Goal: Task Accomplishment & Management: Complete application form

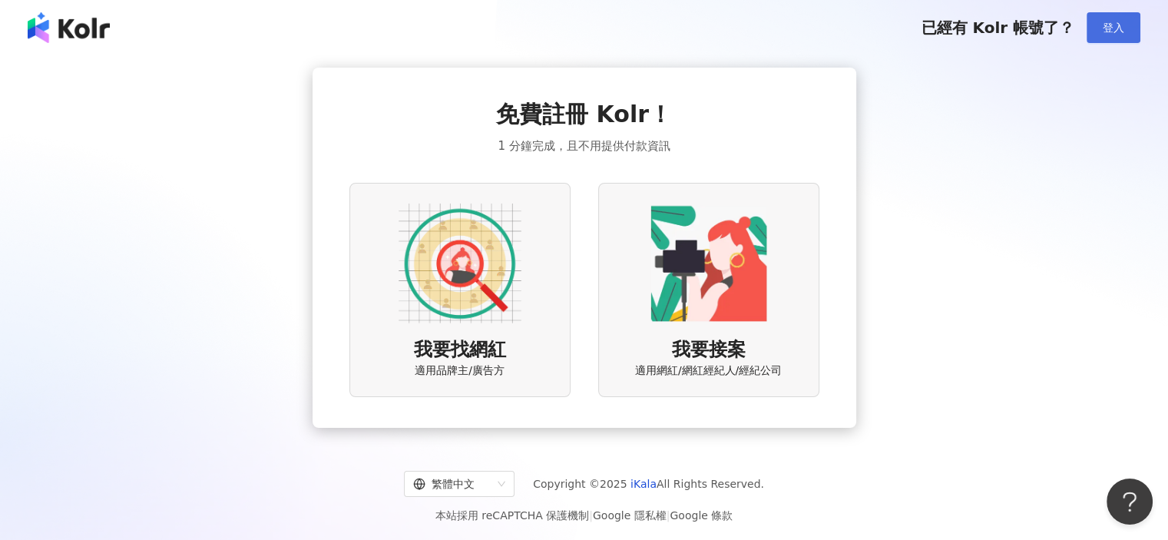
click at [1105, 27] on span "登入" at bounding box center [1114, 28] width 22 height 12
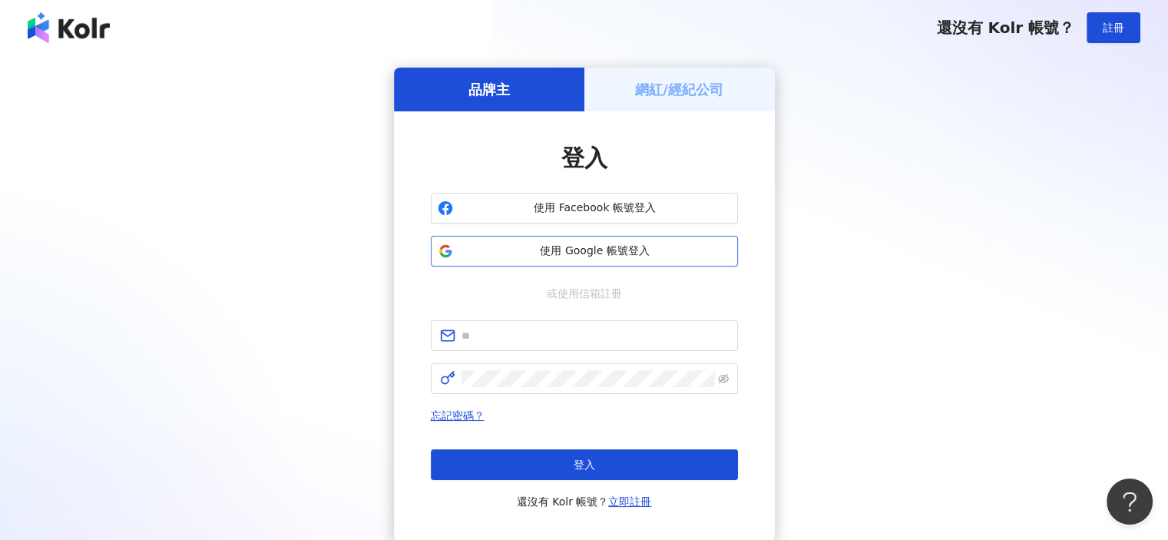
click at [676, 253] on span "使用 Google 帳號登入" at bounding box center [595, 251] width 272 height 15
click at [661, 91] on h5 "網紅/經紀公司" at bounding box center [679, 89] width 88 height 19
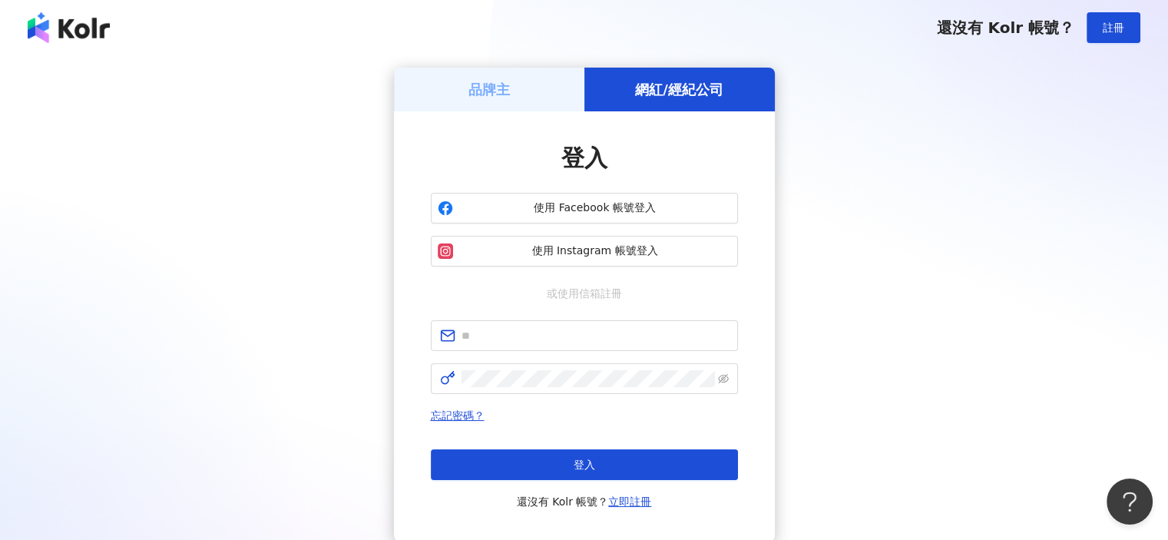
click at [544, 99] on div "品牌主" at bounding box center [489, 90] width 191 height 44
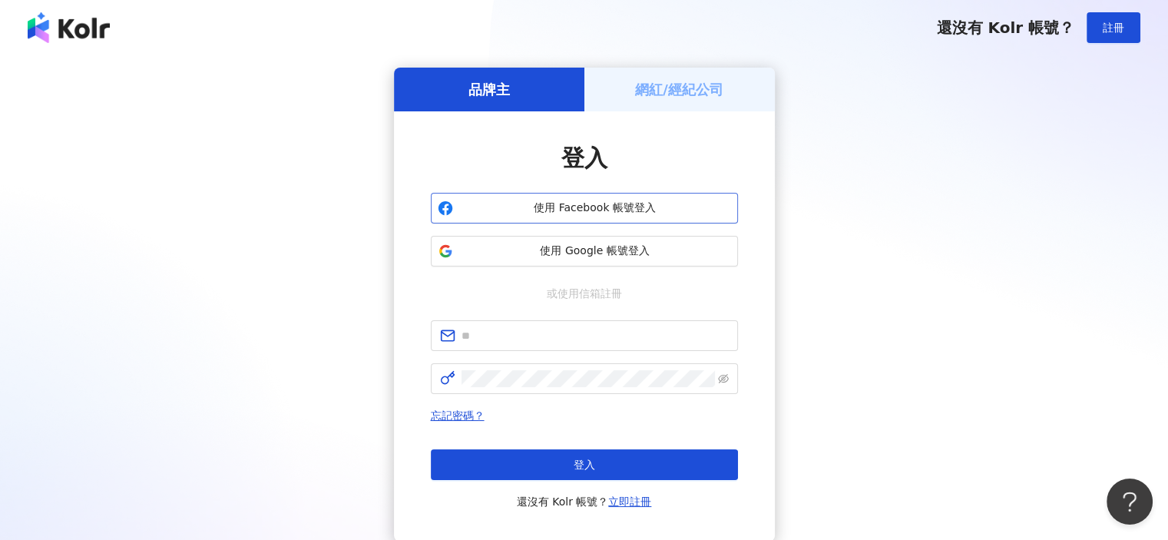
click at [572, 202] on span "使用 Facebook 帳號登入" at bounding box center [595, 208] width 272 height 15
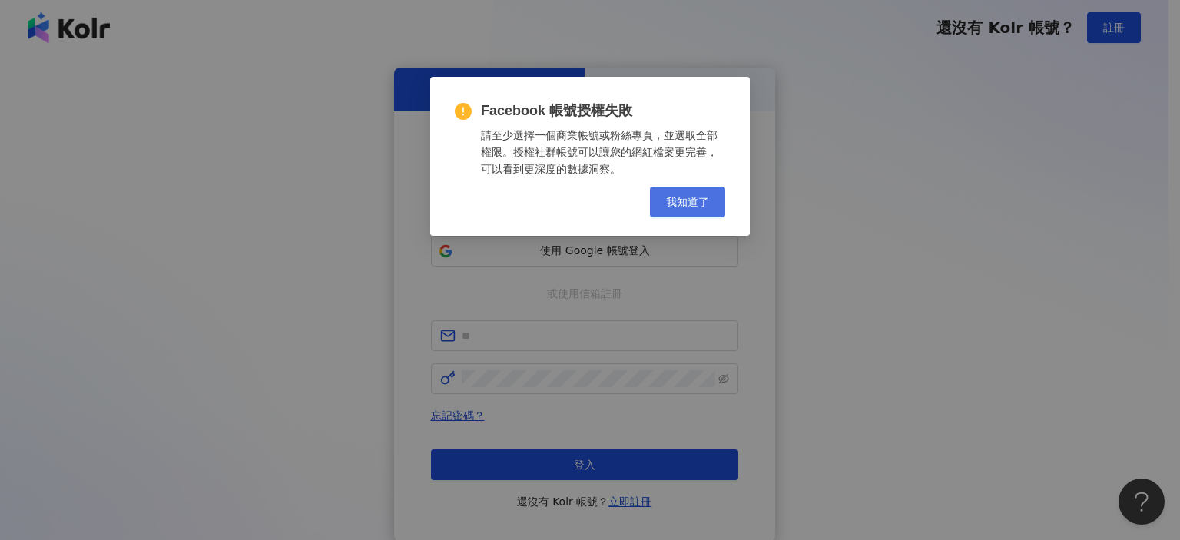
click at [679, 207] on span "我知道了" at bounding box center [687, 202] width 43 height 12
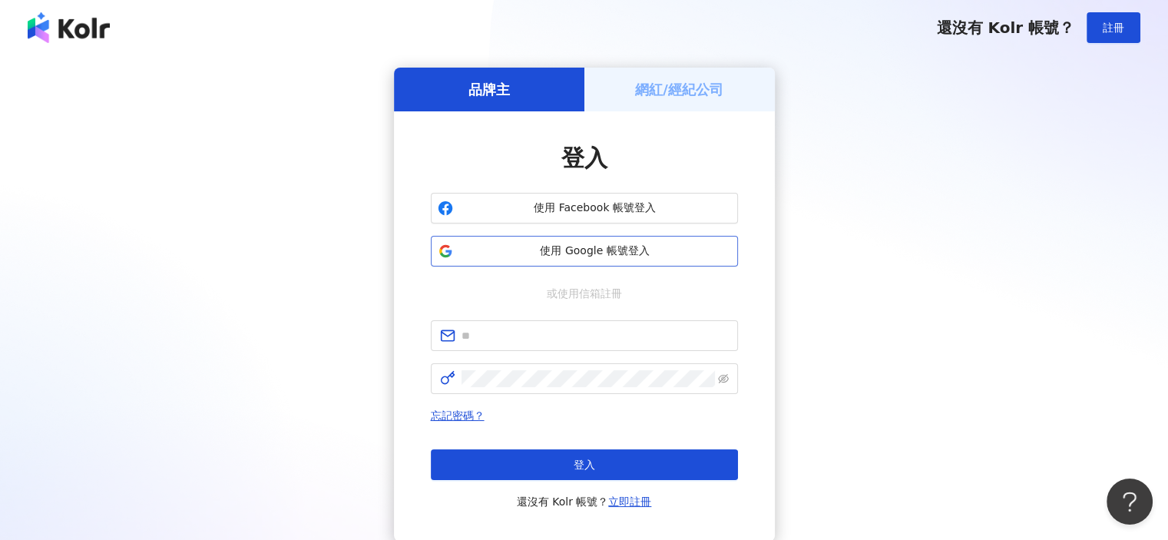
click at [616, 266] on button "使用 Google 帳號登入" at bounding box center [584, 251] width 307 height 31
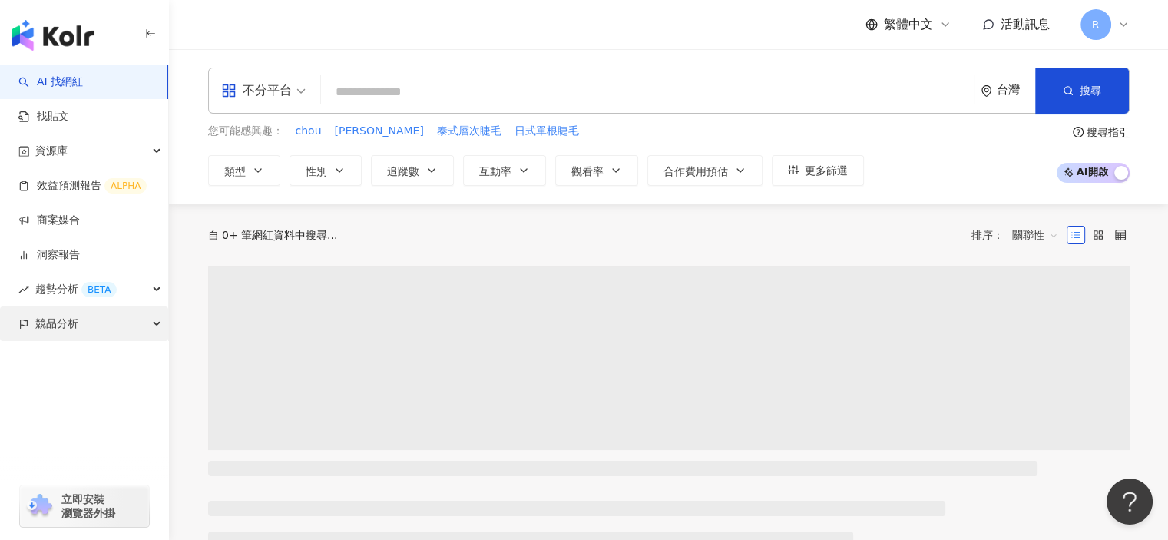
click at [58, 290] on span "趨勢分析 BETA" at bounding box center [75, 289] width 81 height 35
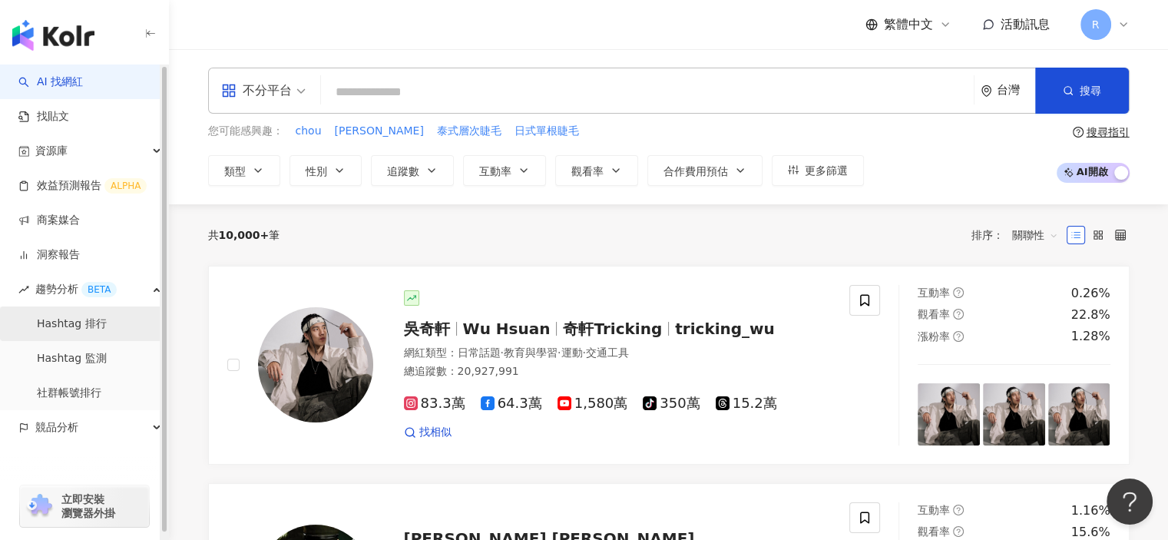
click at [51, 322] on link "Hashtag 排行" at bounding box center [72, 324] width 70 height 15
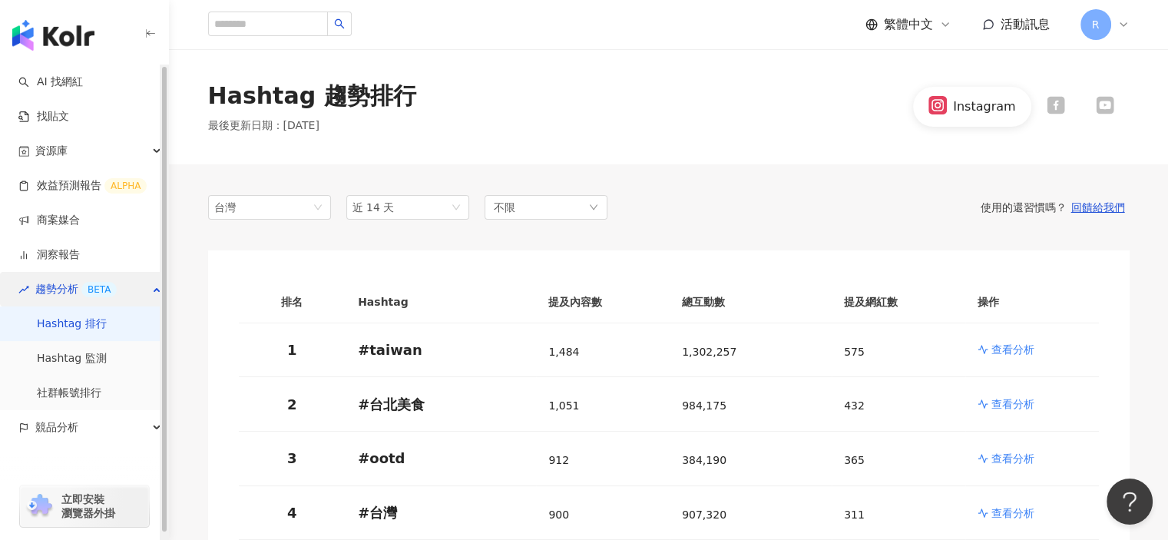
click at [45, 282] on span "趨勢分析 BETA" at bounding box center [75, 289] width 81 height 35
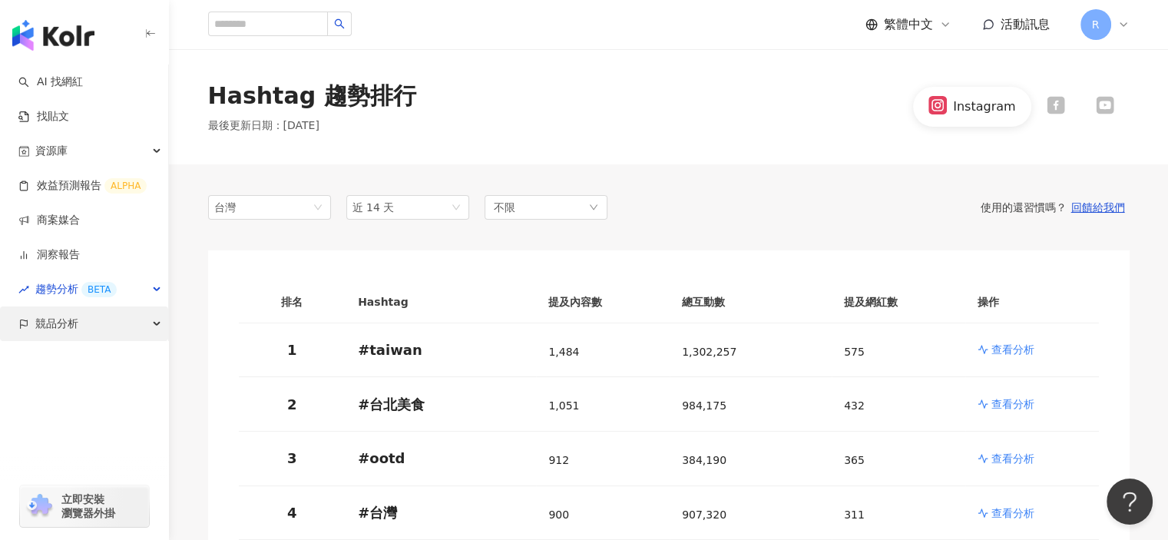
click at [46, 323] on span "競品分析" at bounding box center [56, 324] width 43 height 35
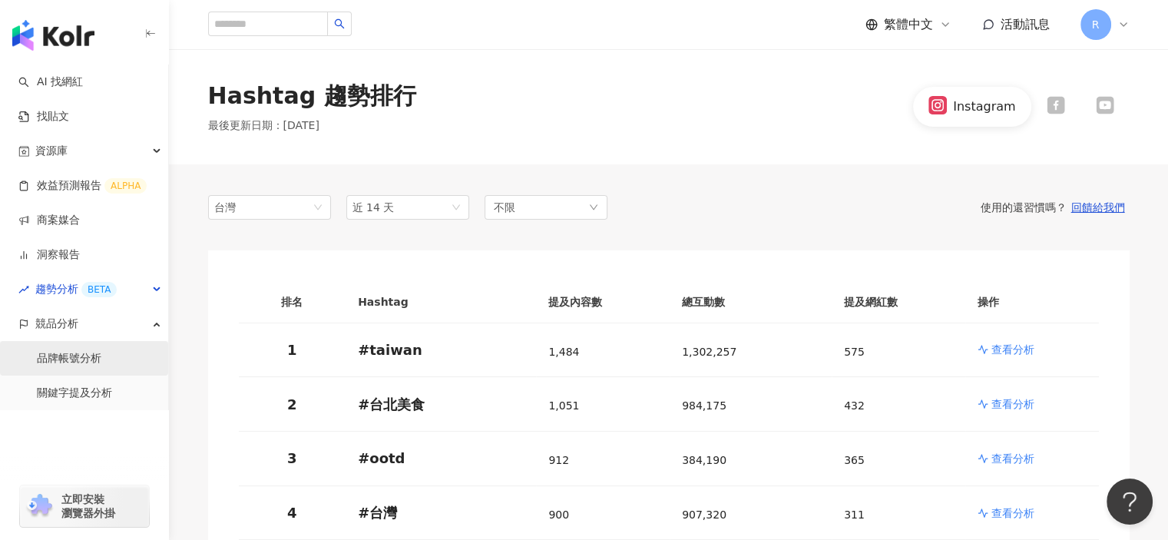
click at [64, 353] on link "品牌帳號分析" at bounding box center [69, 358] width 65 height 15
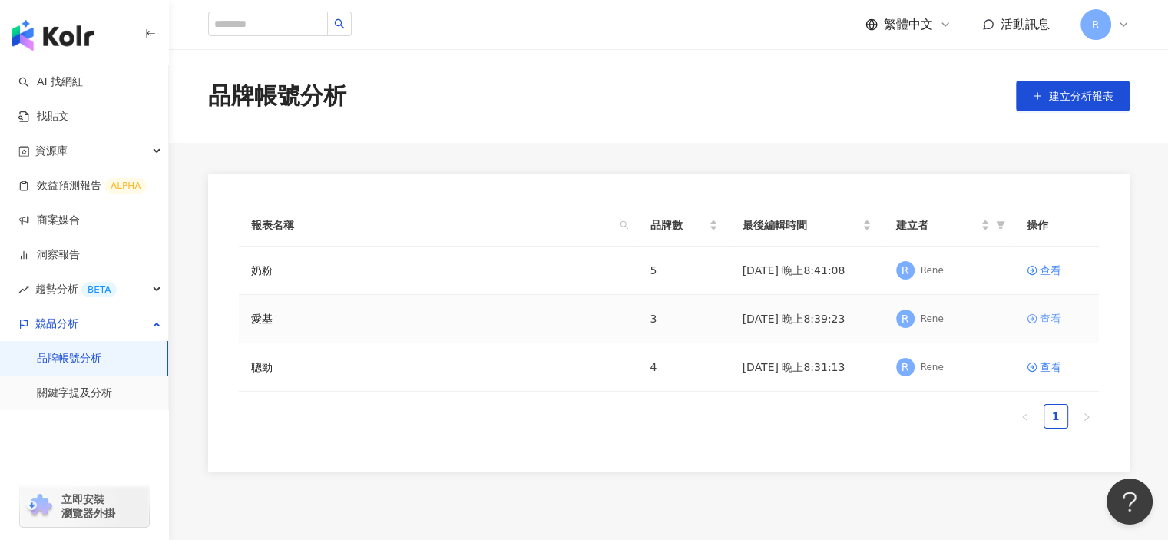
click at [1051, 317] on div "查看" at bounding box center [1051, 318] width 22 height 17
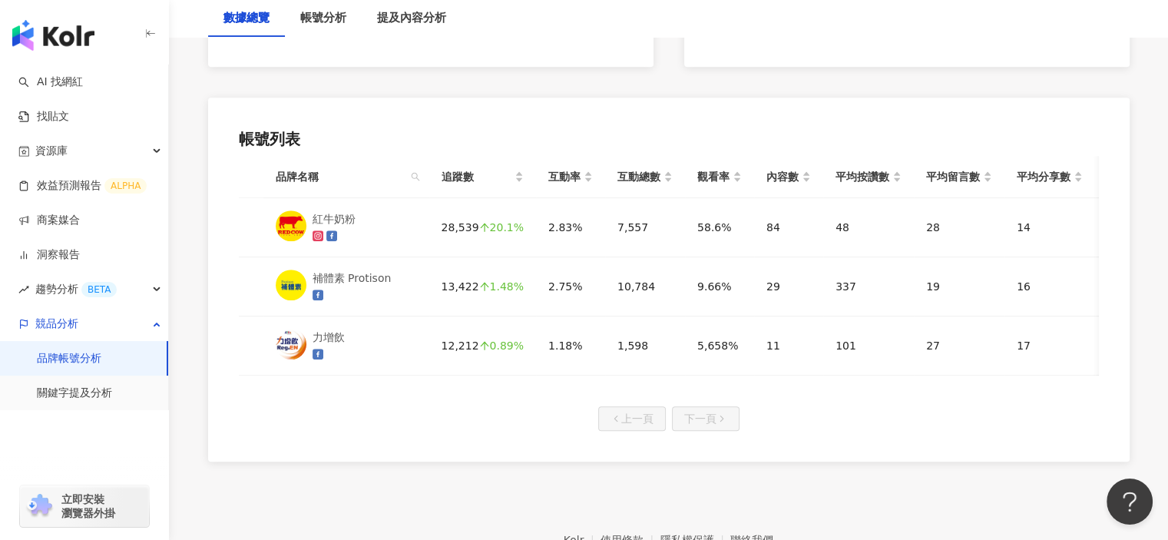
scroll to position [768, 0]
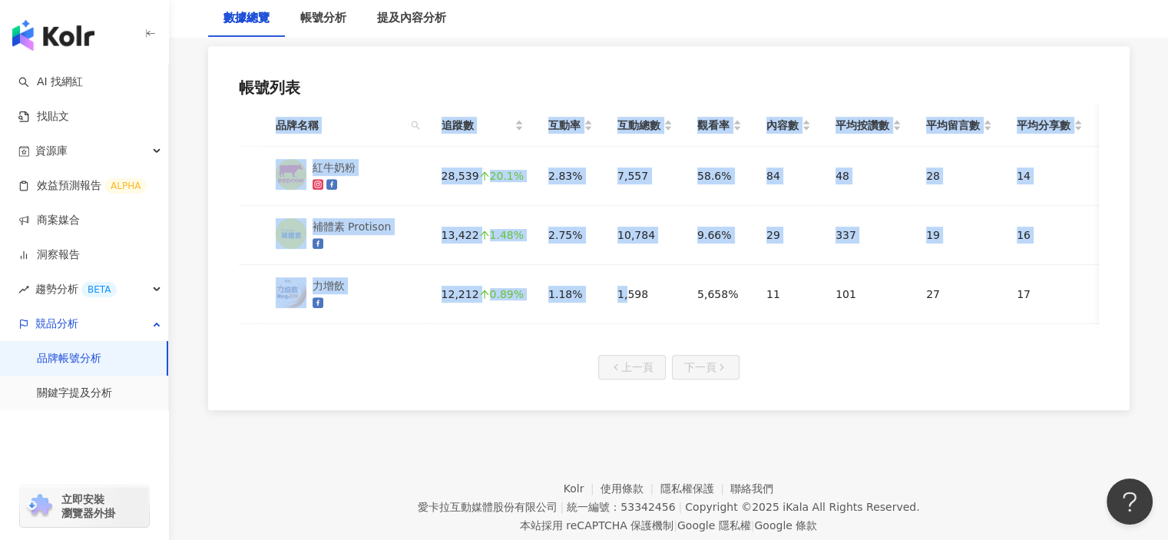
drag, startPoint x: 618, startPoint y: 322, endPoint x: 666, endPoint y: 330, distance: 49.1
click at [666, 324] on div "品牌名稱 追蹤數 互動率 互動總數 觀看率 內容數 平均按讚數 平均留言數 平均分享數 平均互動數 平均觀看數 紅牛奶粉 28,539 20.1% 2.83%…" at bounding box center [669, 214] width 860 height 220
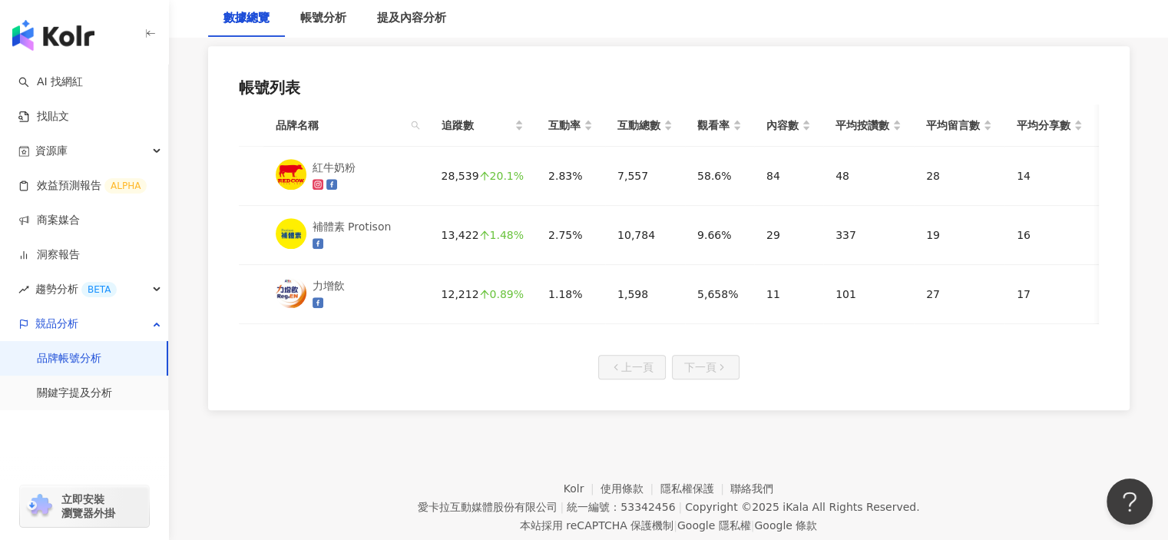
click at [884, 362] on div "帳號列表 品牌名稱 追蹤數 互動率 互動總數 觀看率 內容數 平均按讚數 平均留言數 平均分享數 平均互動數 平均觀看數 紅牛奶粉 28,539 20.1% …" at bounding box center [669, 228] width 922 height 364
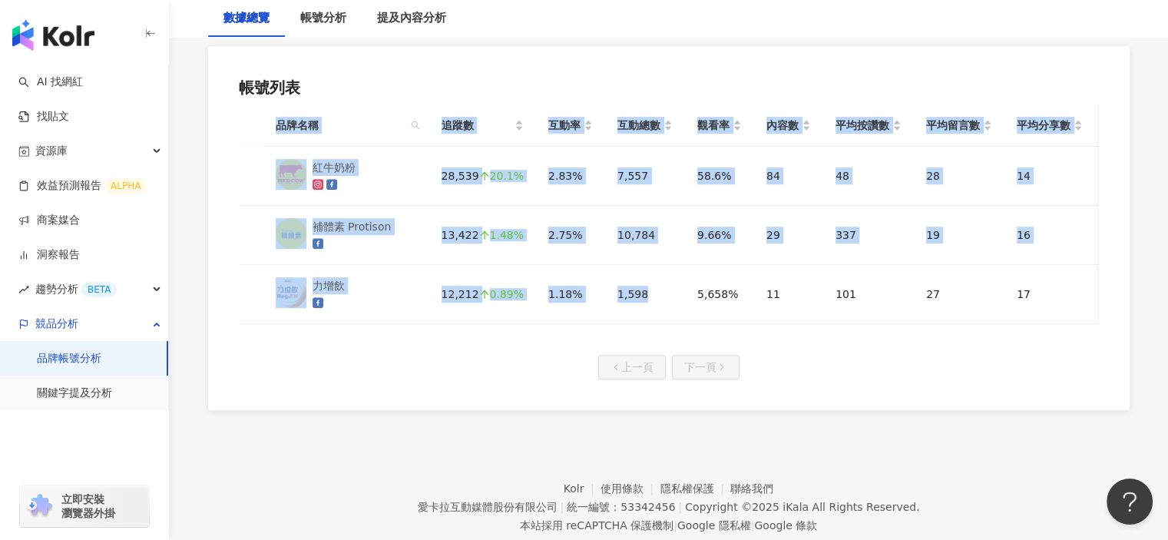
drag, startPoint x: 658, startPoint y: 322, endPoint x: 751, endPoint y: 326, distance: 93.8
click at [751, 324] on div "品牌名稱 追蹤數 互動率 互動總數 觀看率 內容數 平均按讚數 平均留言數 平均分享數 平均互動數 平均觀看數 紅牛奶粉 28,539 20.1% 2.83%…" at bounding box center [669, 214] width 860 height 220
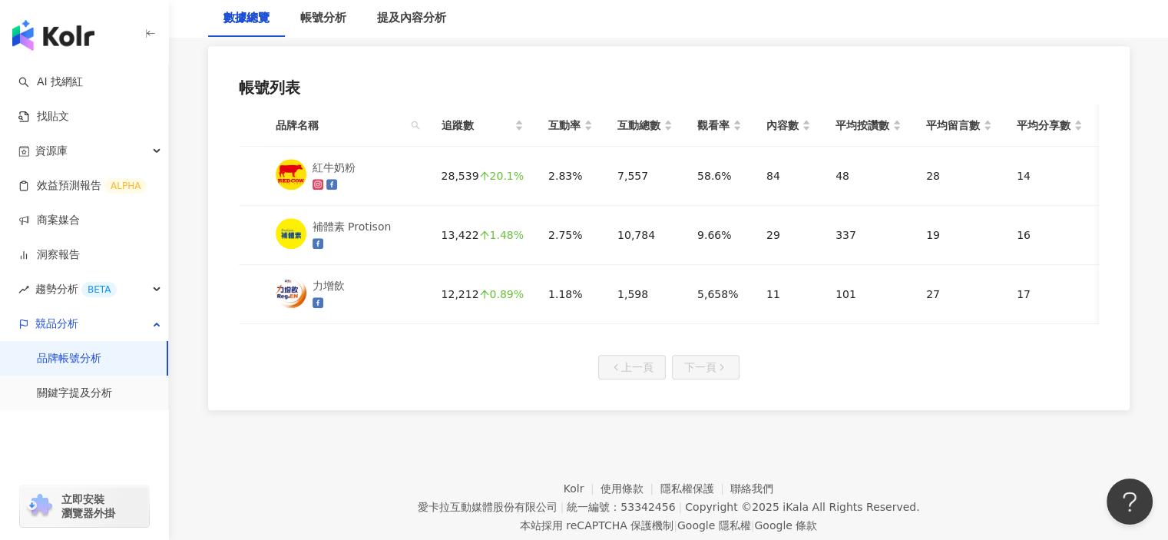
click at [873, 370] on div "上一頁 下一頁" at bounding box center [669, 367] width 860 height 25
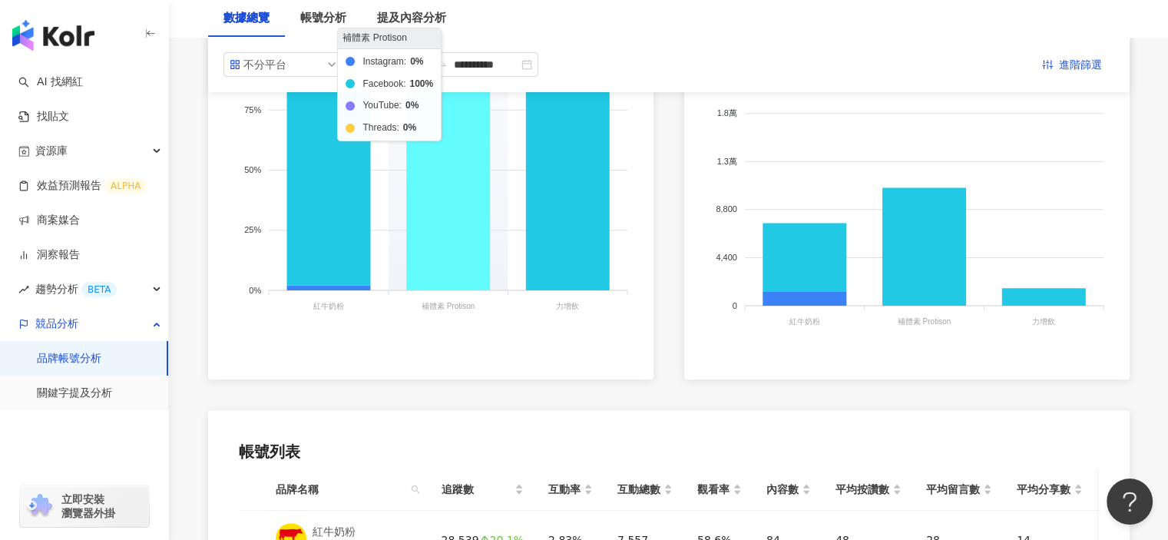
scroll to position [384, 0]
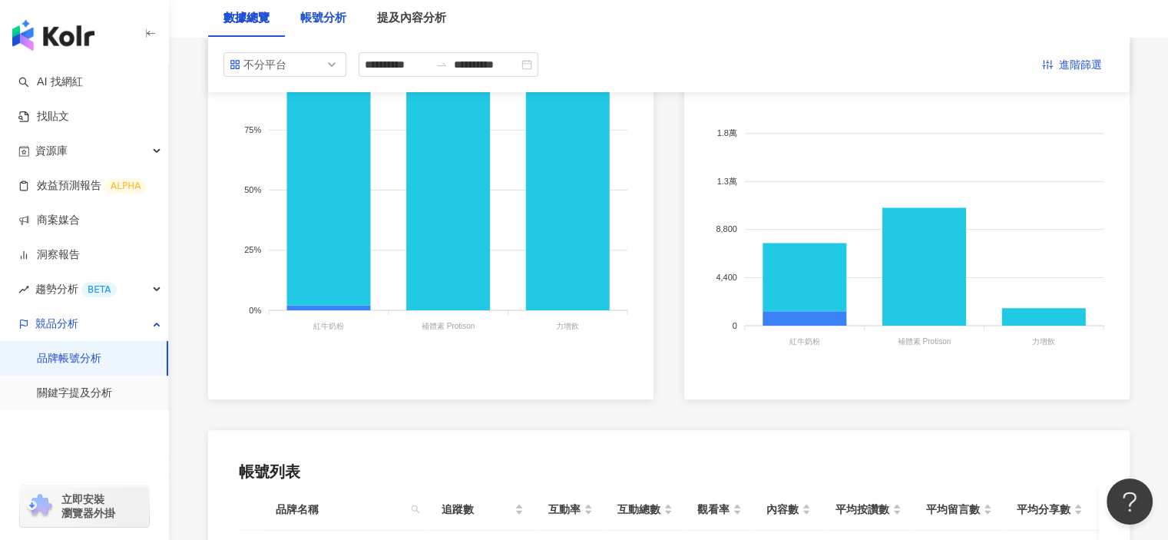
click at [318, 12] on div "帳號分析" at bounding box center [323, 18] width 46 height 18
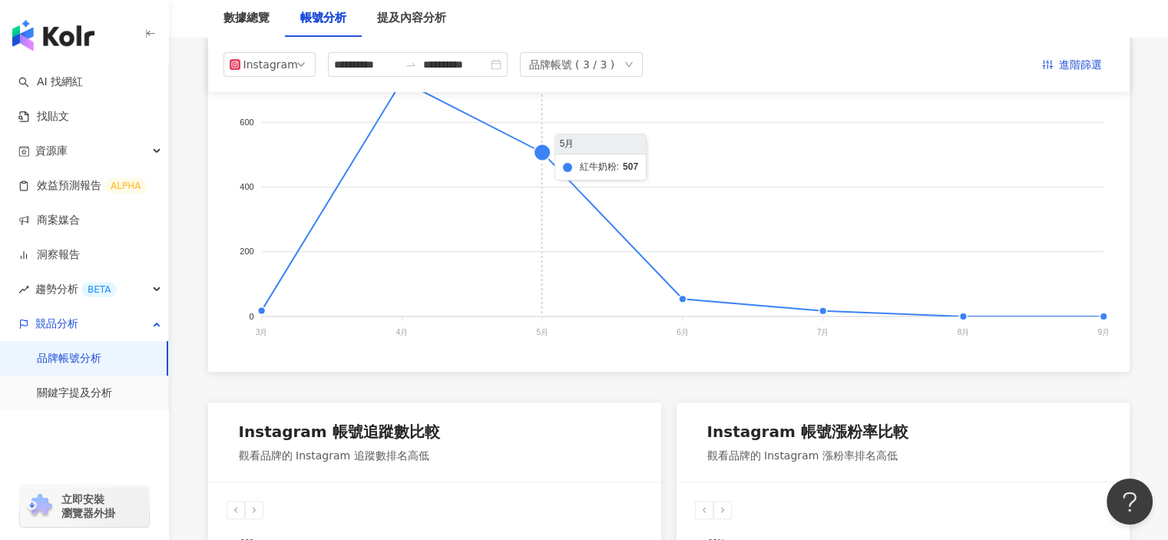
scroll to position [110, 0]
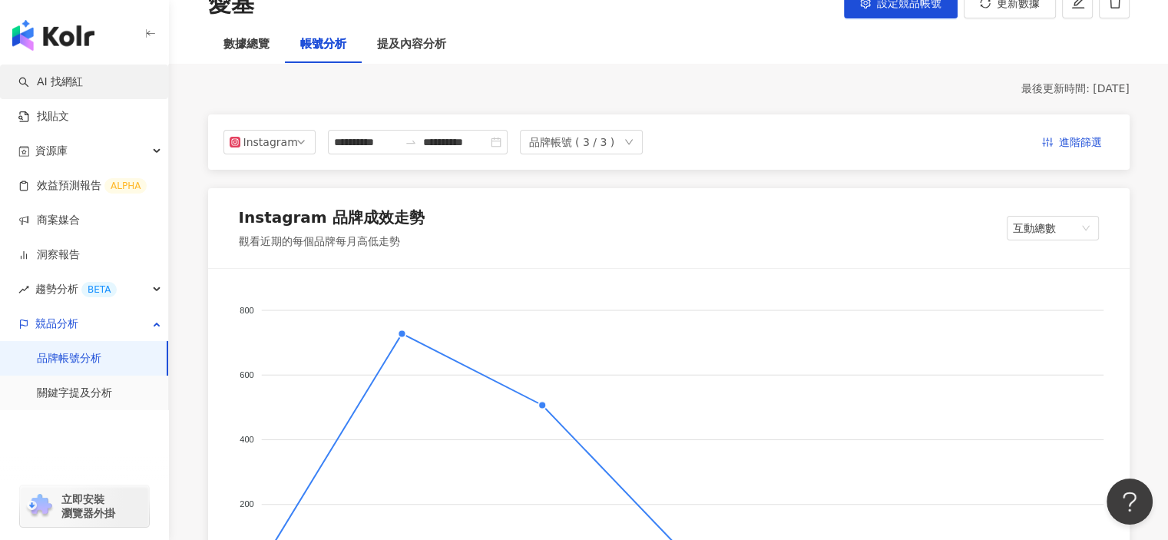
click at [55, 81] on link "AI 找網紅" at bounding box center [50, 82] width 65 height 15
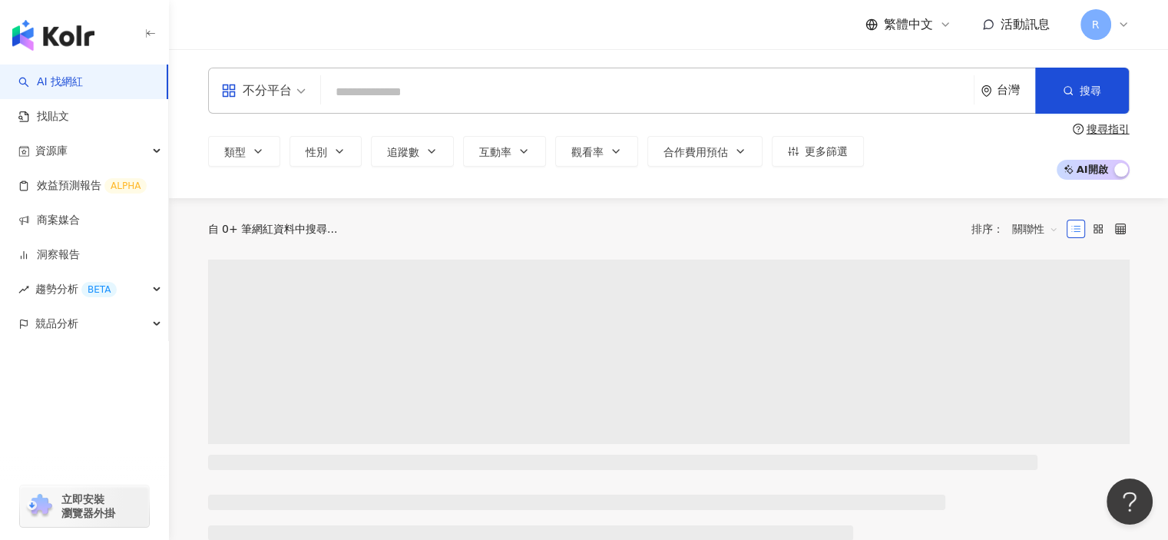
click at [403, 93] on input "search" at bounding box center [647, 92] width 641 height 29
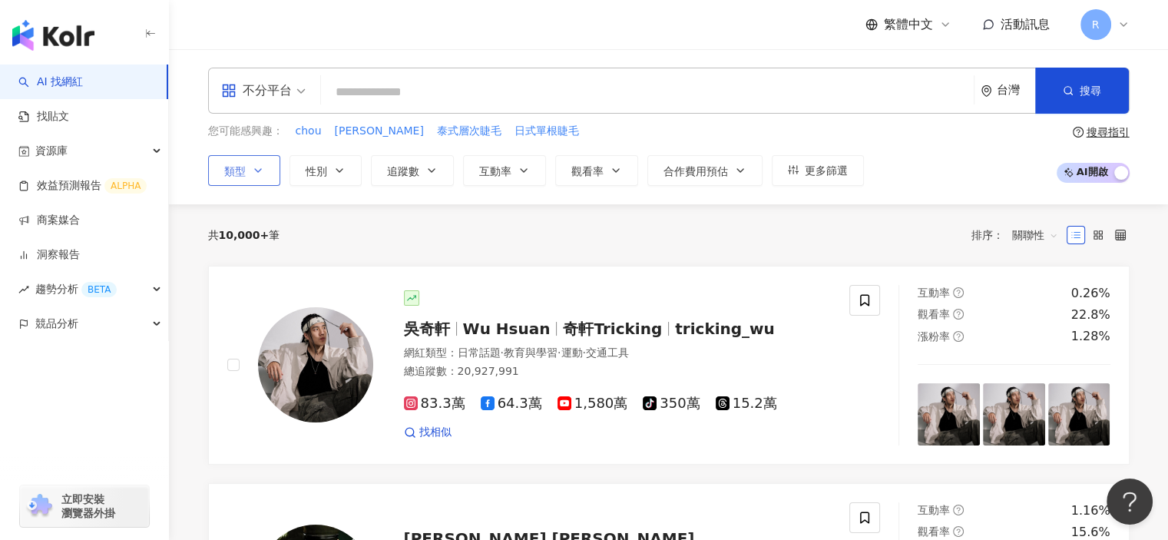
click at [255, 174] on icon "button" at bounding box center [258, 170] width 12 height 12
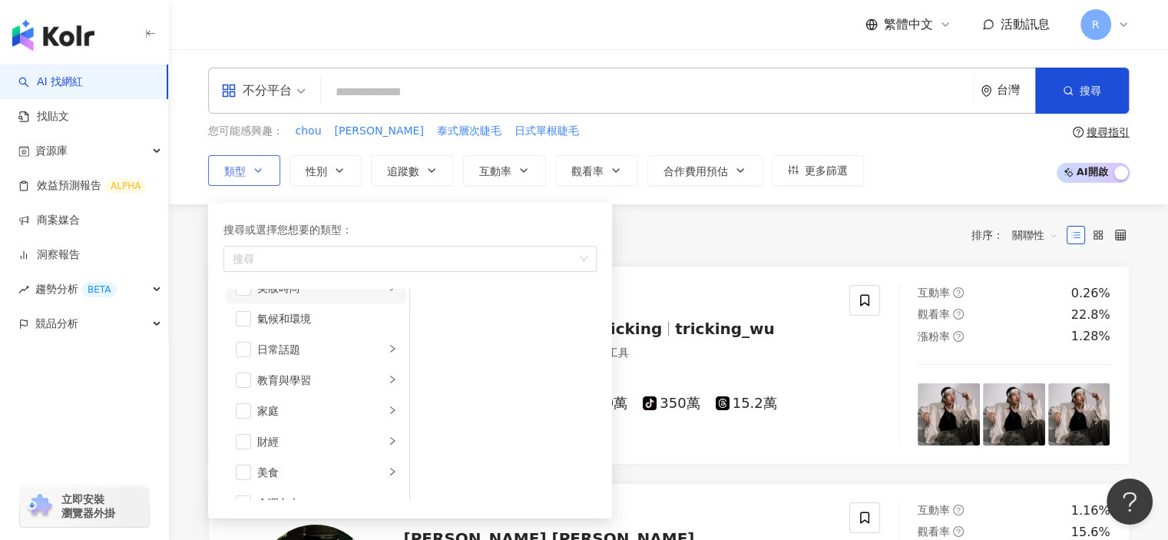
scroll to position [77, 0]
click at [245, 389] on span "button" at bounding box center [243, 383] width 15 height 15
click at [243, 323] on span "button" at bounding box center [243, 322] width 15 height 15
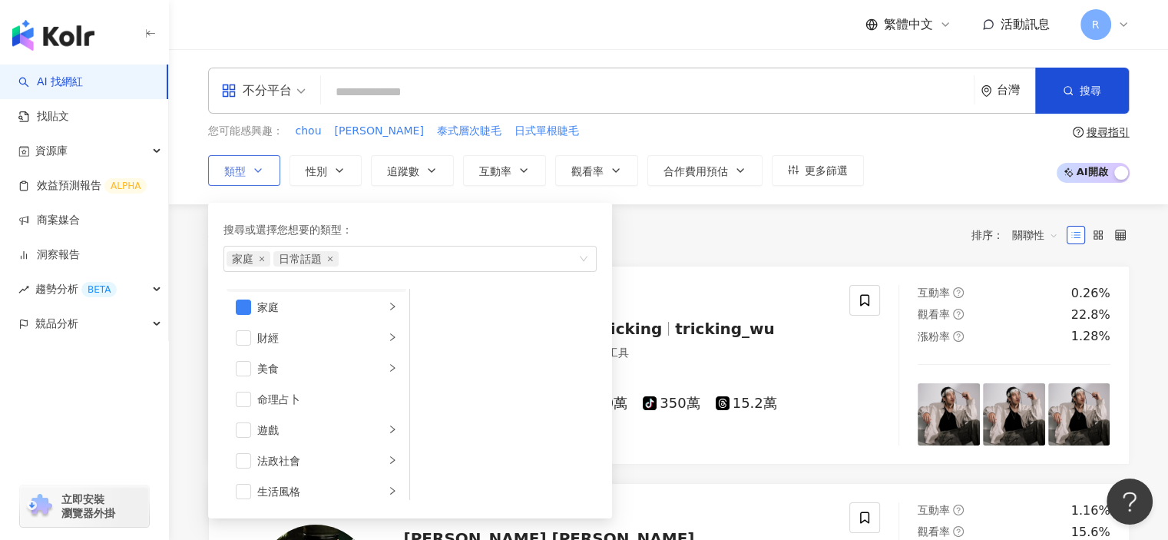
scroll to position [230, 0]
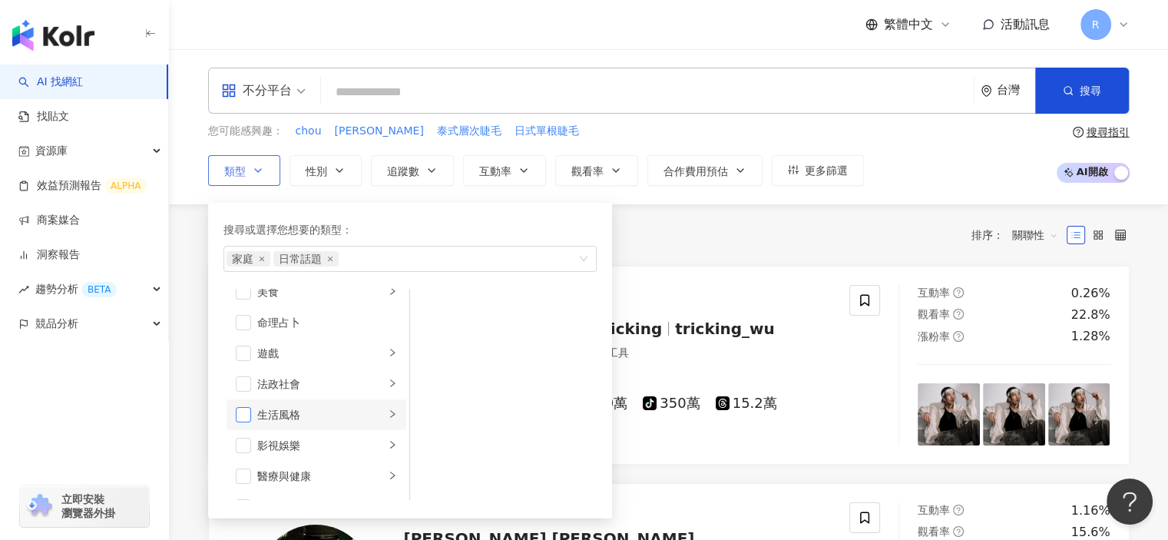
click at [240, 413] on span "button" at bounding box center [243, 414] width 15 height 15
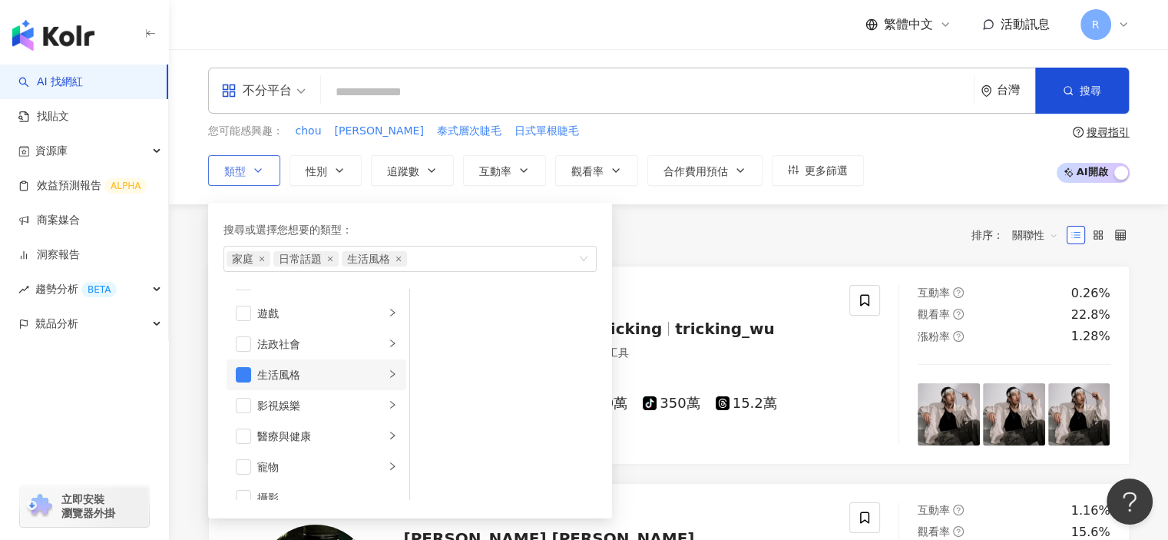
scroll to position [307, 0]
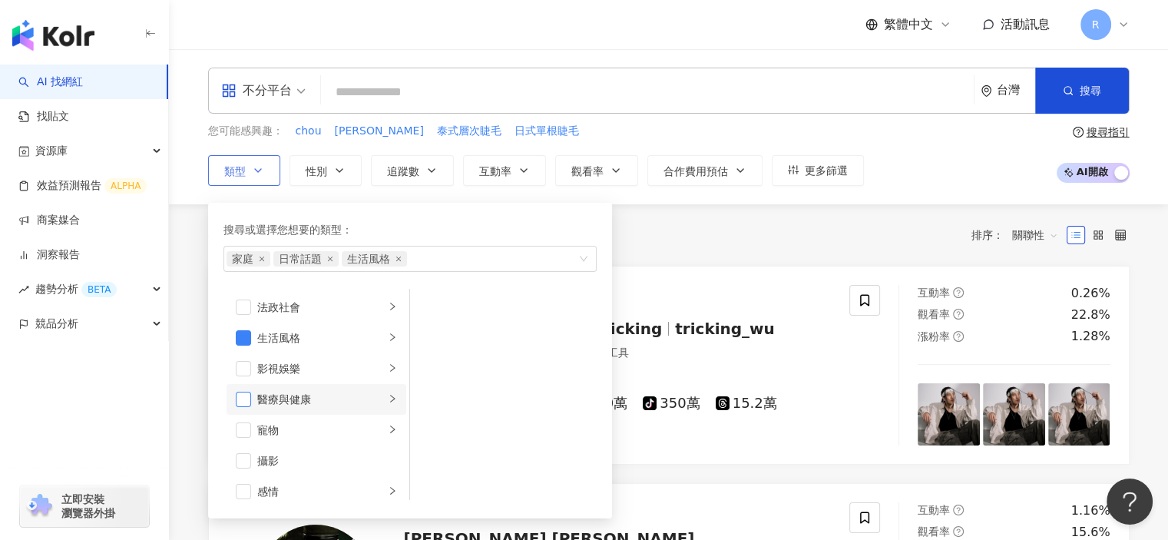
click at [243, 403] on span "button" at bounding box center [243, 399] width 15 height 15
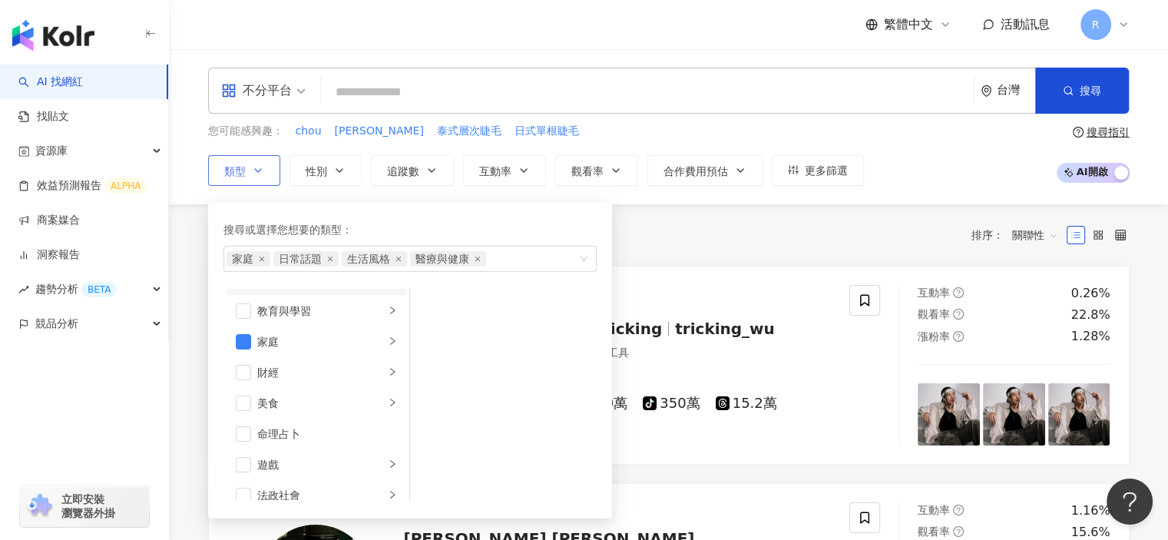
scroll to position [154, 0]
click at [241, 364] on span "button" at bounding box center [243, 368] width 15 height 15
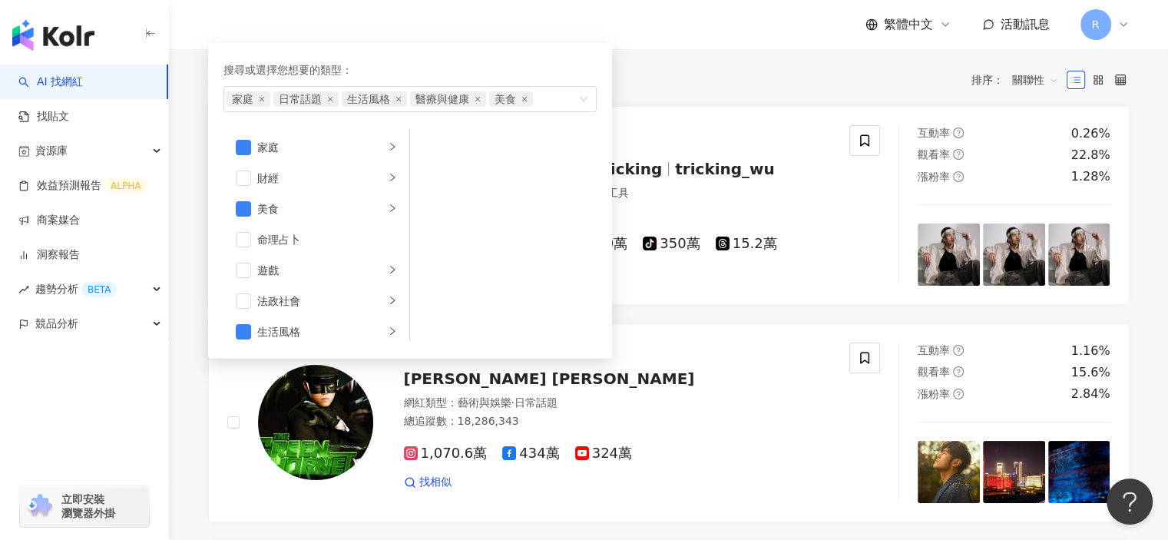
scroll to position [0, 0]
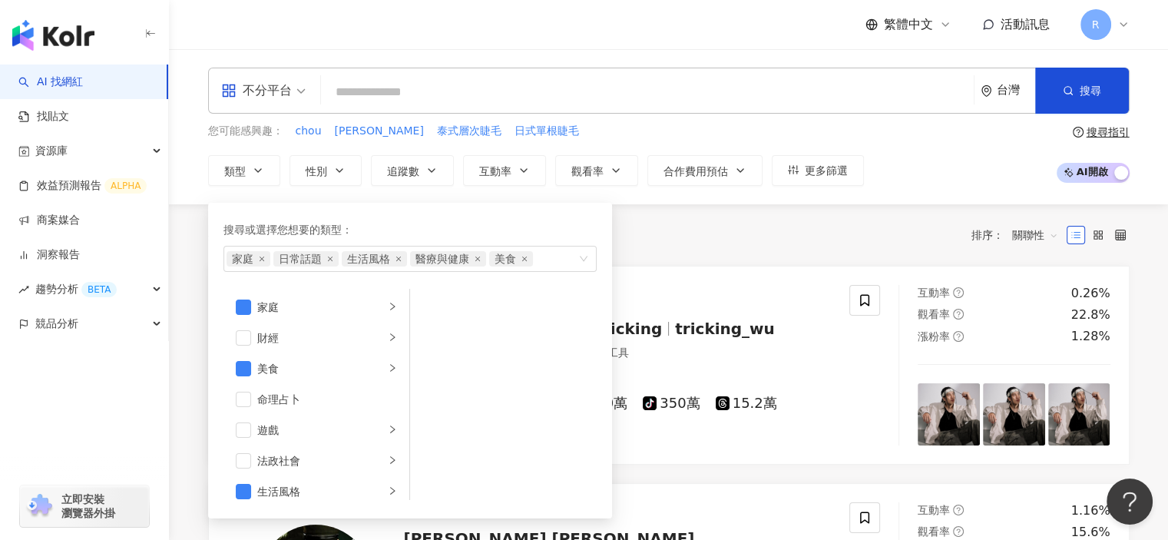
click at [667, 241] on div "共 10,000+ 筆 排序： 關聯性" at bounding box center [669, 235] width 922 height 25
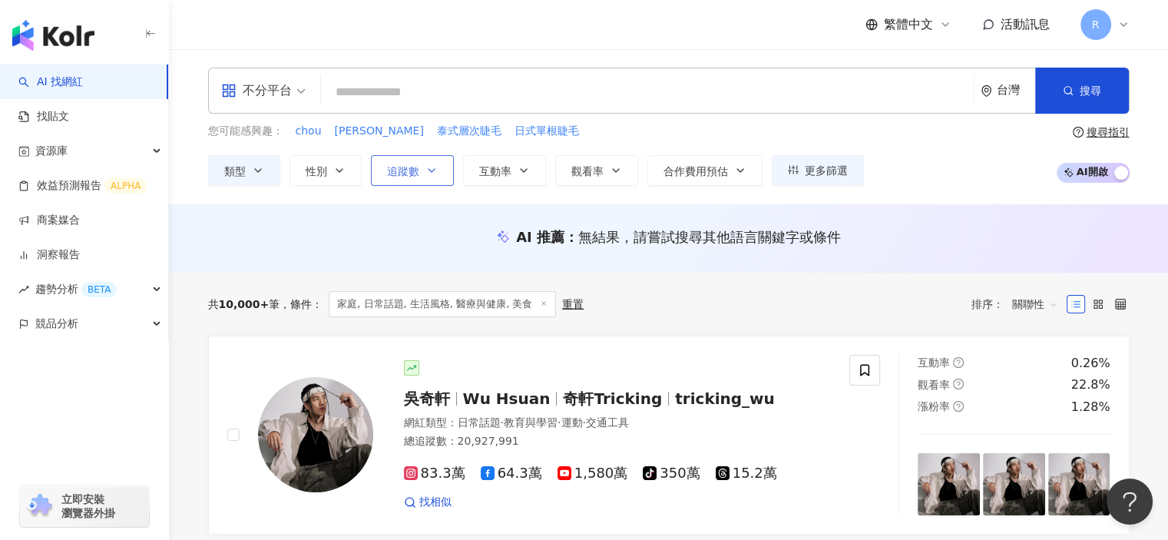
click at [426, 168] on icon "button" at bounding box center [432, 170] width 12 height 12
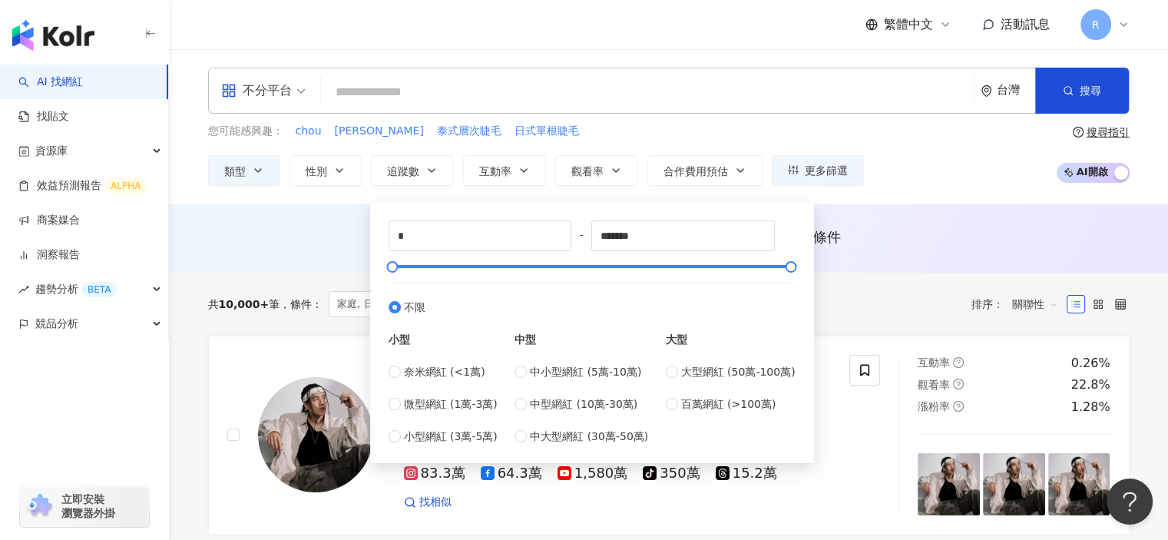
click at [326, 254] on div "AI 推薦 ： 無結果，請嘗試搜尋其他語言關鍵字或條件" at bounding box center [668, 241] width 983 height 28
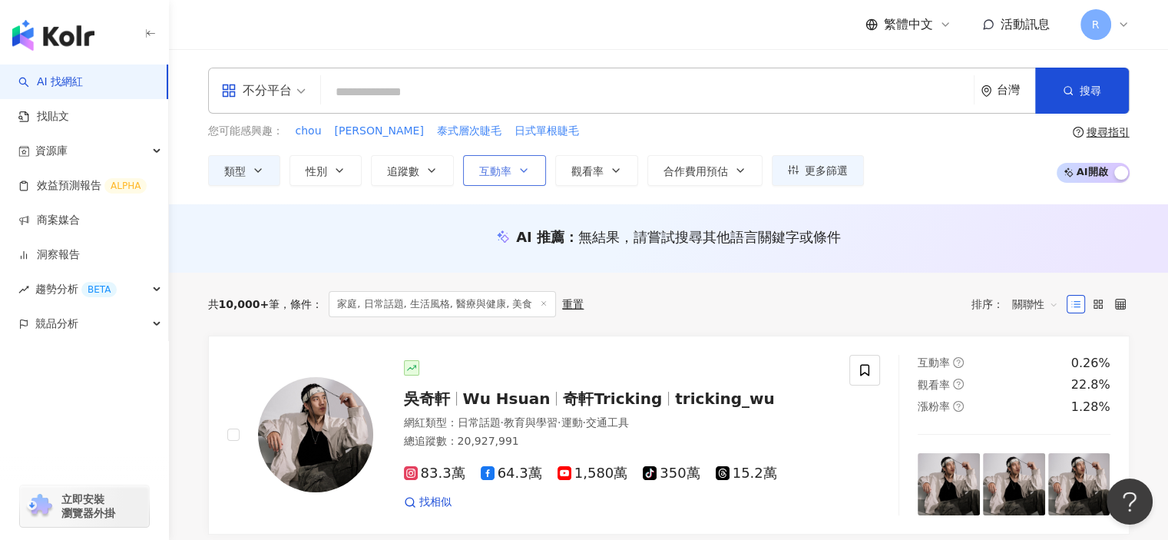
click at [512, 171] on button "互動率" at bounding box center [504, 170] width 83 height 31
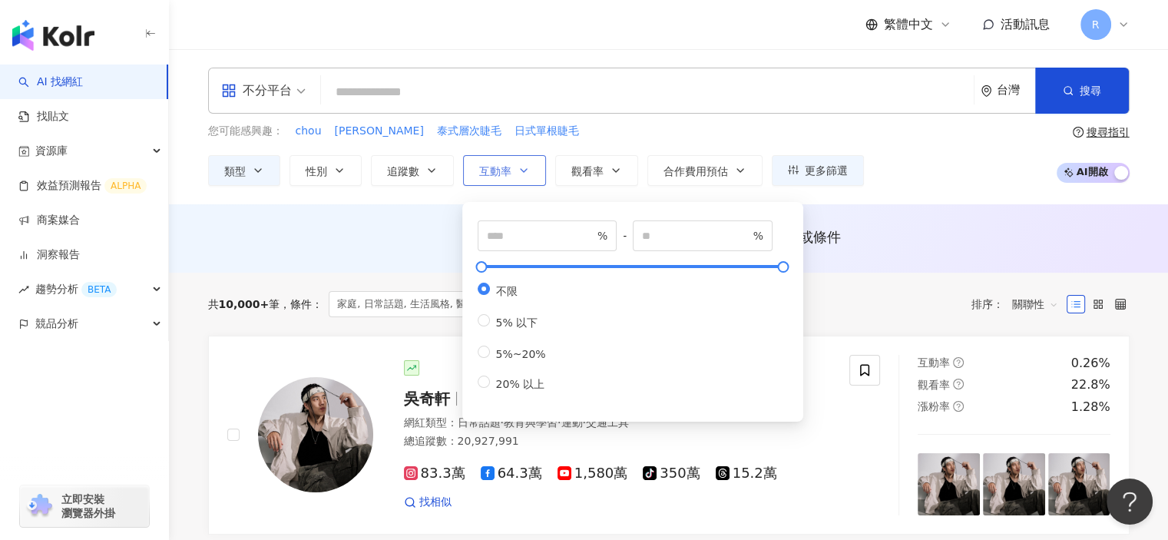
click at [512, 171] on button "互動率" at bounding box center [504, 170] width 83 height 31
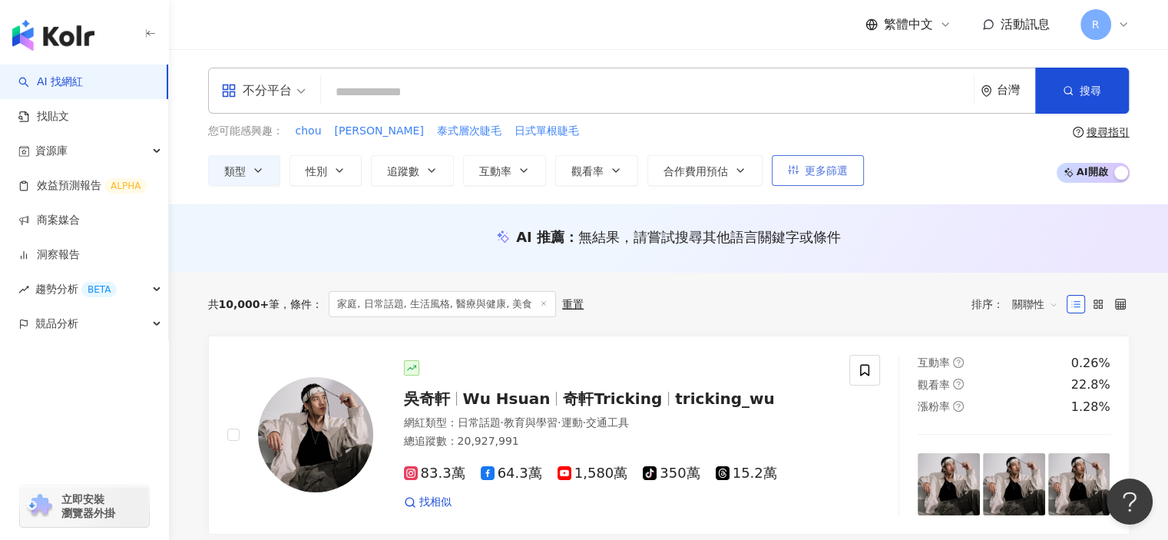
click at [836, 175] on span "更多篩選" at bounding box center [826, 170] width 43 height 12
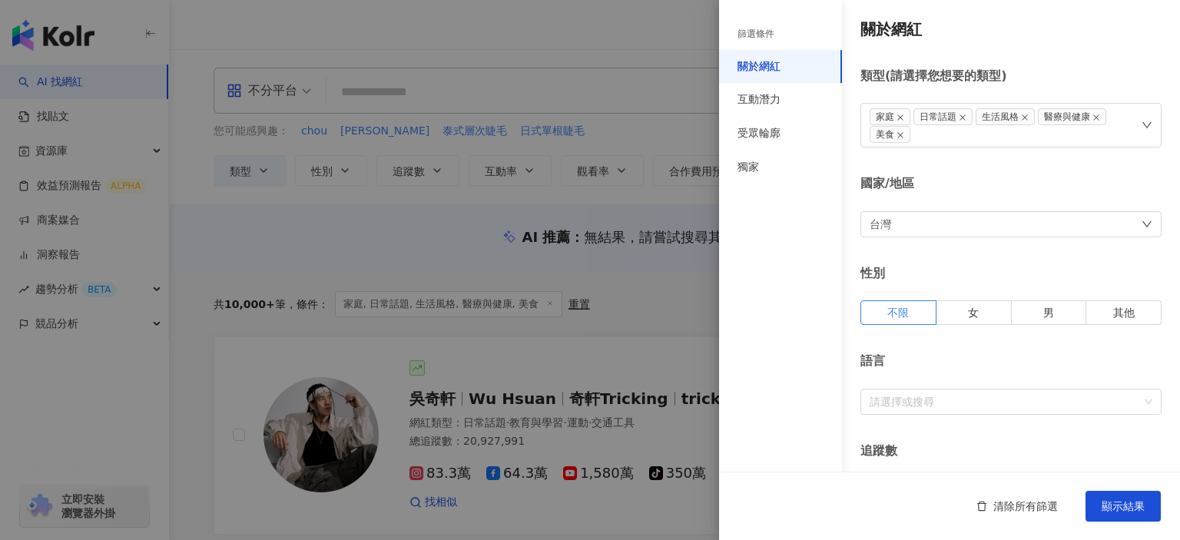
click at [637, 135] on div at bounding box center [590, 270] width 1180 height 540
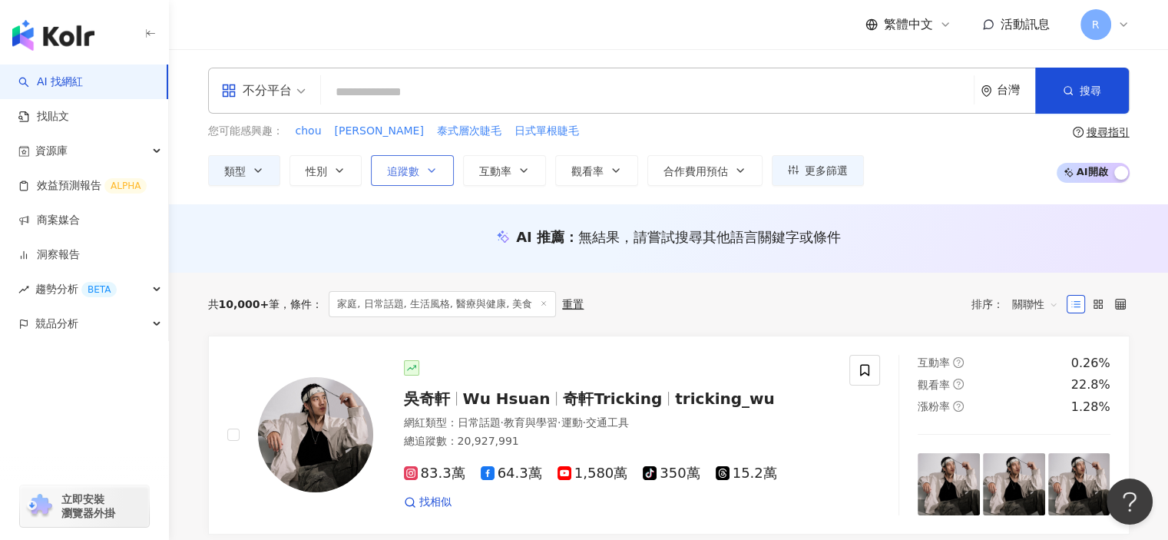
click at [397, 182] on button "追蹤數" at bounding box center [412, 170] width 83 height 31
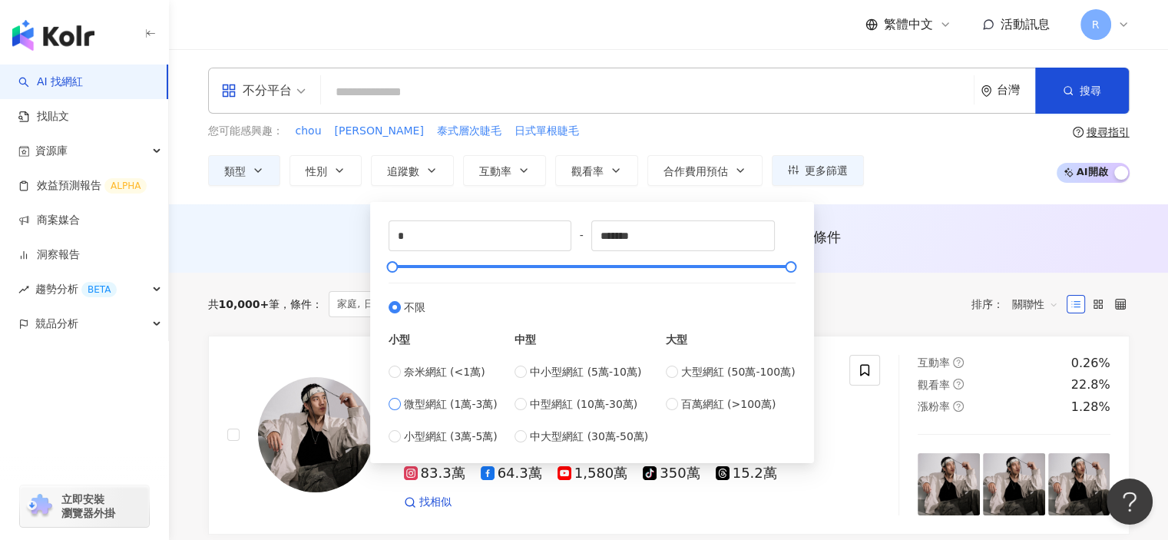
type input "*****"
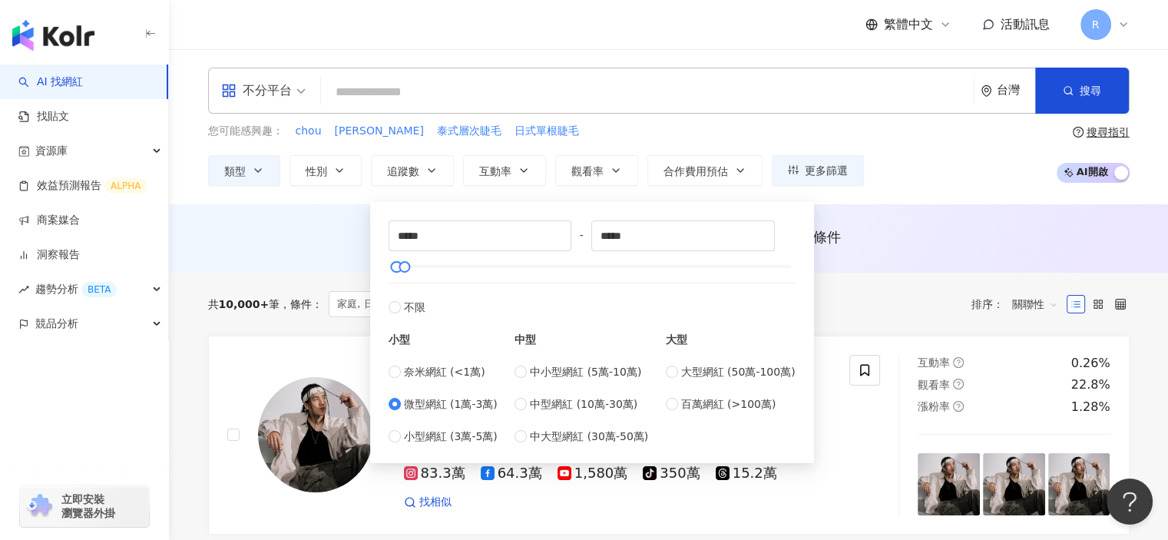
click at [304, 248] on div "AI 推薦 ： 無結果，請嘗試搜尋其他語言關鍵字或條件" at bounding box center [668, 241] width 983 height 28
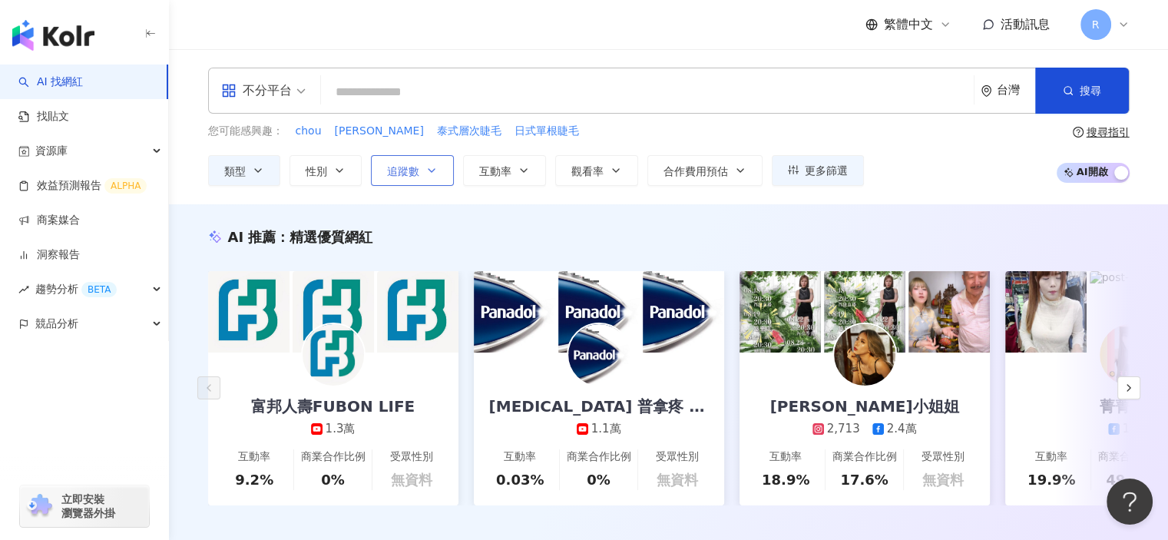
click at [428, 170] on icon "button" at bounding box center [432, 170] width 12 height 12
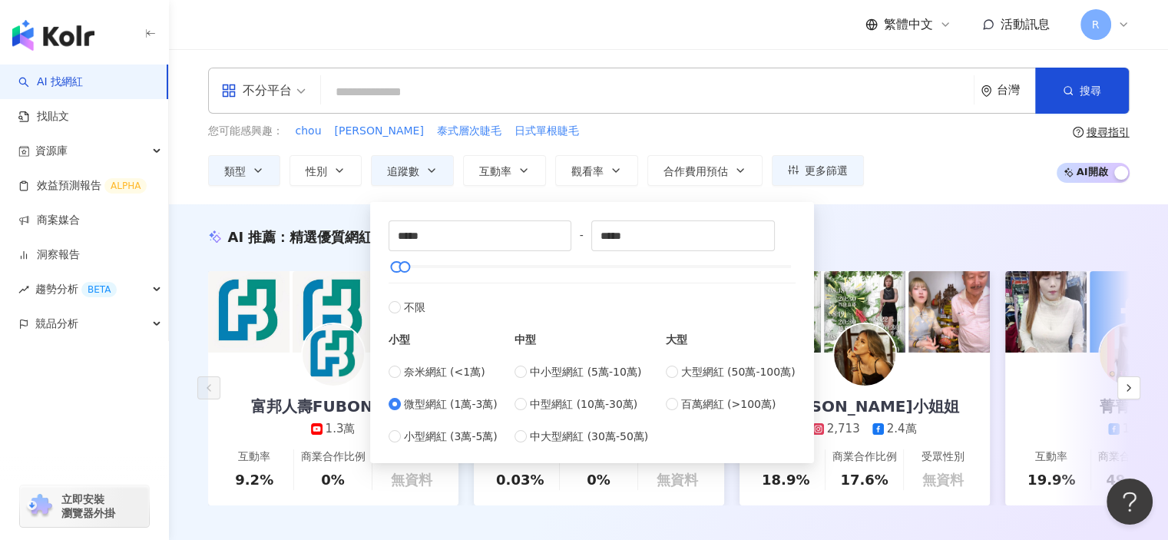
click at [315, 213] on div "AI 推薦 ： 精選優質網紅 富邦人壽FUBON LIFE 1.3萬 互動率 9.2% 商業合作比例 0% 受眾性別 無資料 Panadol 普拿疼 TW|P…" at bounding box center [668, 382] width 999 height 356
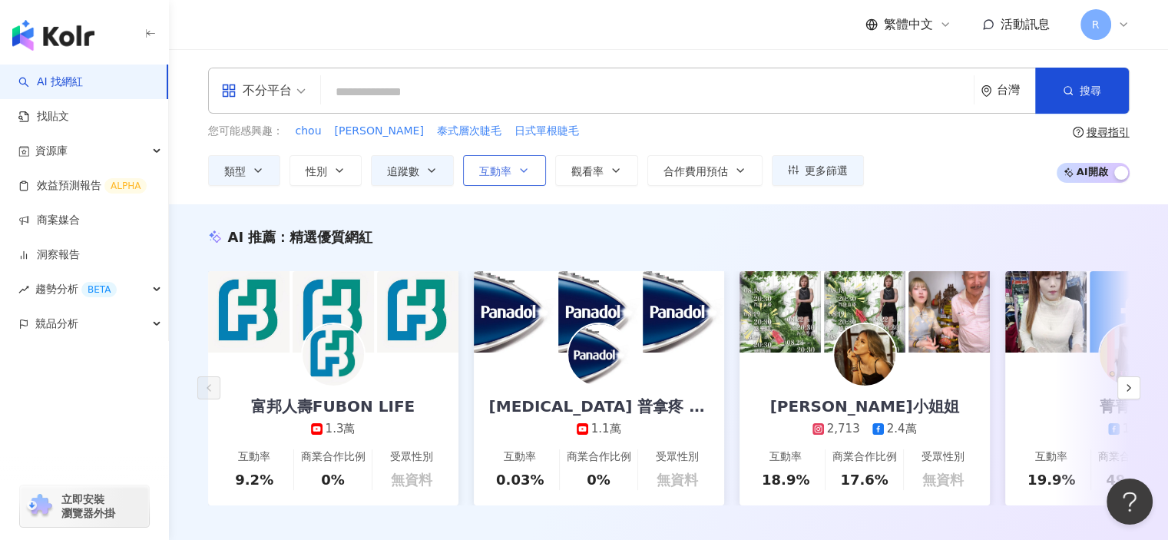
click at [505, 174] on span "互動率" at bounding box center [495, 171] width 32 height 12
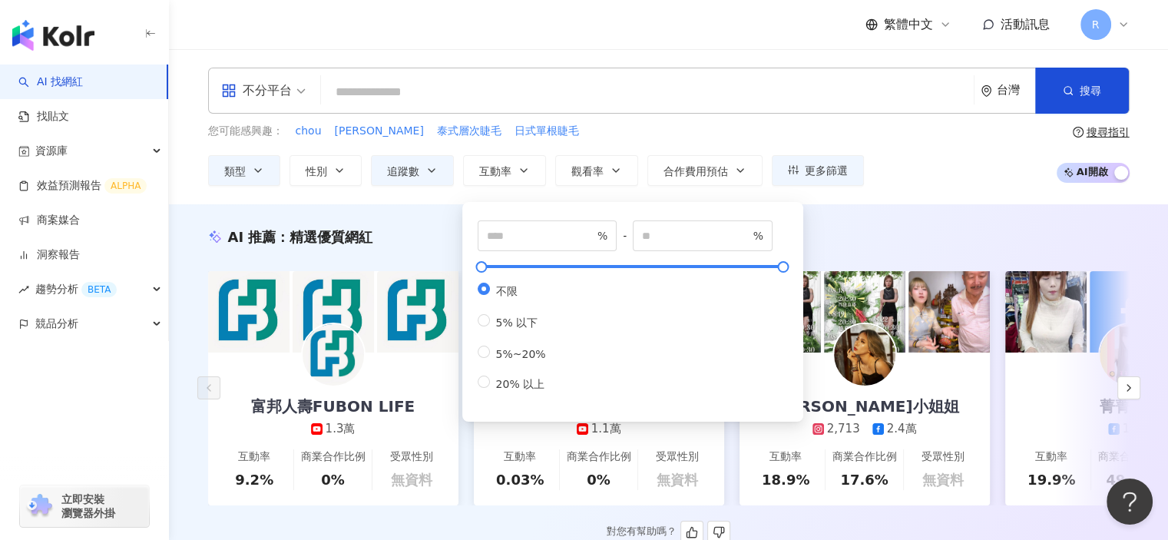
click at [378, 234] on div "AI 推薦 ： 精選優質網紅" at bounding box center [669, 236] width 922 height 19
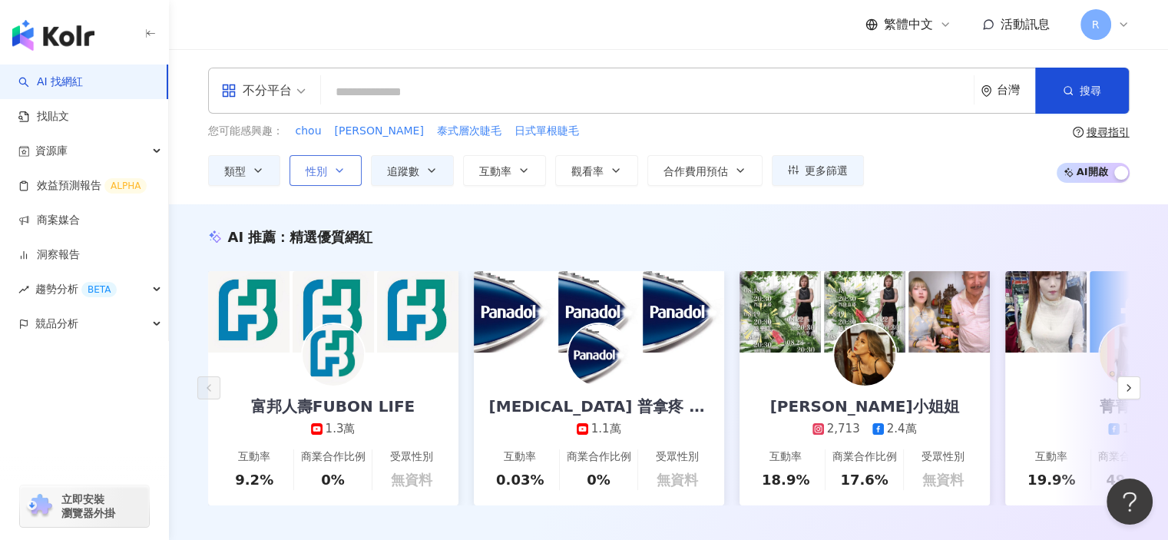
click at [341, 177] on button "性別" at bounding box center [326, 170] width 72 height 31
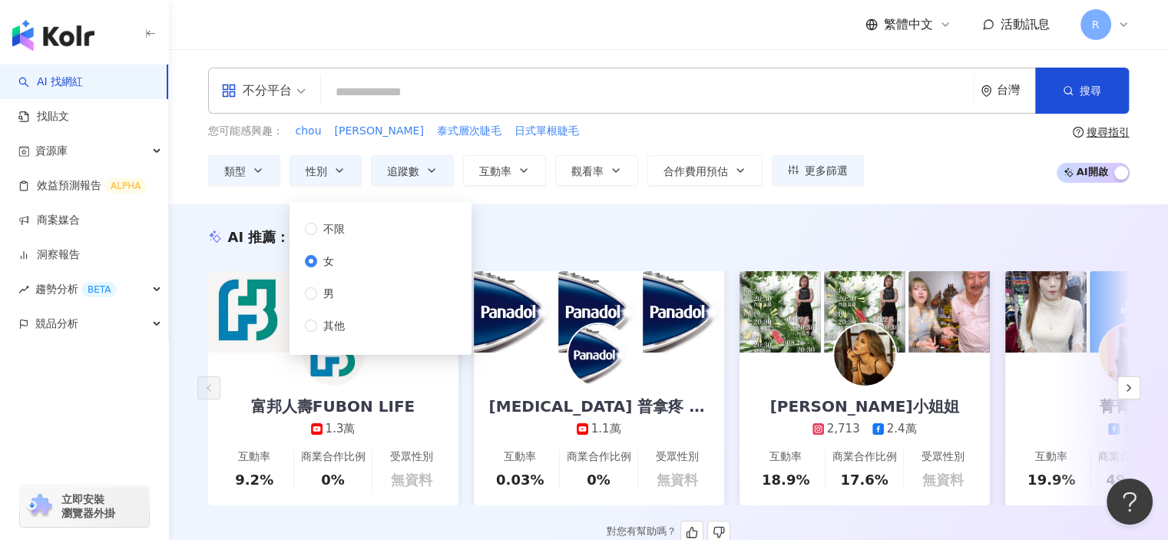
click at [499, 234] on div "AI 推薦 ： 精選優質網紅" at bounding box center [669, 236] width 922 height 19
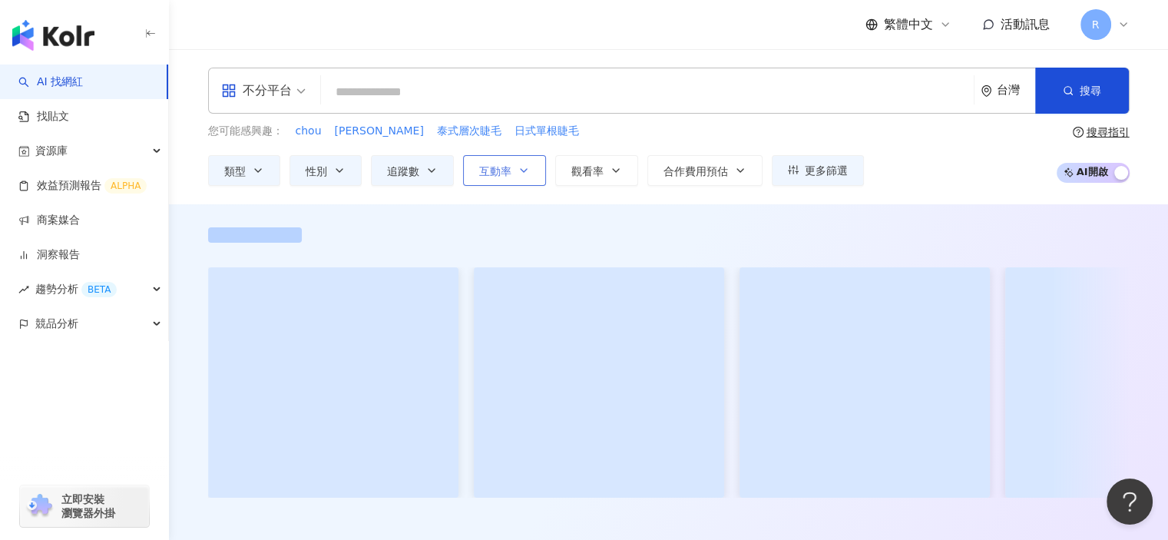
click at [528, 168] on icon "button" at bounding box center [524, 170] width 12 height 12
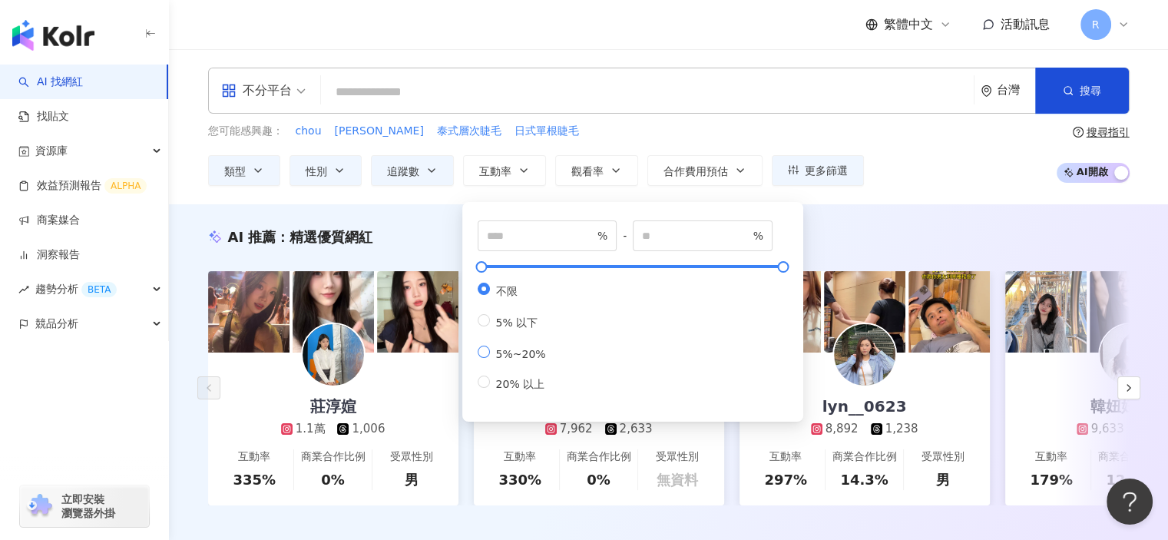
type input "*"
type input "**"
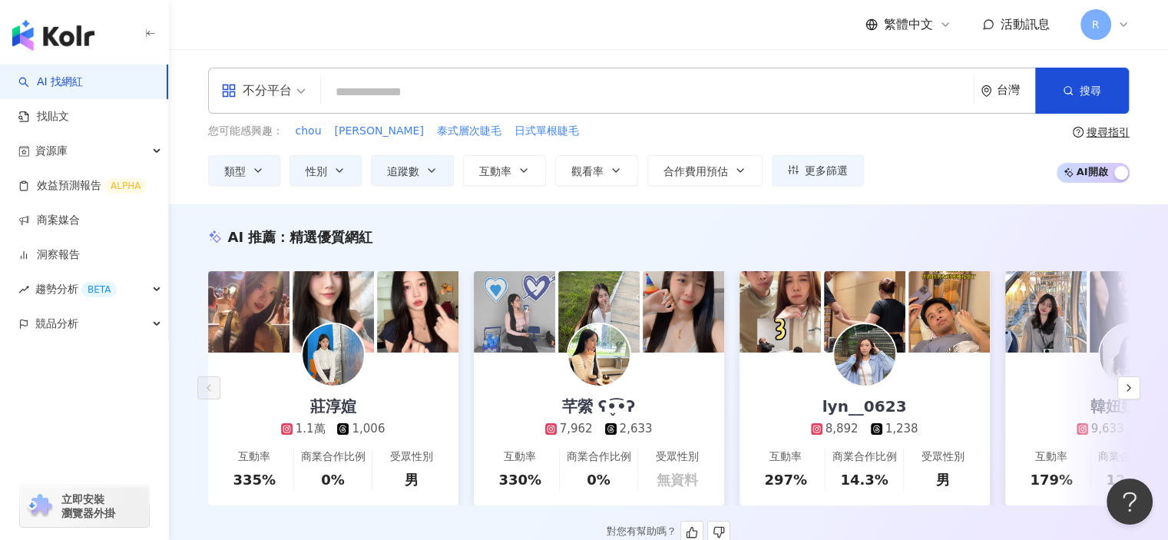
click at [423, 247] on div "AI 推薦 ： 精選優質網紅 莊淳媗 1.1萬 1,006 互動率 335% 商業合作比例 0% 受眾性別 男 芊縈 ʕ•̬͡•ʔ 7,962 2,633 互…" at bounding box center [668, 385] width 983 height 317
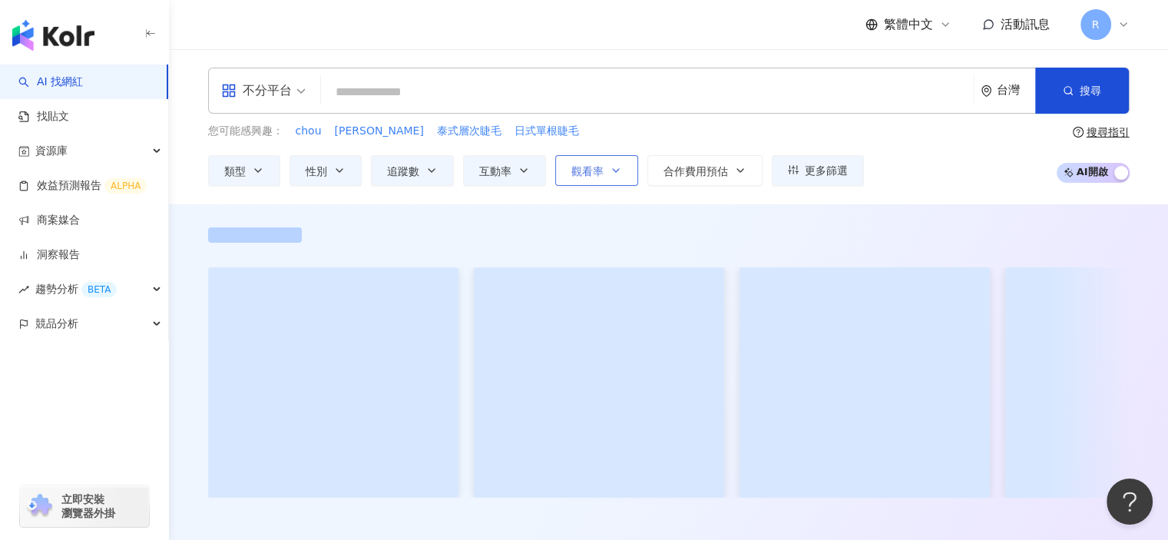
click at [602, 174] on button "觀看率" at bounding box center [596, 170] width 83 height 31
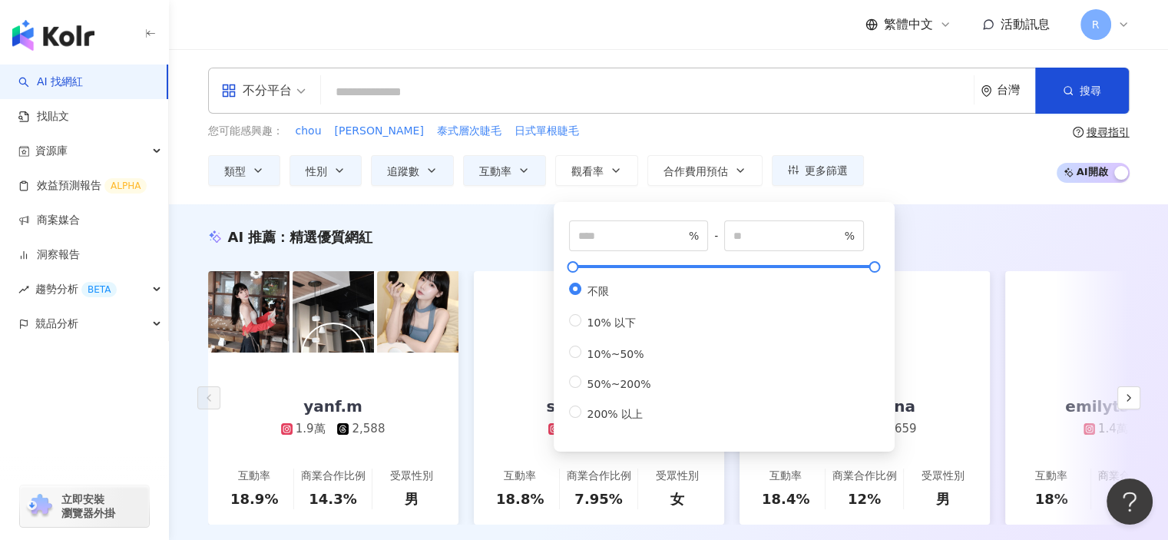
click at [490, 245] on div "AI 推薦 ： 精選優質網紅" at bounding box center [669, 236] width 922 height 19
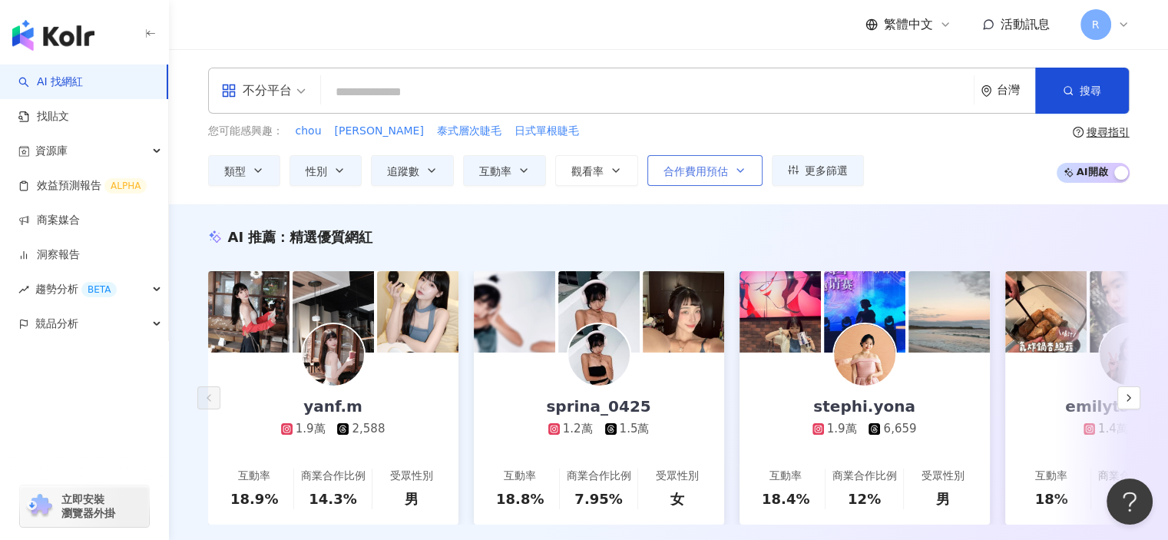
click at [734, 177] on button "合作費用預估" at bounding box center [705, 170] width 115 height 31
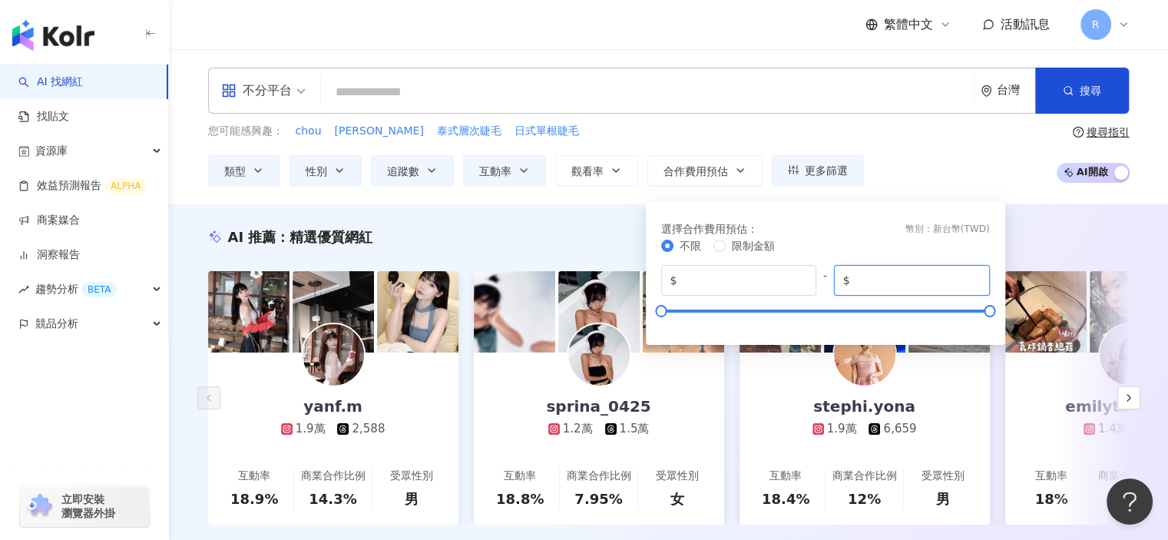
click at [897, 280] on input "*******" at bounding box center [918, 280] width 128 height 17
type input "******"
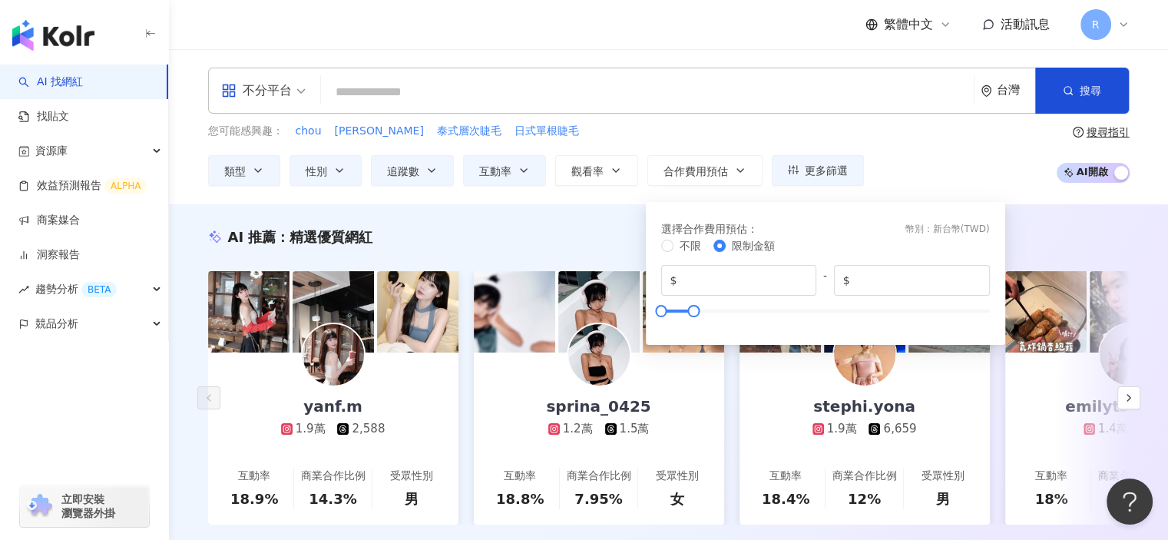
click at [950, 167] on div "您可能感興趣： chou chang 泰式層次睫毛 日式單根睫毛 類型 性別 追蹤數 互動率 觀看率 合作費用預估 更多篩選 篩選條件 關於網紅 互動潛力 受…" at bounding box center [669, 154] width 922 height 63
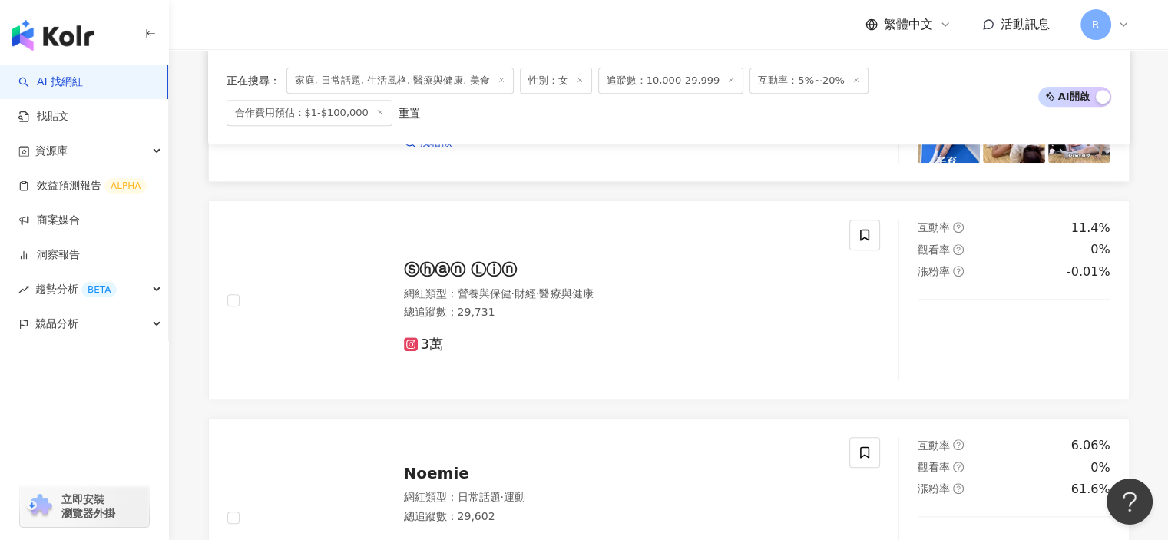
scroll to position [538, 0]
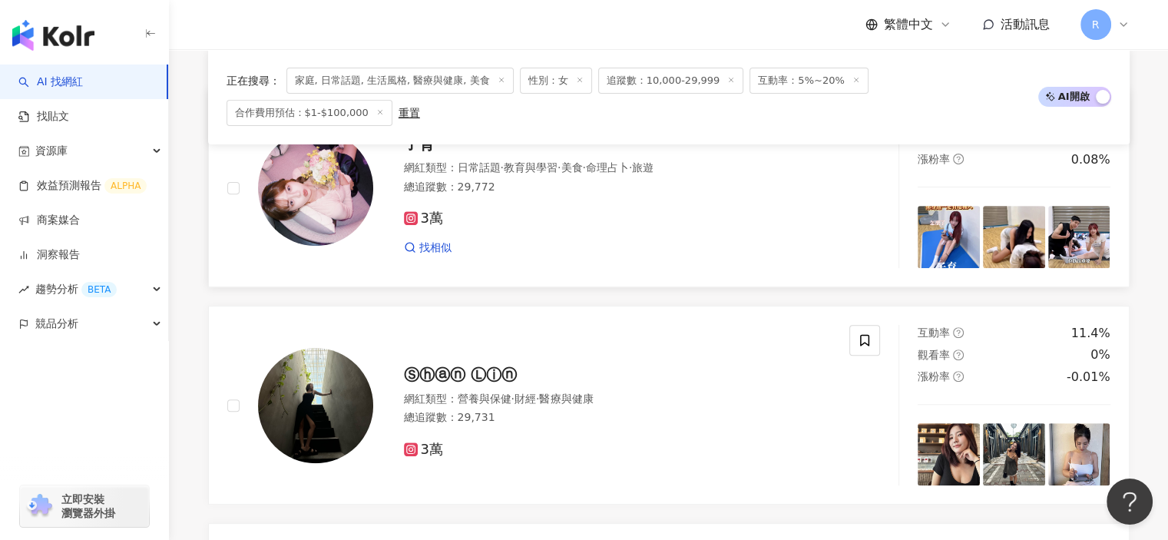
click at [716, 228] on div "3萬 找相似" at bounding box center [618, 226] width 428 height 57
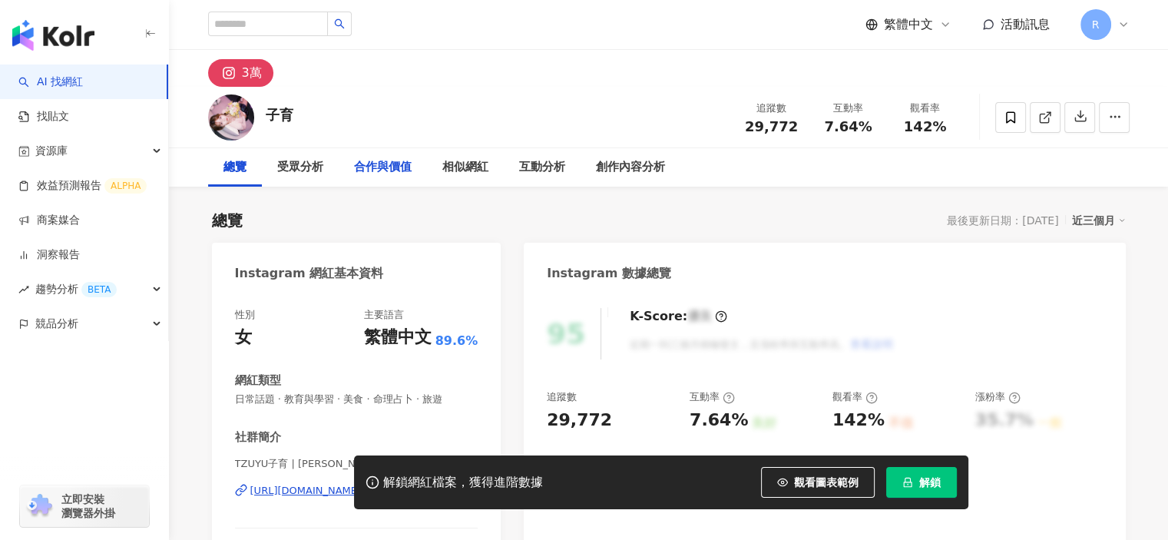
click at [389, 168] on div "合作與價值" at bounding box center [383, 167] width 58 height 18
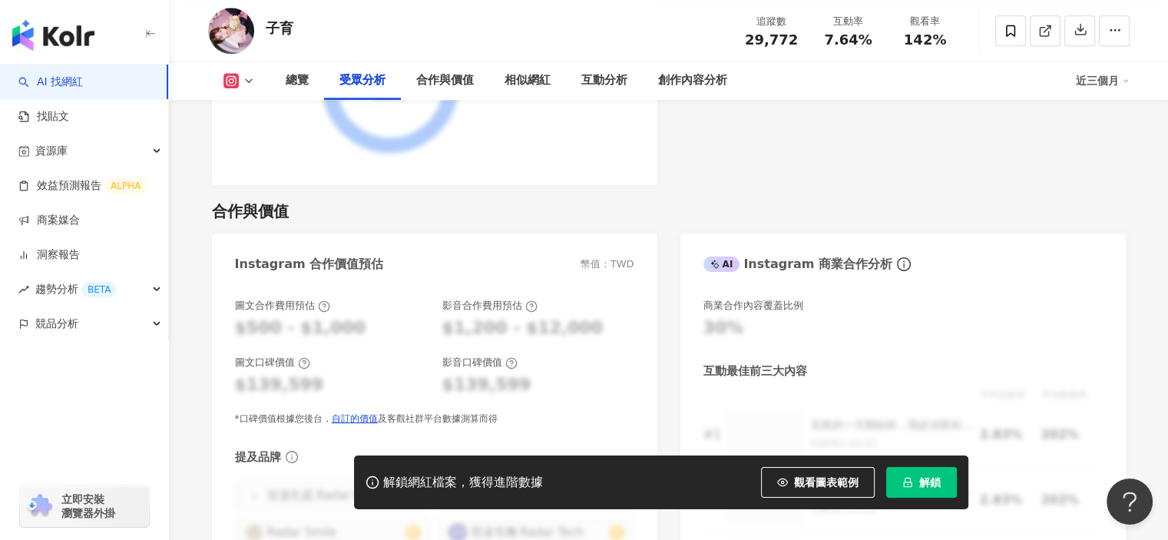
scroll to position [1913, 0]
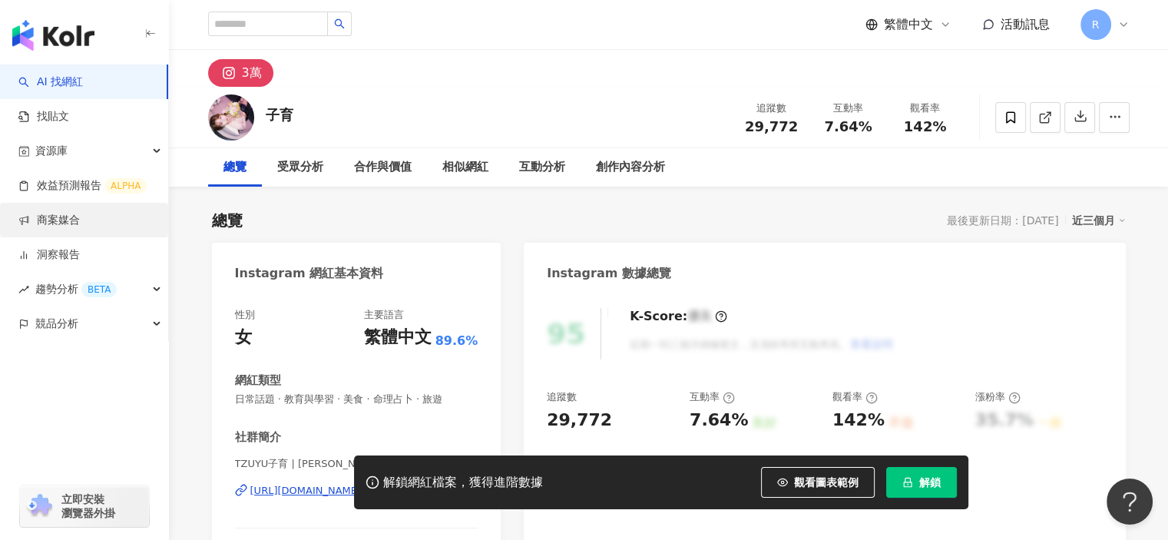
click at [49, 220] on link "商案媒合" at bounding box center [48, 220] width 61 height 15
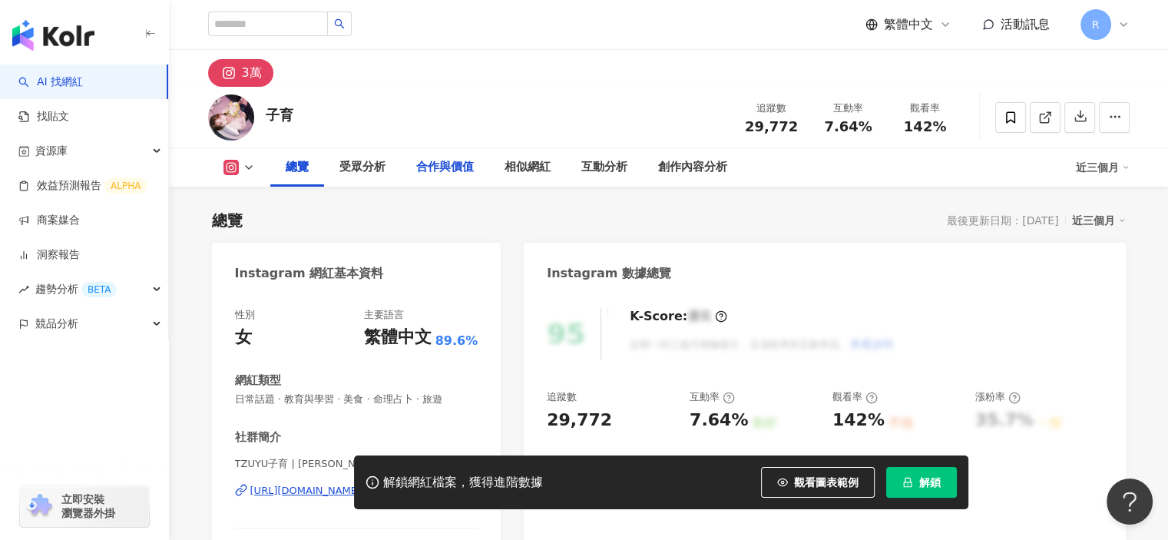
click at [449, 170] on div "合作與價值" at bounding box center [445, 167] width 58 height 18
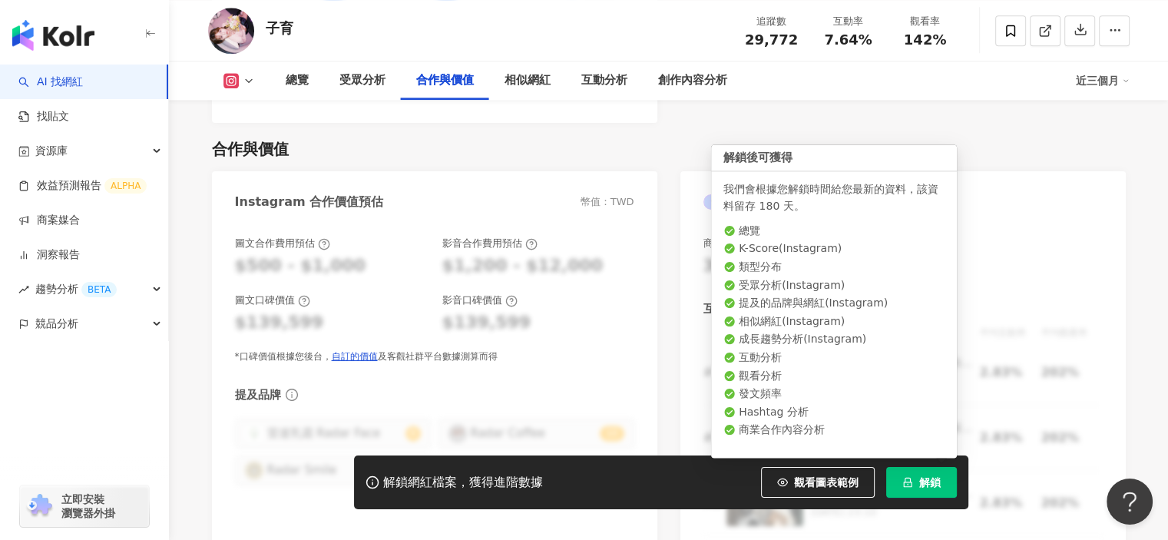
click at [934, 485] on span "解鎖" at bounding box center [931, 482] width 22 height 12
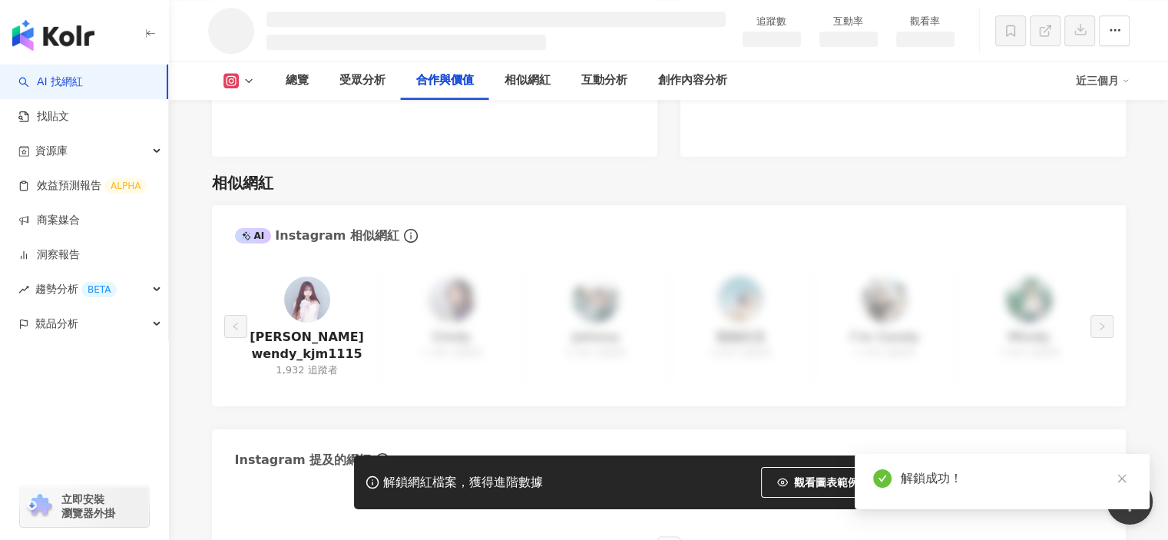
scroll to position [1781, 0]
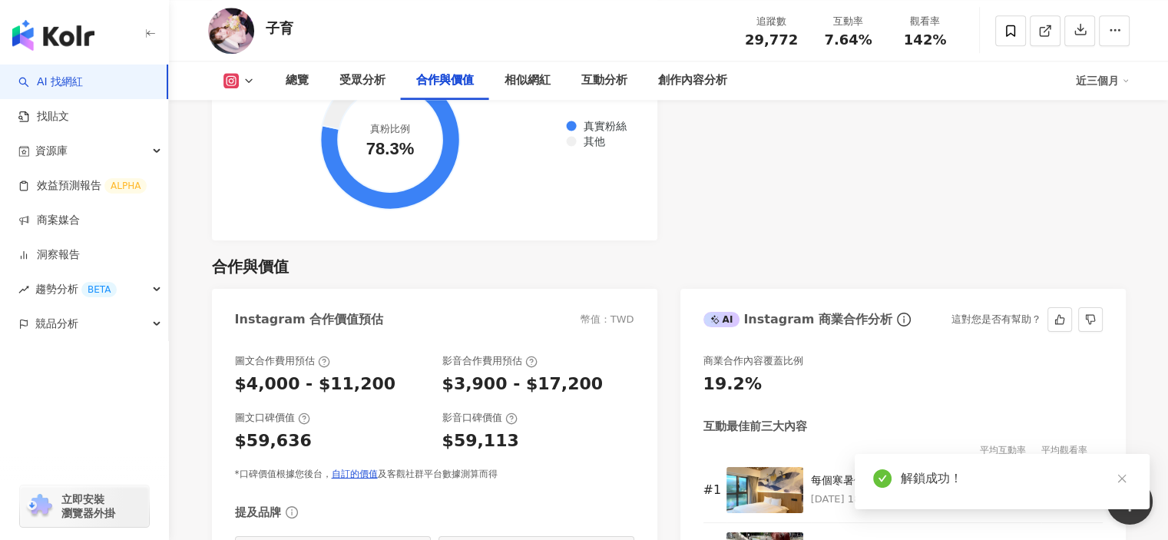
scroll to position [2067, 0]
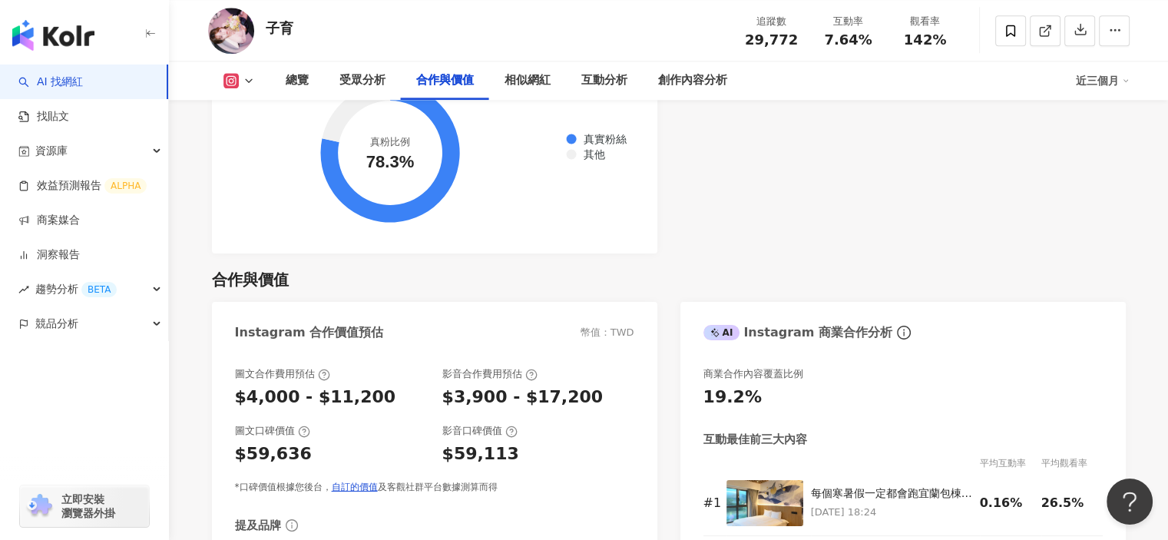
scroll to position [2067, 0]
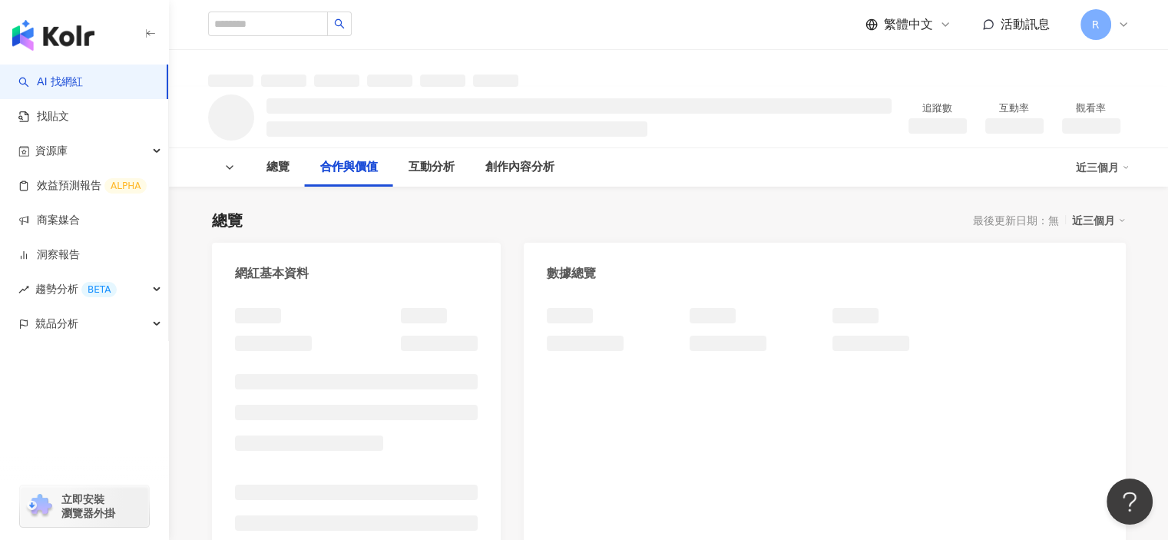
click at [46, 82] on link "AI 找網紅" at bounding box center [50, 82] width 65 height 15
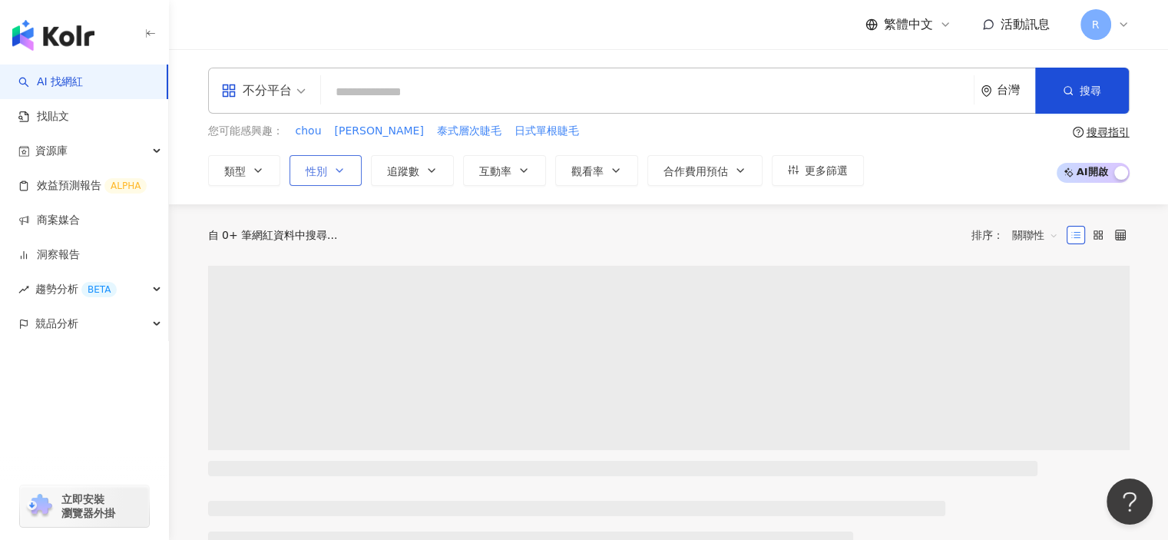
click at [338, 156] on button "性別" at bounding box center [326, 170] width 72 height 31
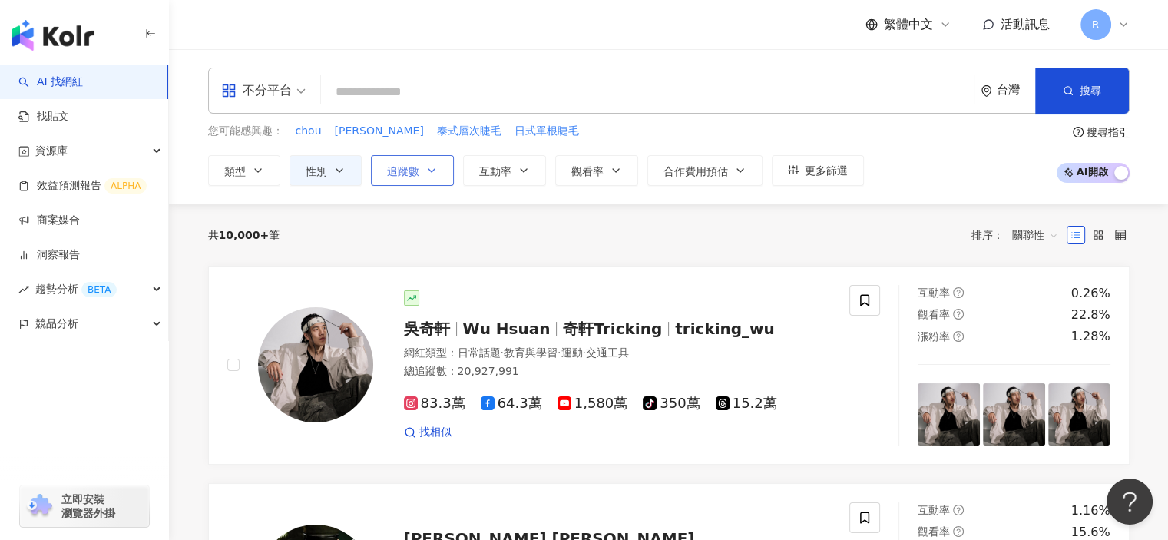
click at [421, 165] on button "追蹤數" at bounding box center [412, 170] width 83 height 31
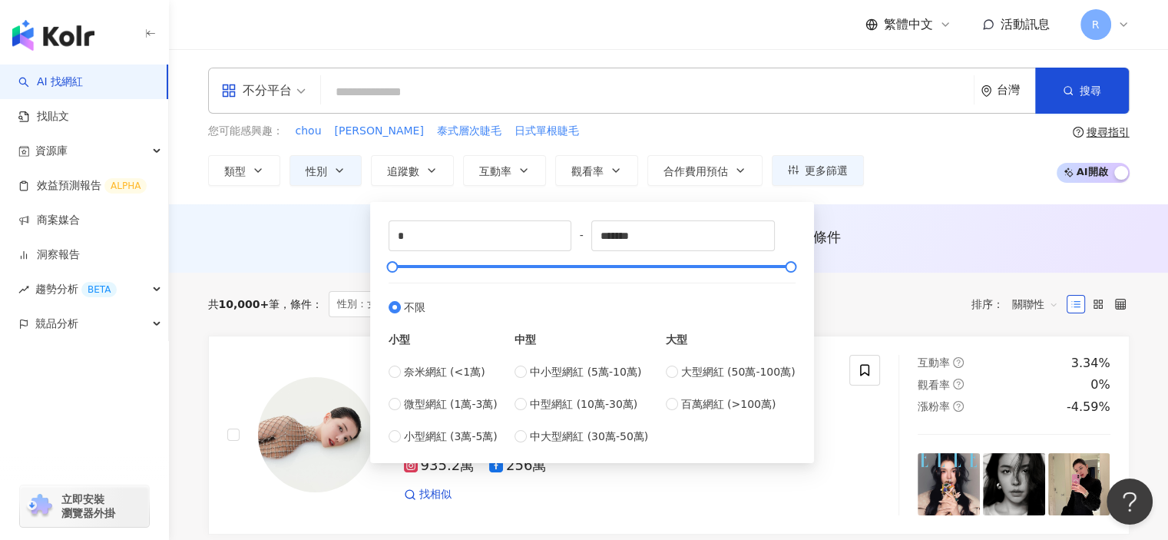
type input "****"
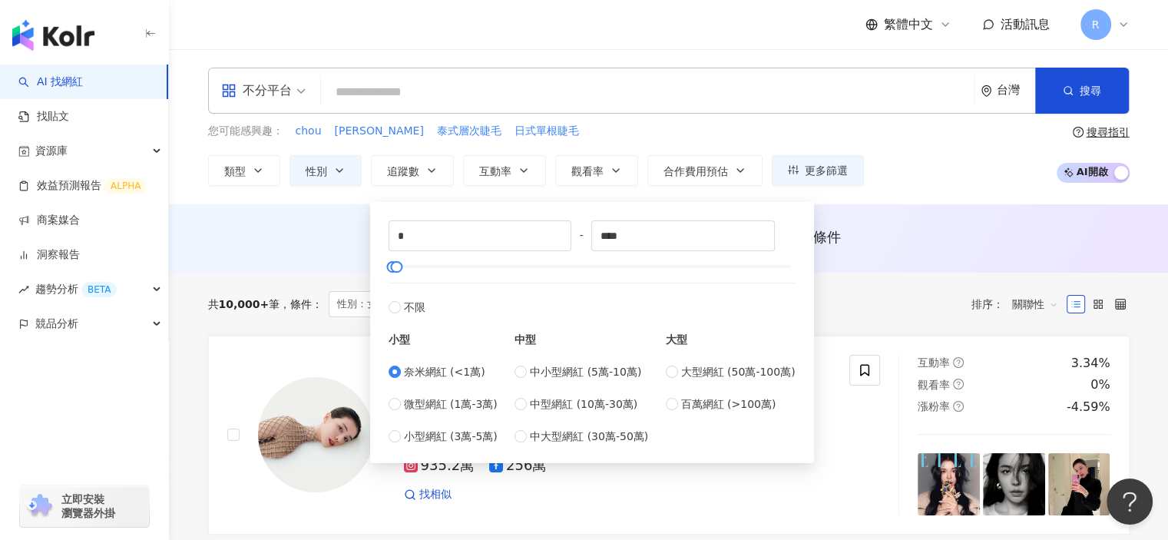
click at [900, 303] on div "共 10,000+ 筆 條件 ： 性別：女 重置 排序： 關聯性" at bounding box center [669, 304] width 922 height 26
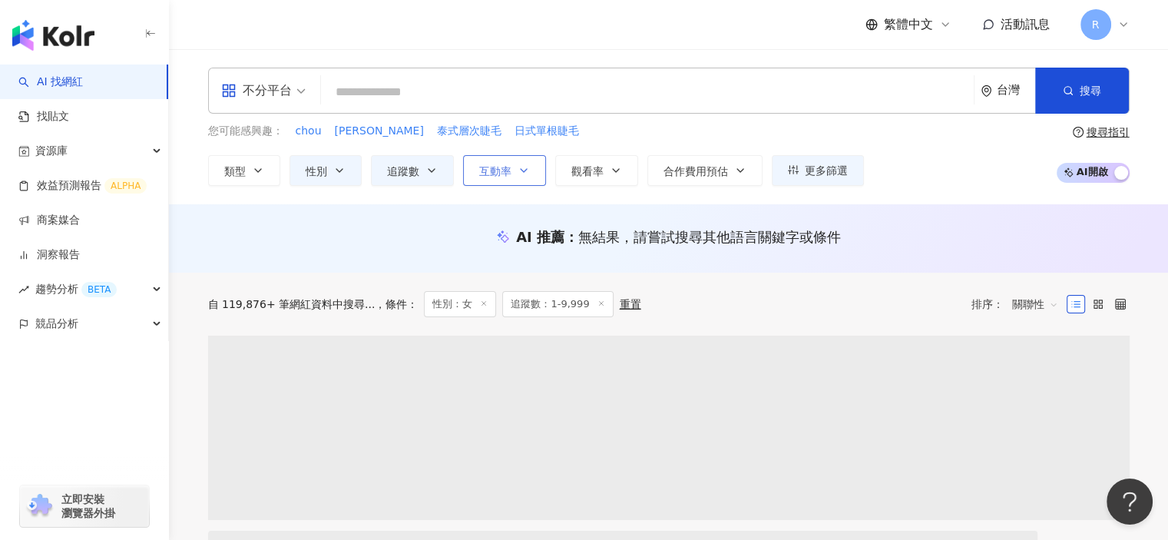
click at [525, 173] on icon "button" at bounding box center [524, 170] width 12 height 12
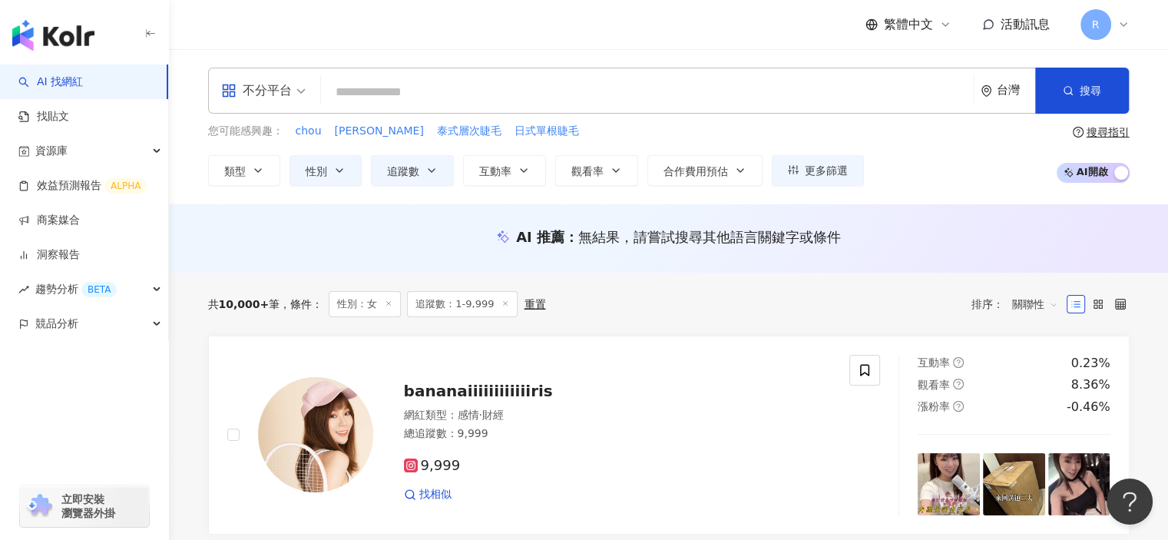
click at [354, 254] on div "AI 推薦 ： 無結果，請嘗試搜尋其他語言關鍵字或條件" at bounding box center [668, 241] width 983 height 28
click at [492, 171] on span "互動率" at bounding box center [495, 171] width 32 height 12
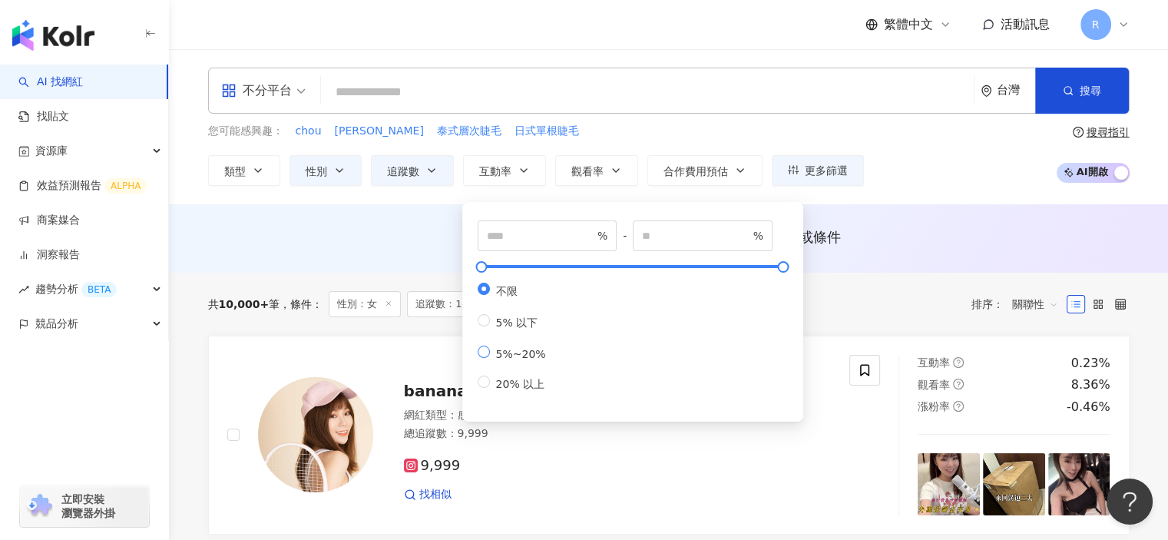
type input "*"
type input "**"
click at [386, 248] on div "AI 推薦 ： 無結果，請嘗試搜尋其他語言關鍵字或條件" at bounding box center [668, 241] width 983 height 28
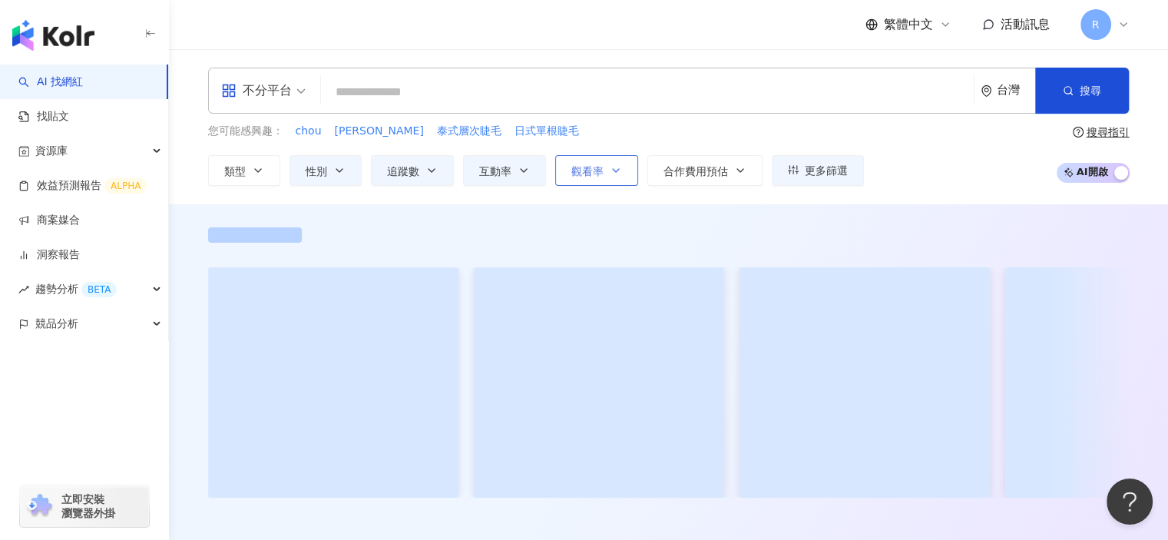
click at [575, 174] on span "觀看率" at bounding box center [588, 171] width 32 height 12
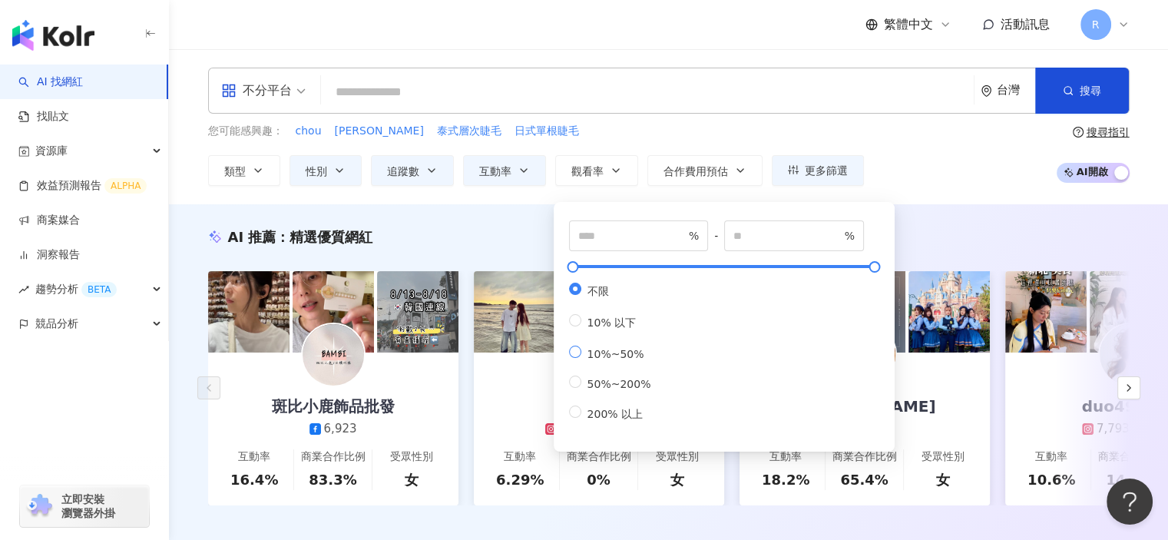
type input "**"
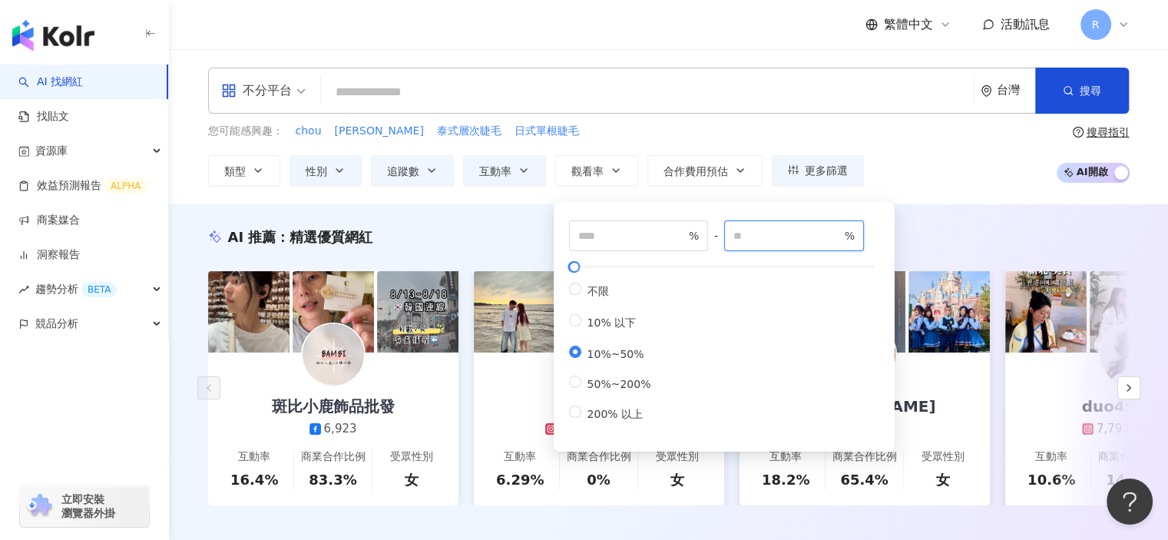
click at [756, 237] on input "**" at bounding box center [788, 235] width 108 height 17
click at [615, 243] on input "**" at bounding box center [632, 235] width 108 height 17
type input "**"
type input "***"
click at [754, 235] on input "***" at bounding box center [788, 235] width 108 height 17
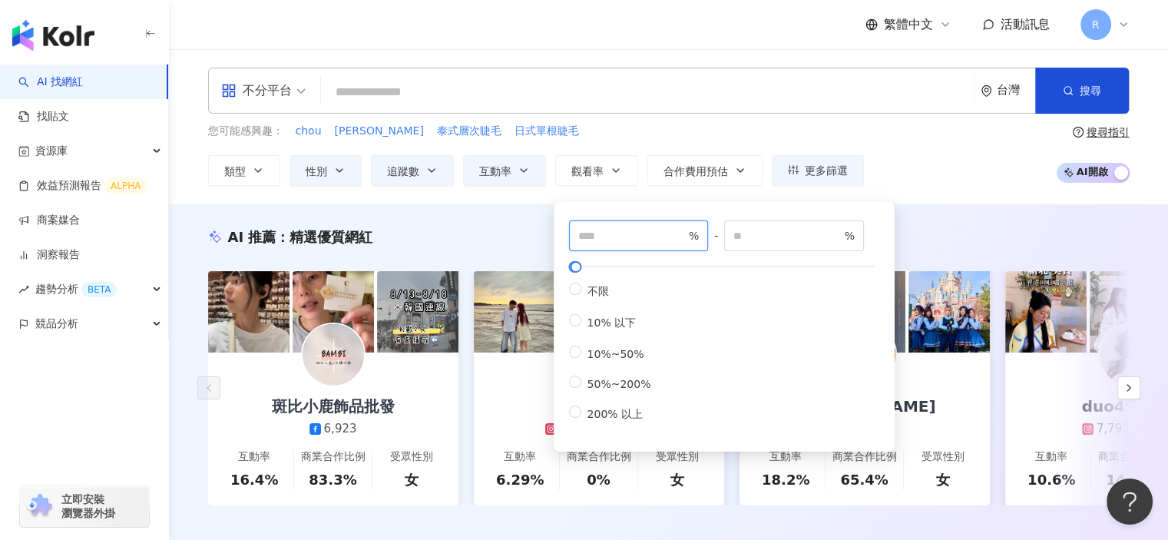
click at [591, 233] on input "**" at bounding box center [632, 235] width 108 height 17
type input "**"
click at [764, 234] on input "***" at bounding box center [788, 235] width 108 height 17
type input "*"
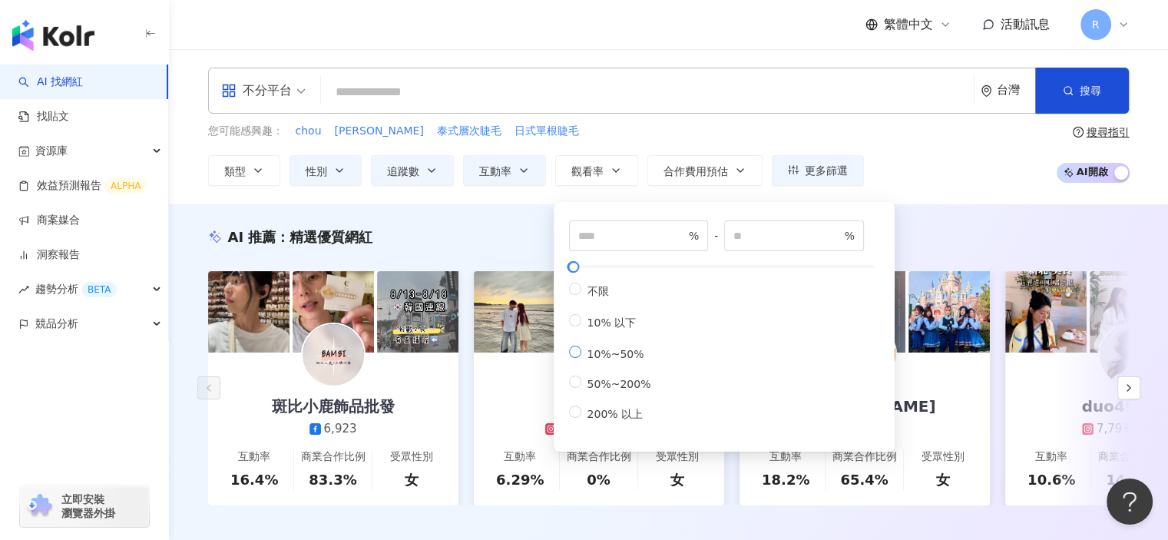
type input "**"
click at [575, 360] on label "10%~50%" at bounding box center [613, 353] width 88 height 15
type input "**"
click at [512, 234] on div "AI 推薦 ： 精選優質網紅" at bounding box center [669, 236] width 922 height 19
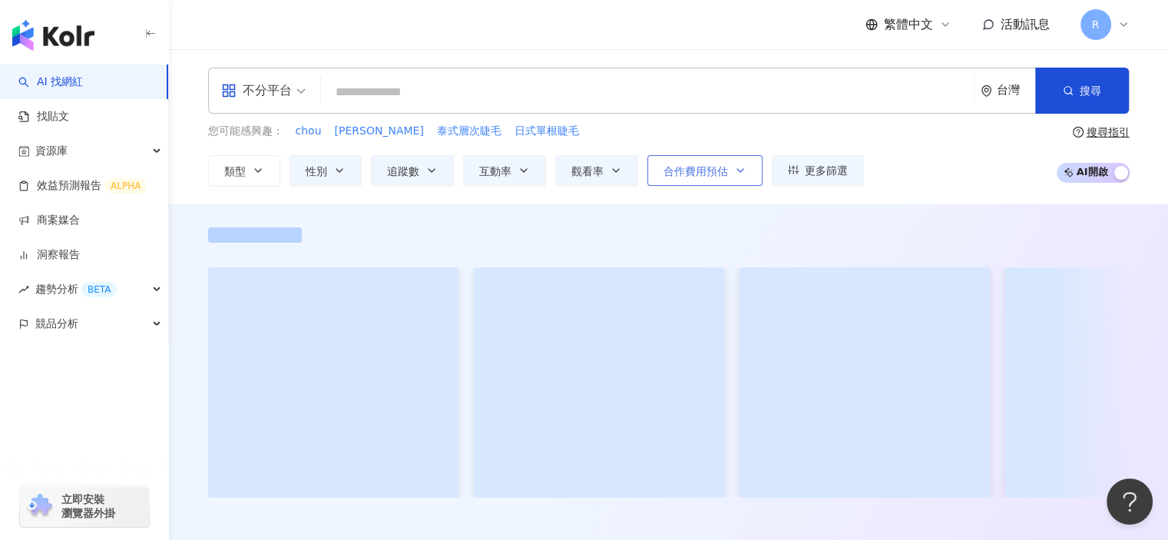
click at [734, 171] on icon "button" at bounding box center [740, 170] width 12 height 12
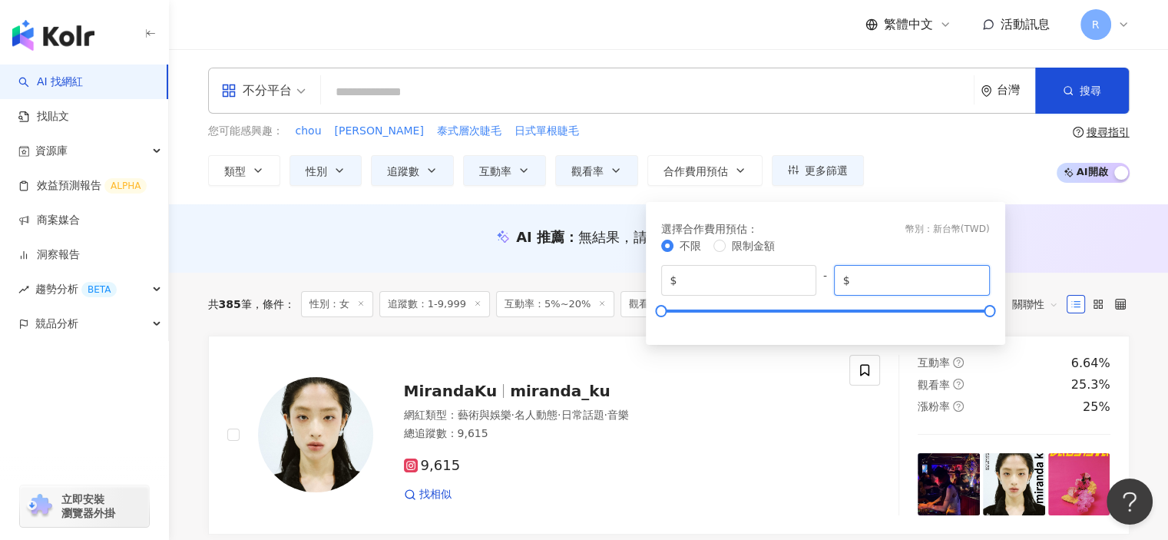
click at [894, 276] on input "*******" at bounding box center [918, 280] width 128 height 17
type input "*****"
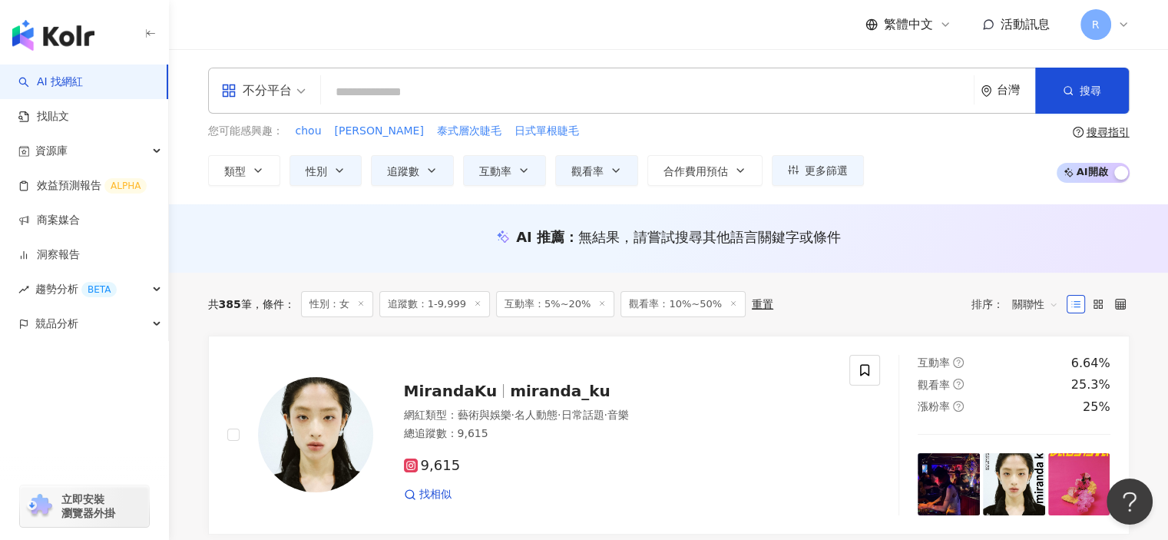
click at [943, 165] on div "您可能感興趣： chou chang 泰式層次睫毛 日式單根睫毛 類型 性別 追蹤數 互動率 觀看率 合作費用預估 更多篩選 不限 女 男 其他 * - **…" at bounding box center [669, 154] width 922 height 63
click at [336, 174] on icon "button" at bounding box center [339, 170] width 12 height 12
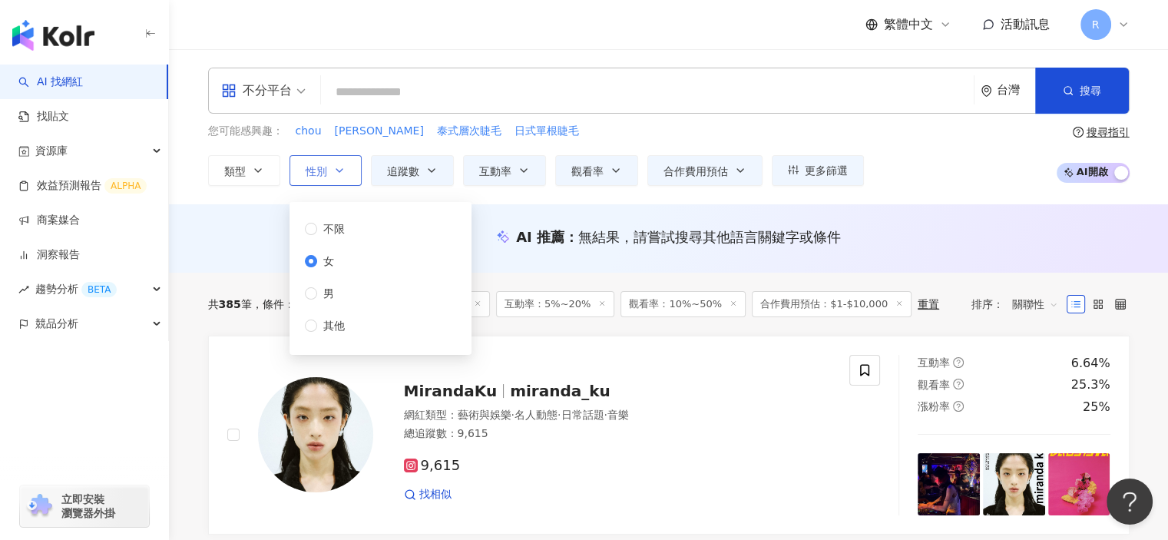
click at [336, 174] on icon "button" at bounding box center [339, 170] width 12 height 12
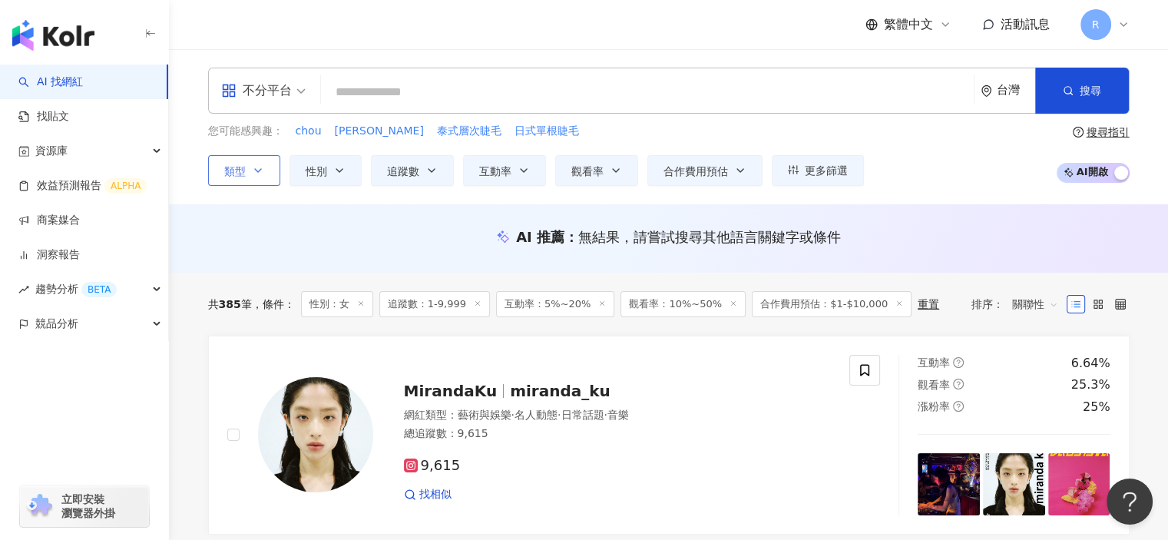
click at [259, 176] on button "類型" at bounding box center [244, 170] width 72 height 31
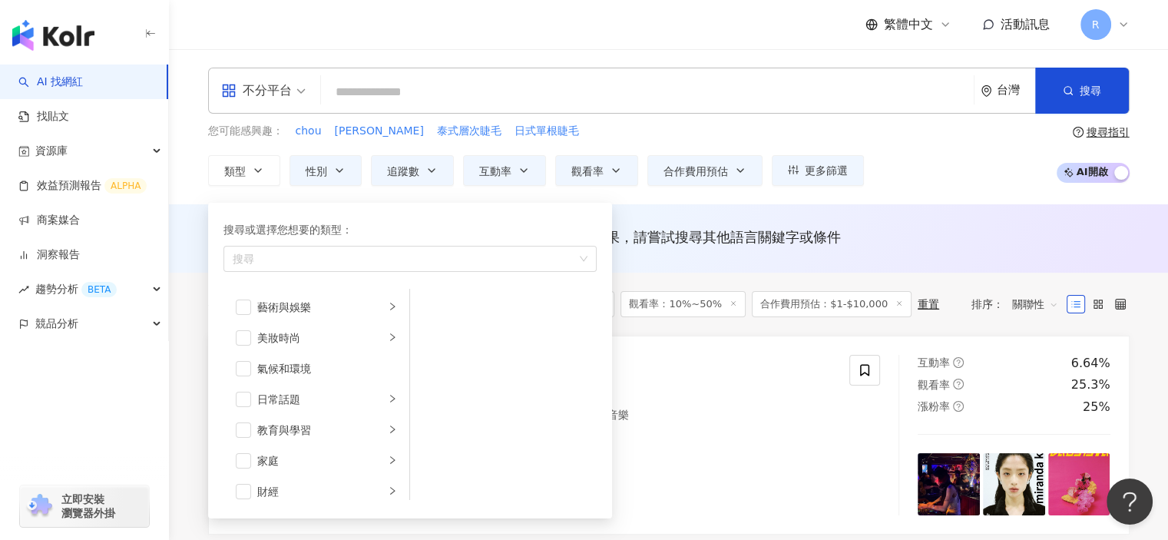
click at [649, 201] on div "不分平台 台灣 搜尋 您可能感興趣： chou chang 泰式層次睫毛 日式單根睫毛 類型 搜尋或選擇您想要的類型： 搜尋 藝術與娛樂 美妝時尚 氣候和環境…" at bounding box center [668, 126] width 999 height 155
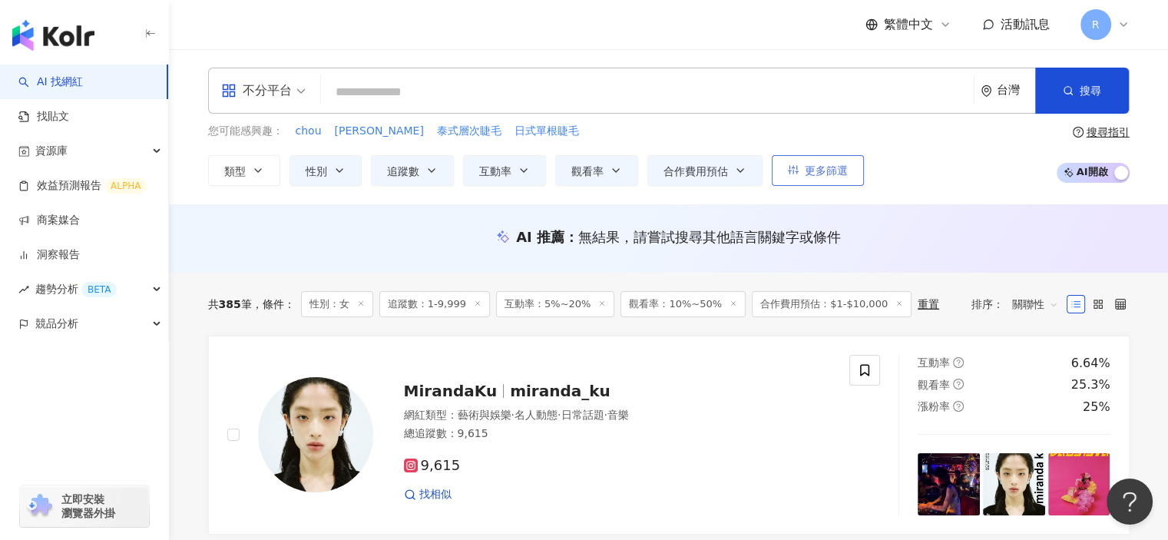
click at [818, 178] on button "更多篩選" at bounding box center [818, 170] width 92 height 31
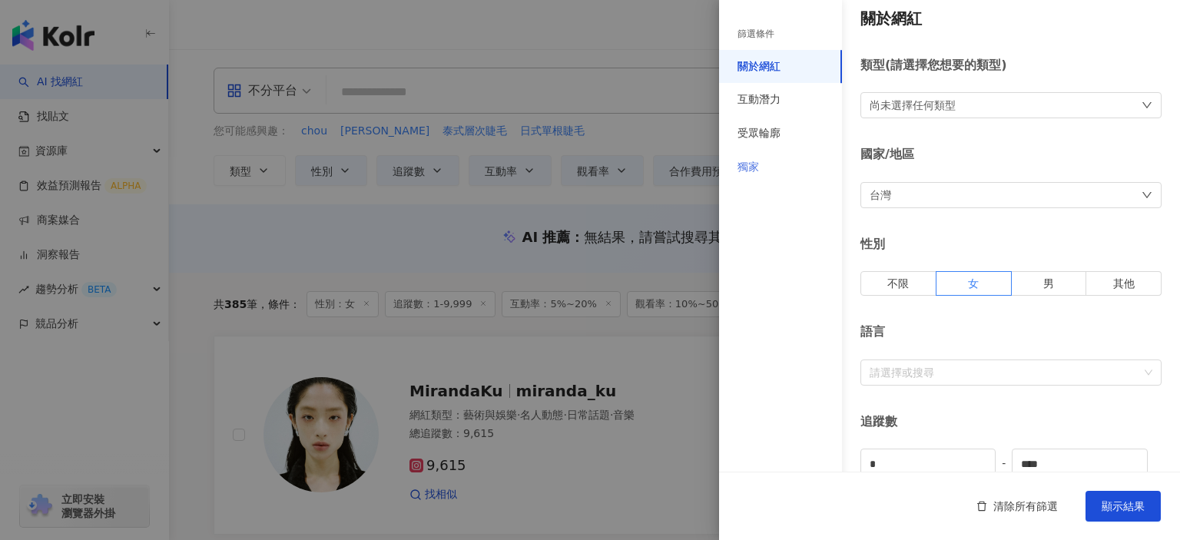
scroll to position [3, 0]
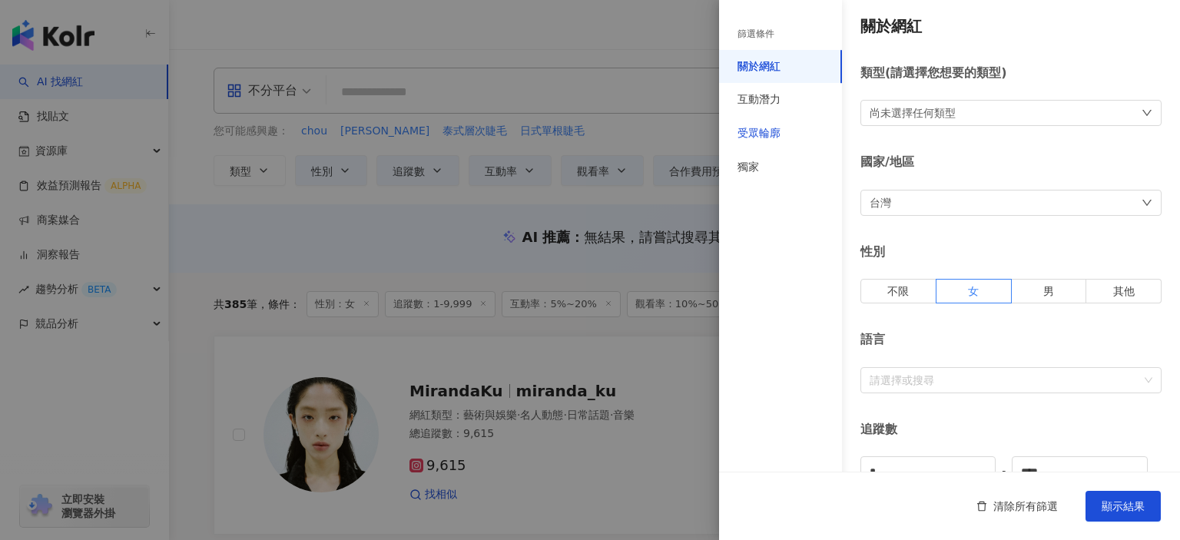
click at [745, 127] on div "受眾輪廓" at bounding box center [759, 133] width 43 height 15
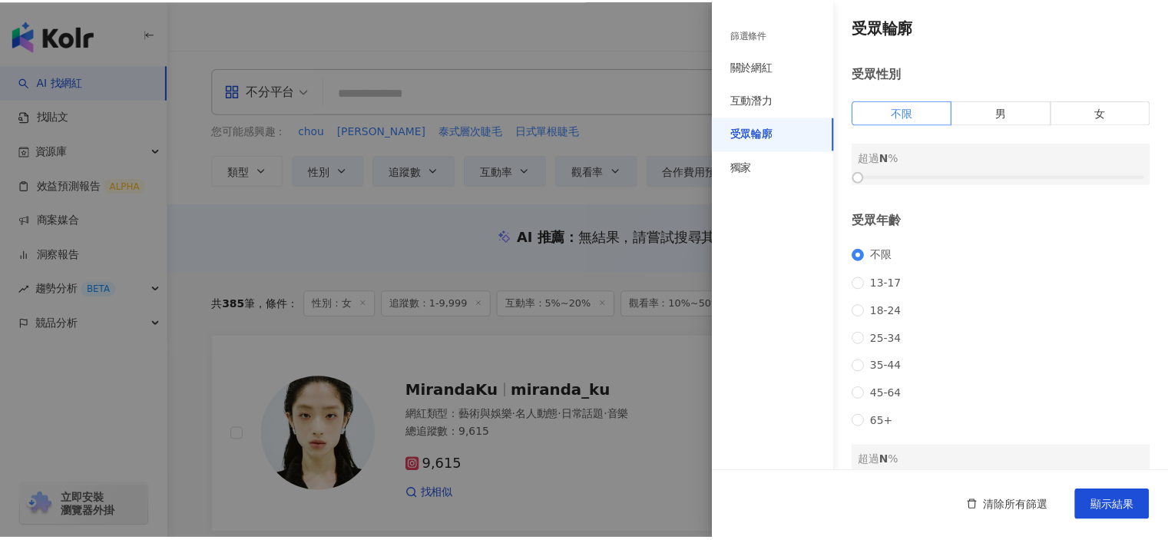
scroll to position [80, 0]
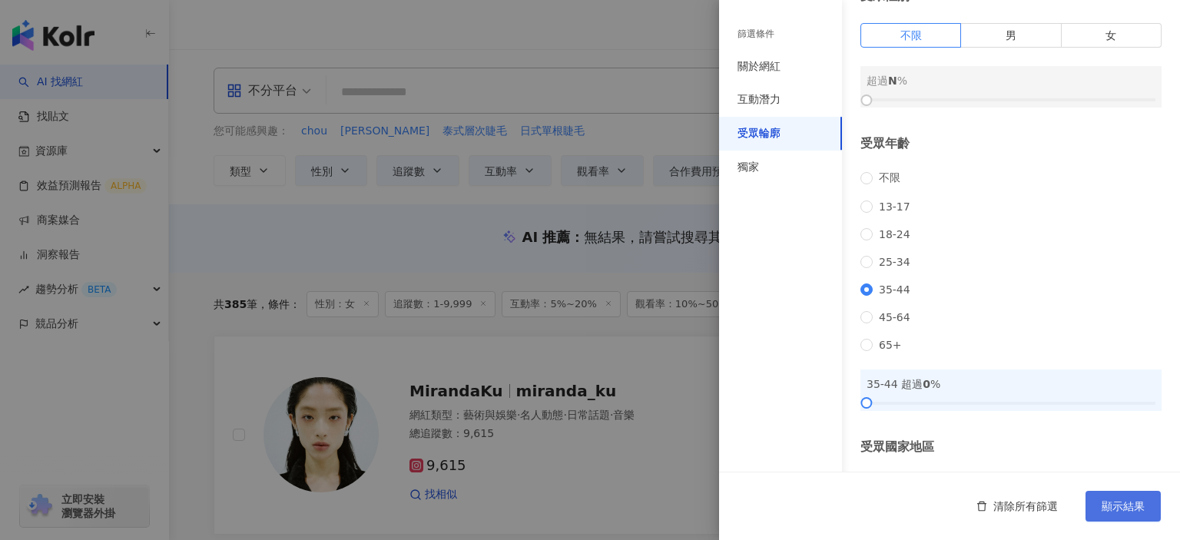
click at [1121, 501] on span "顯示結果" at bounding box center [1123, 506] width 43 height 12
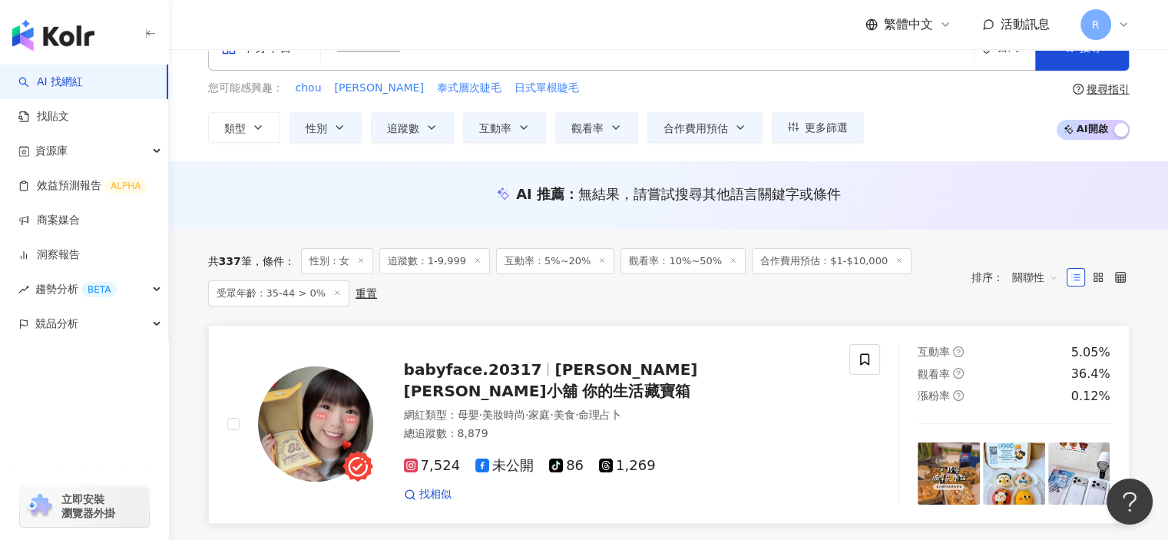
scroll to position [77, 0]
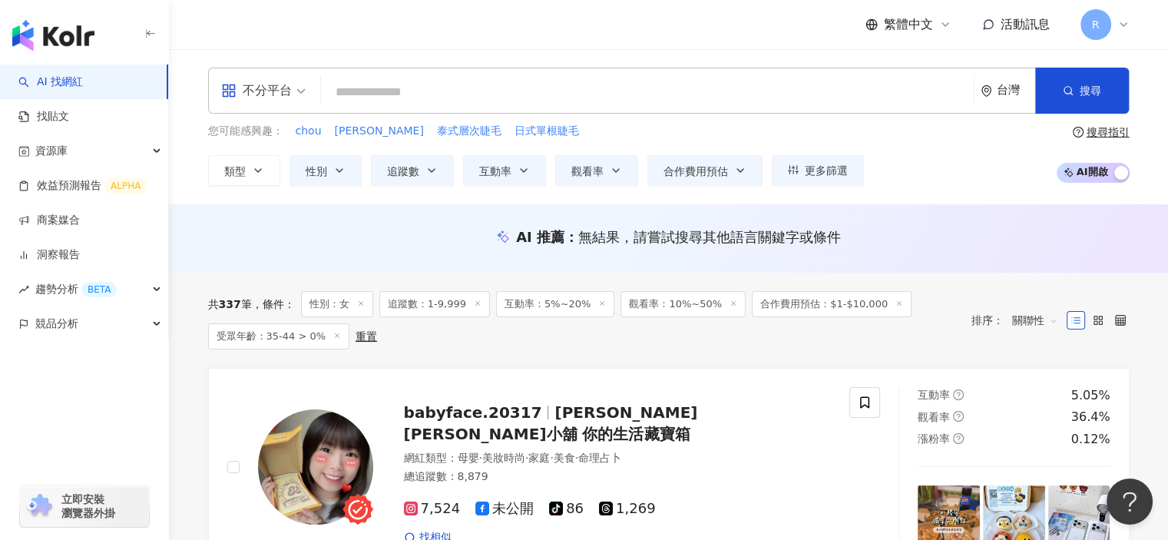
click at [228, 332] on span "受眾年齡：35-44 > 0%" at bounding box center [279, 336] width 142 height 26
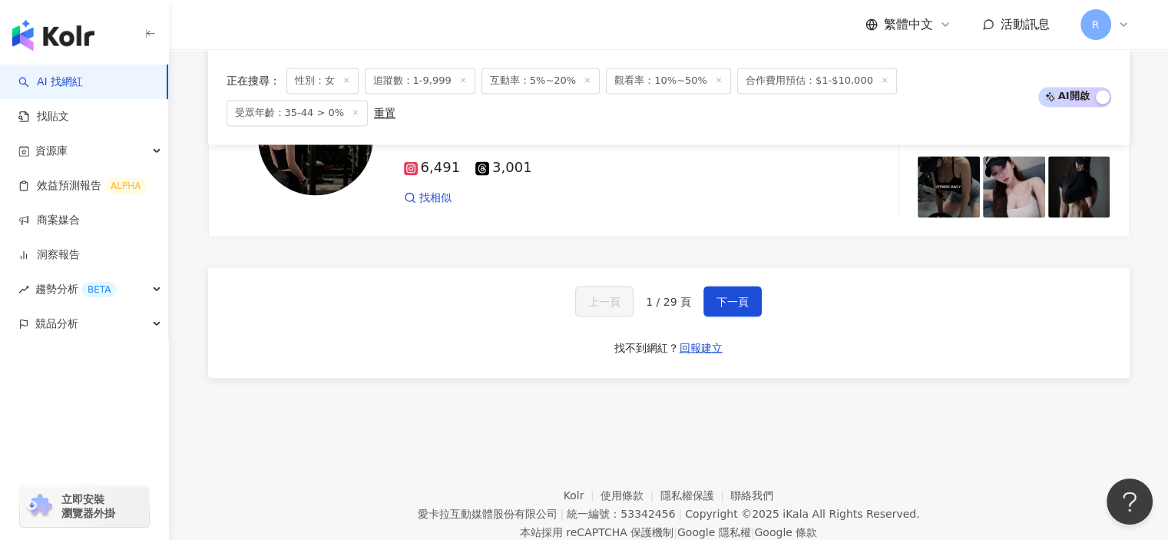
scroll to position [2750, 0]
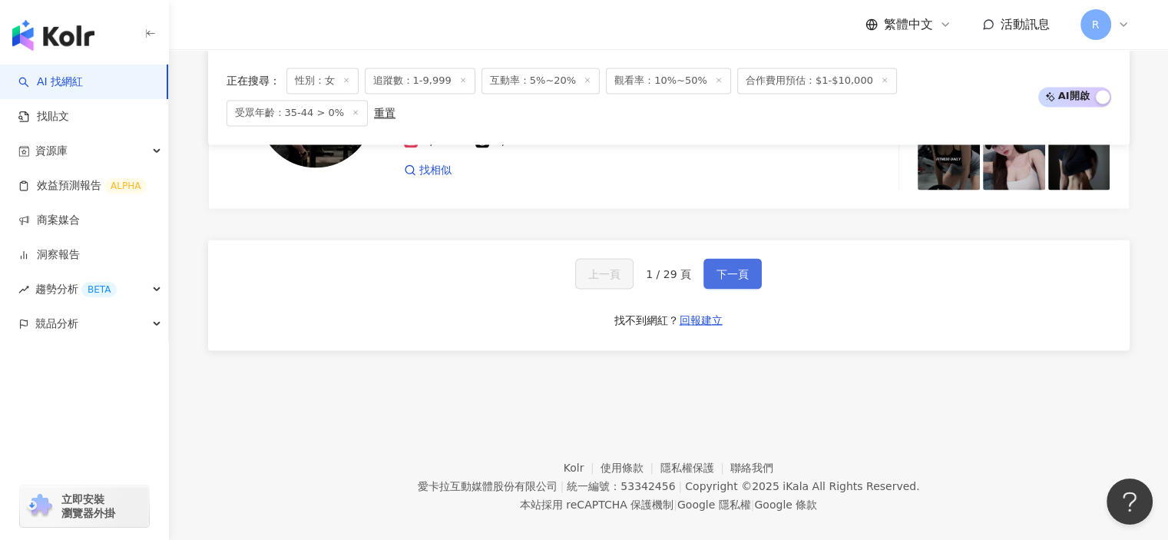
click at [730, 267] on span "下一頁" at bounding box center [733, 273] width 32 height 12
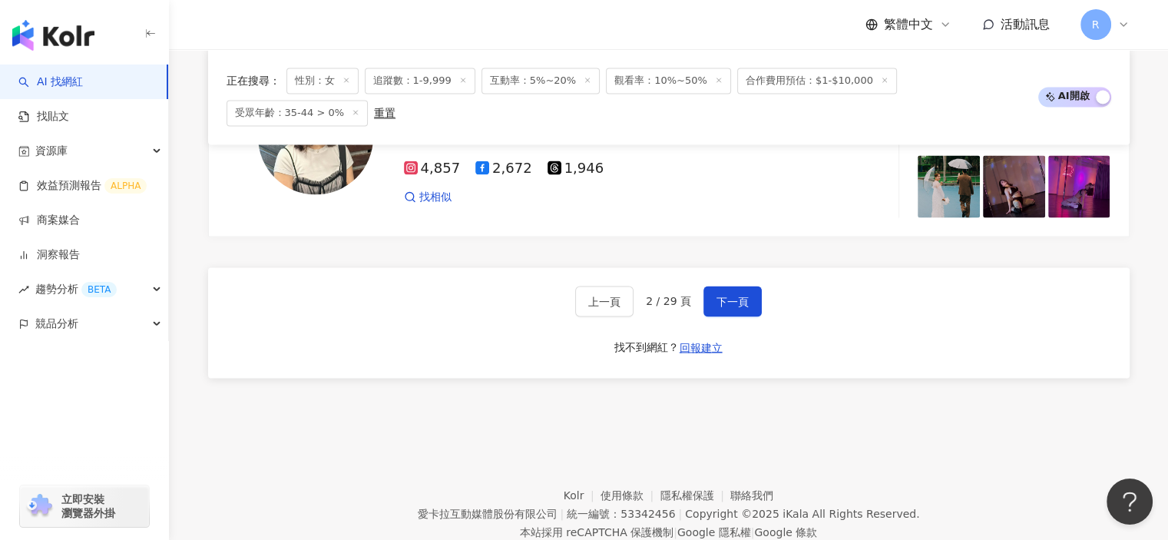
scroll to position [2794, 0]
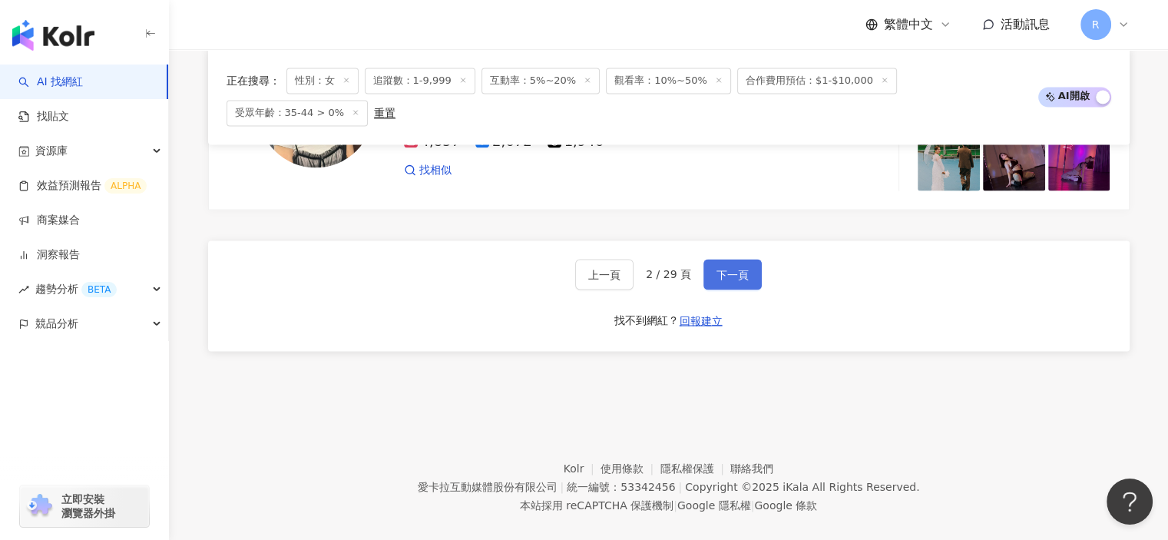
click at [740, 268] on span "下一頁" at bounding box center [733, 274] width 32 height 12
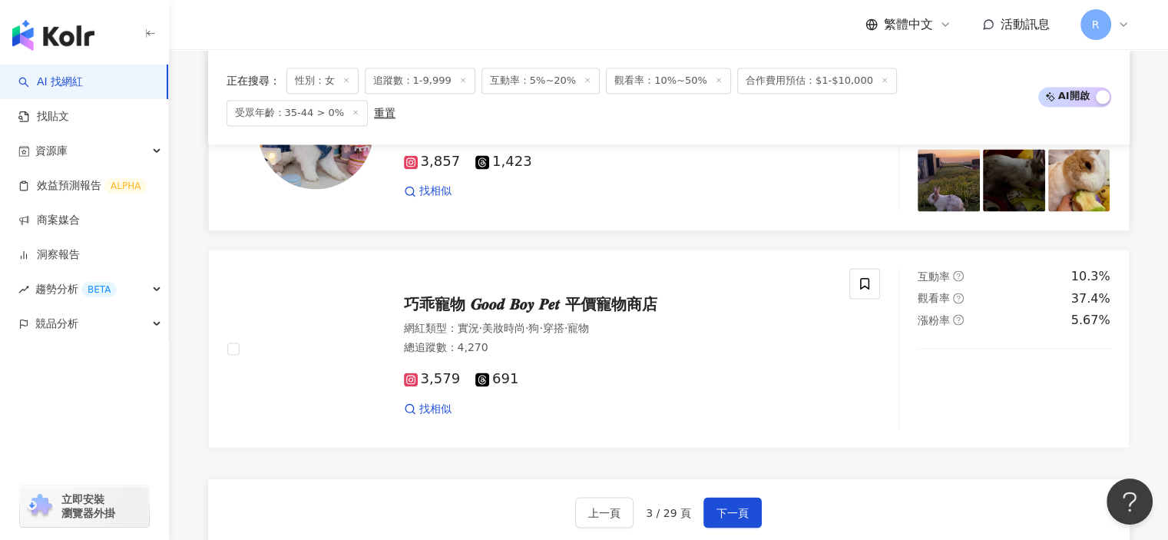
scroll to position [2659, 0]
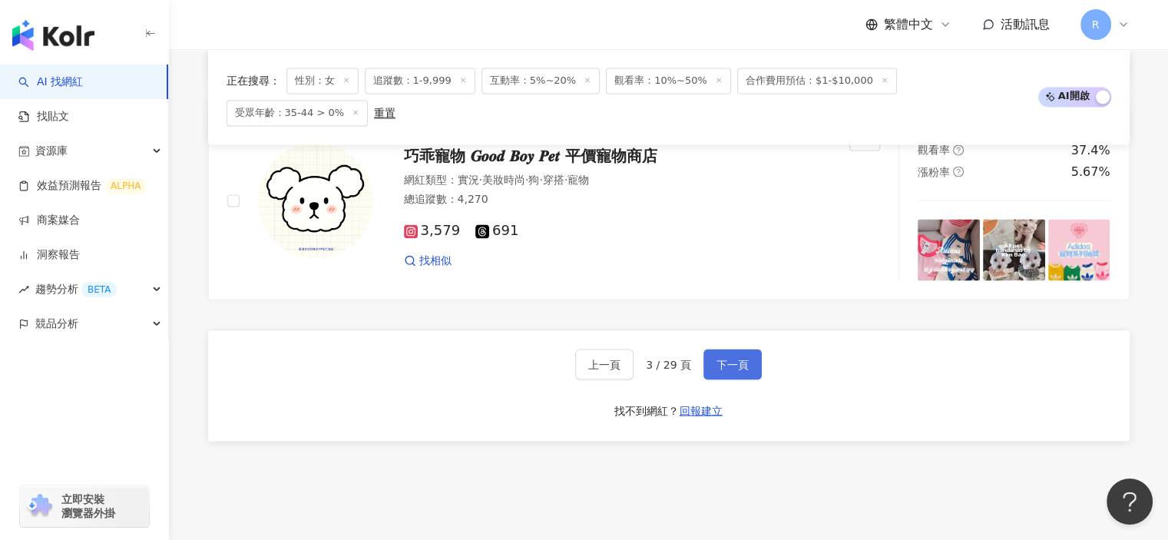
click at [743, 358] on span "下一頁" at bounding box center [733, 364] width 32 height 12
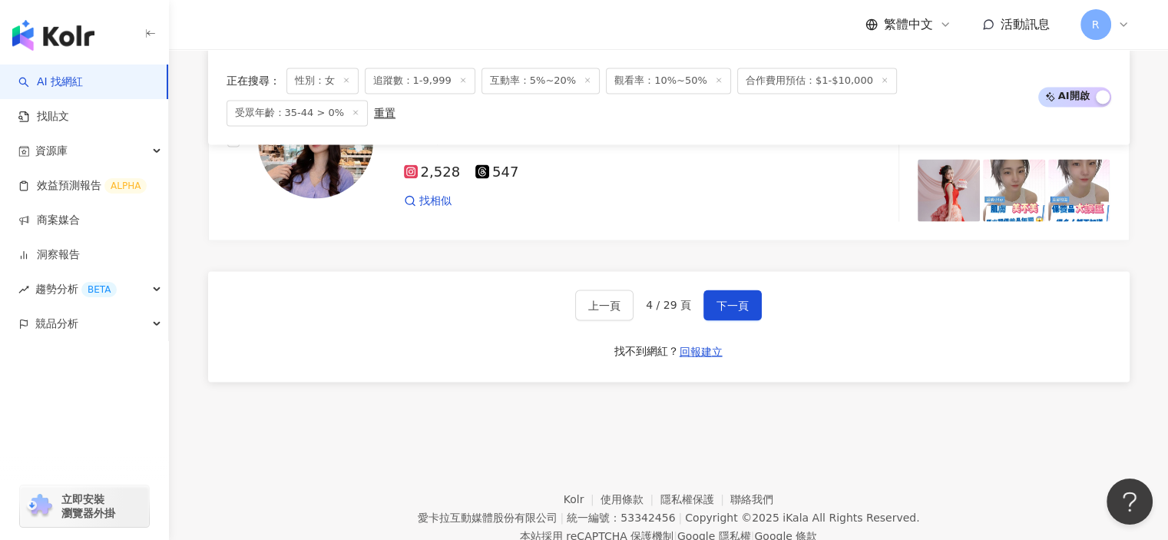
scroll to position [2794, 0]
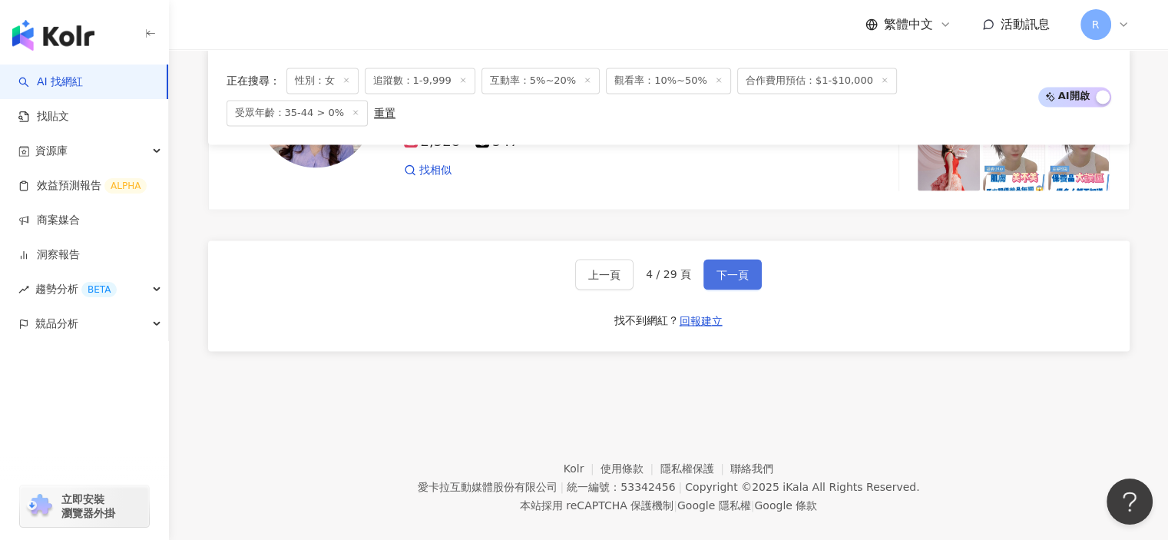
click at [740, 268] on span "下一頁" at bounding box center [733, 274] width 32 height 12
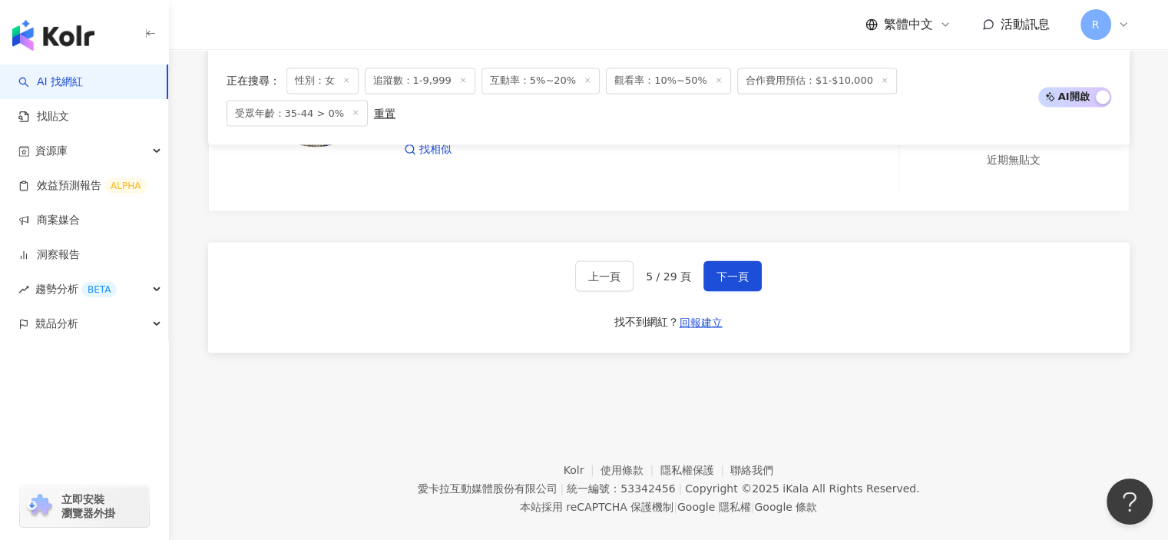
scroll to position [2839, 0]
click at [741, 268] on span "下一頁" at bounding box center [733, 274] width 32 height 12
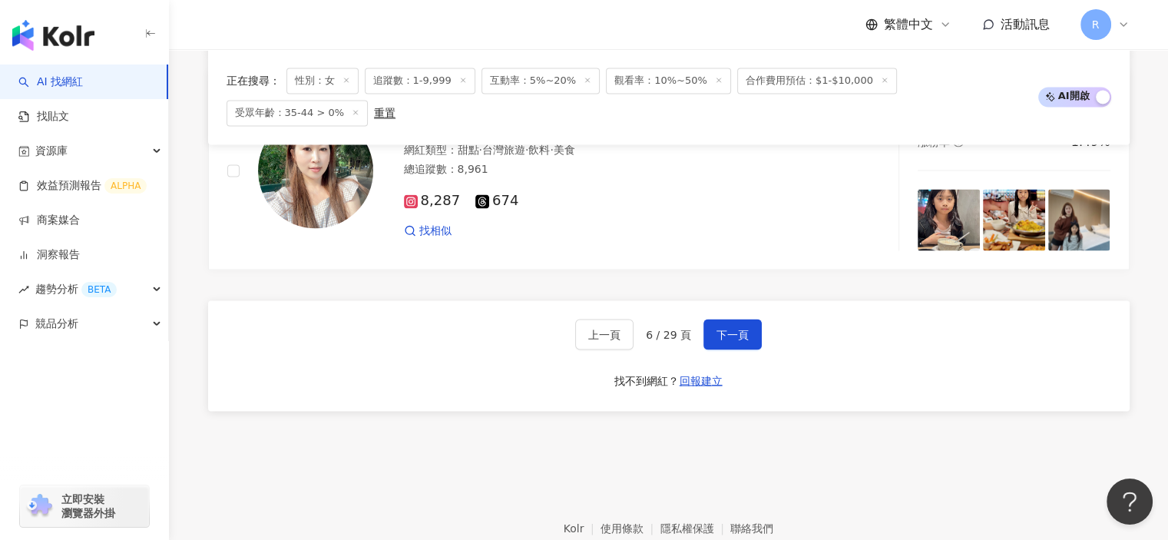
scroll to position [2750, 0]
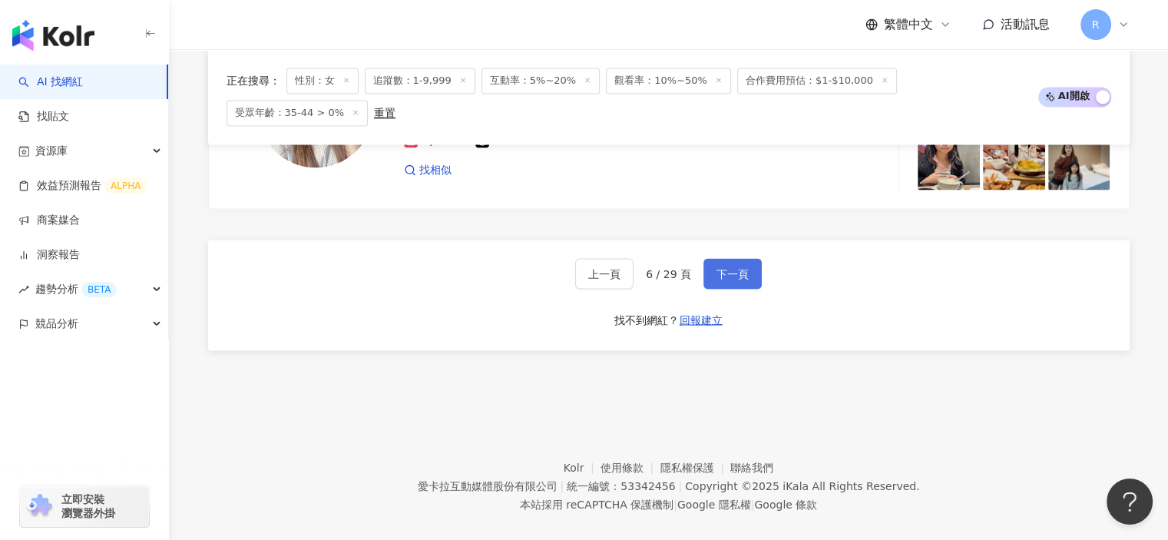
click at [748, 258] on button "下一頁" at bounding box center [733, 273] width 58 height 31
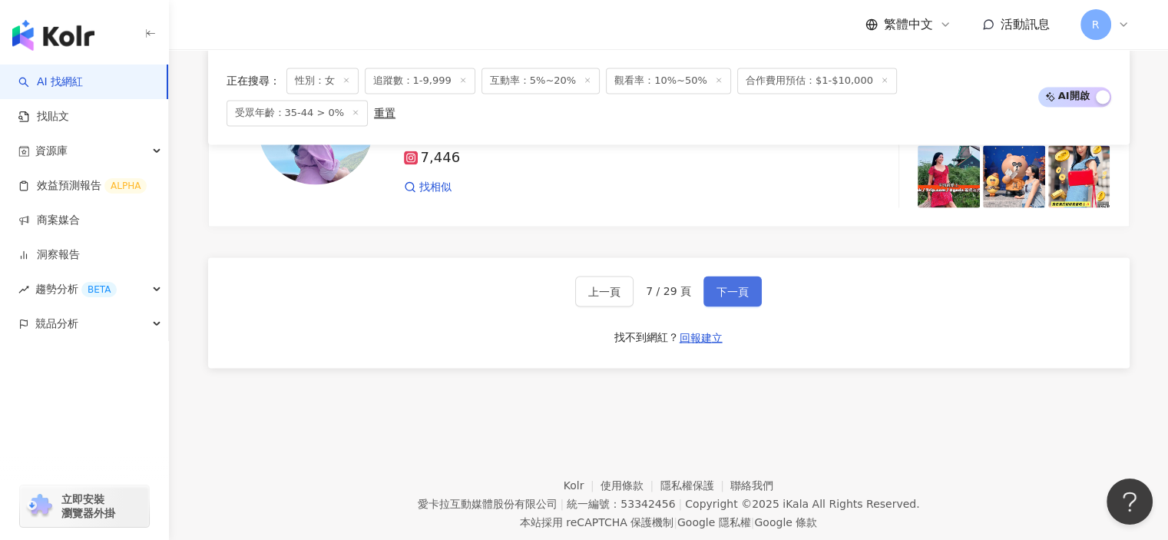
click at [748, 276] on button "下一頁" at bounding box center [733, 291] width 58 height 31
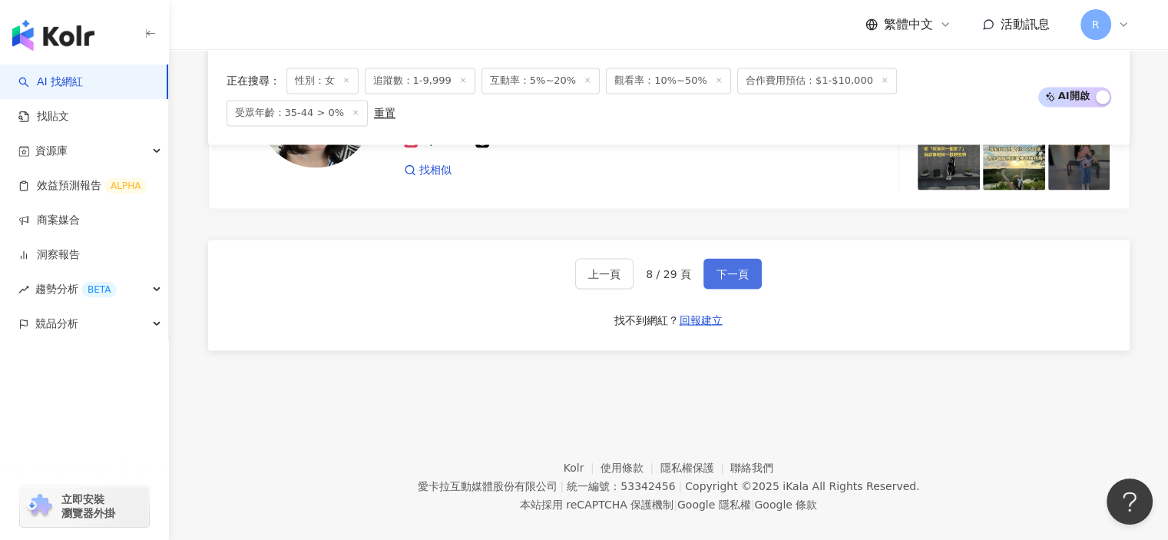
click at [735, 267] on span "下一頁" at bounding box center [733, 273] width 32 height 12
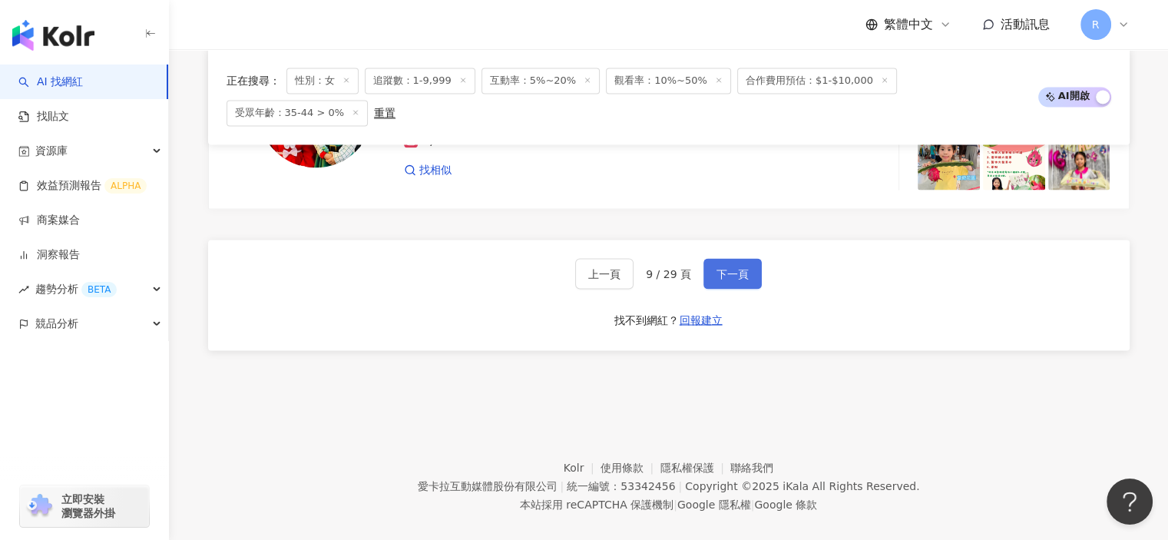
click at [733, 267] on span "下一頁" at bounding box center [733, 273] width 32 height 12
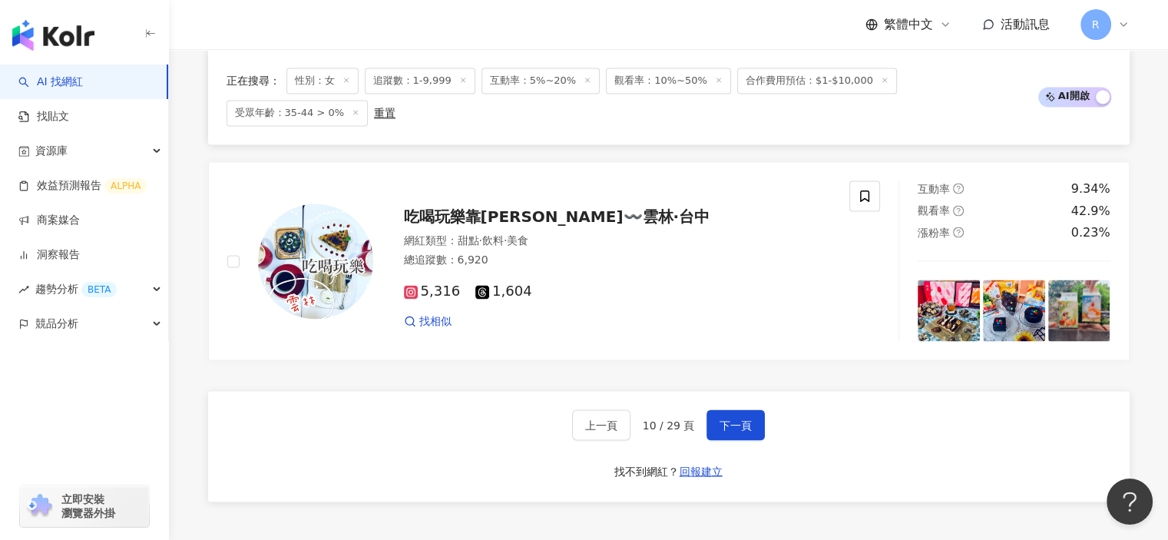
scroll to position [2675, 0]
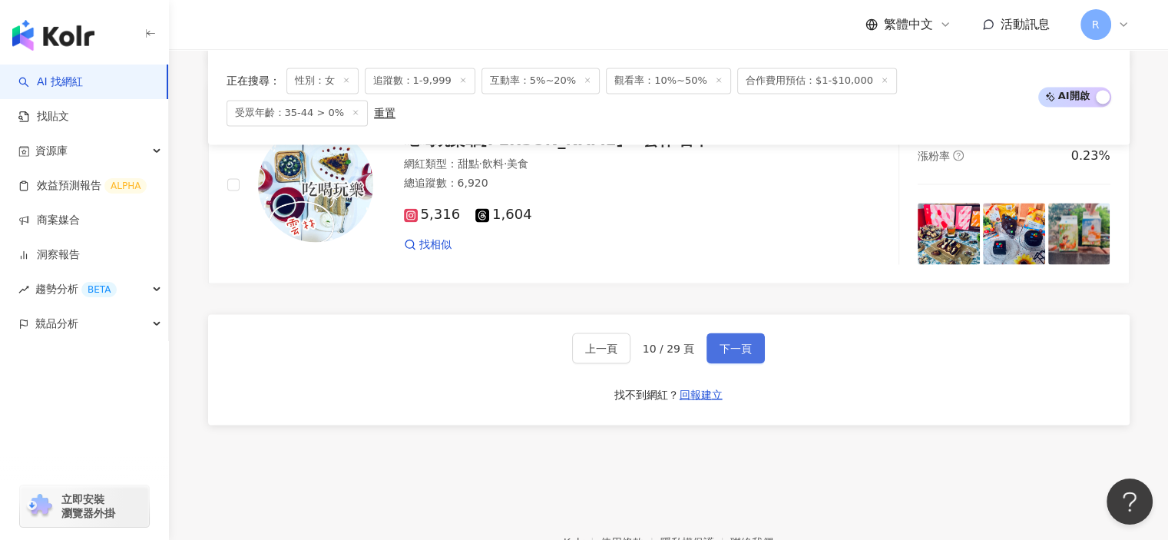
click at [749, 333] on button "下一頁" at bounding box center [736, 348] width 58 height 31
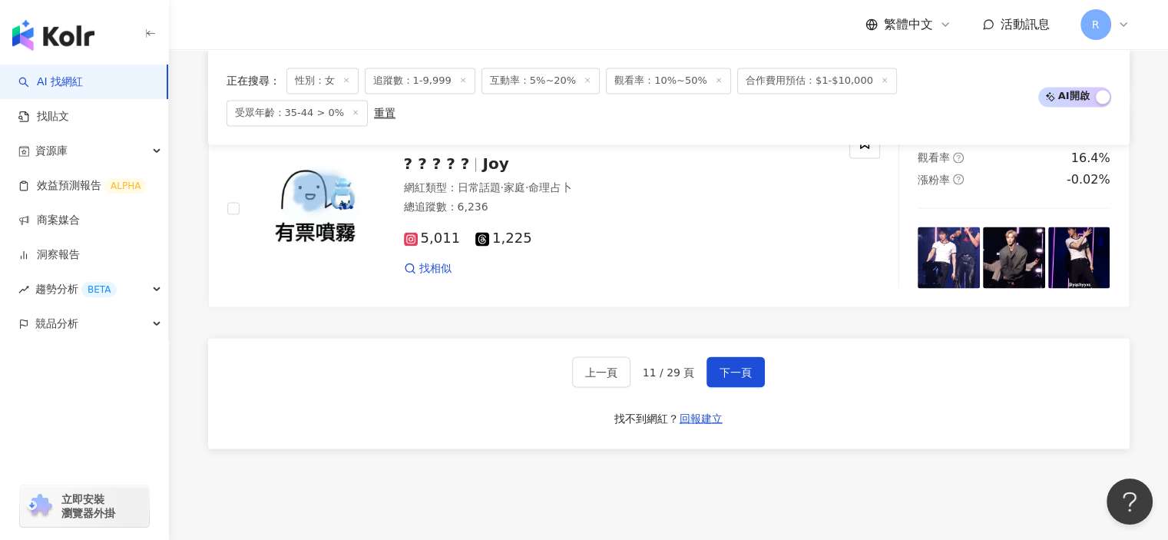
scroll to position [2689, 0]
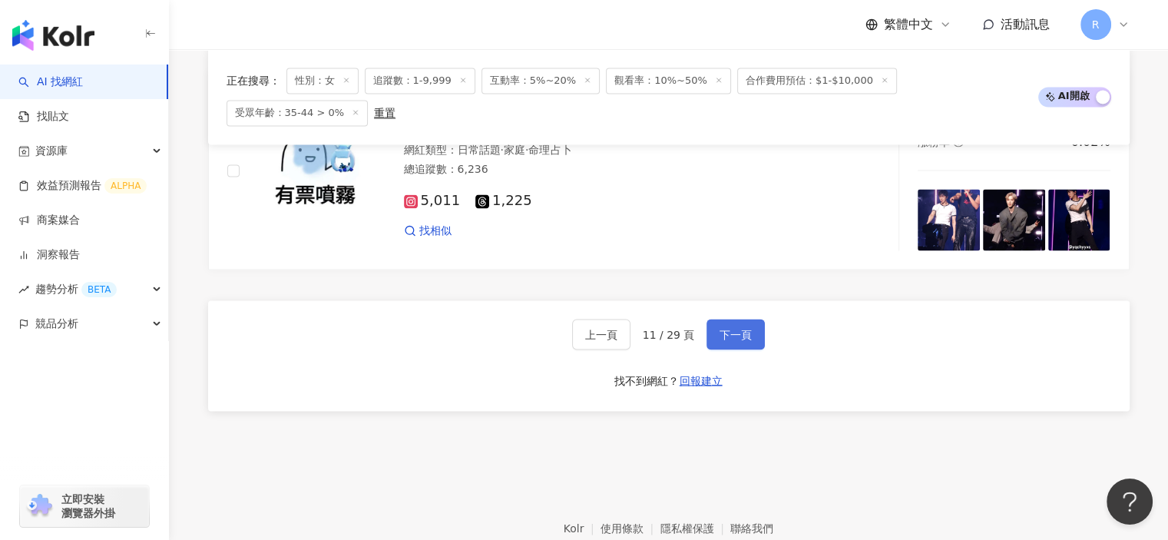
click at [750, 319] on button "下一頁" at bounding box center [736, 334] width 58 height 31
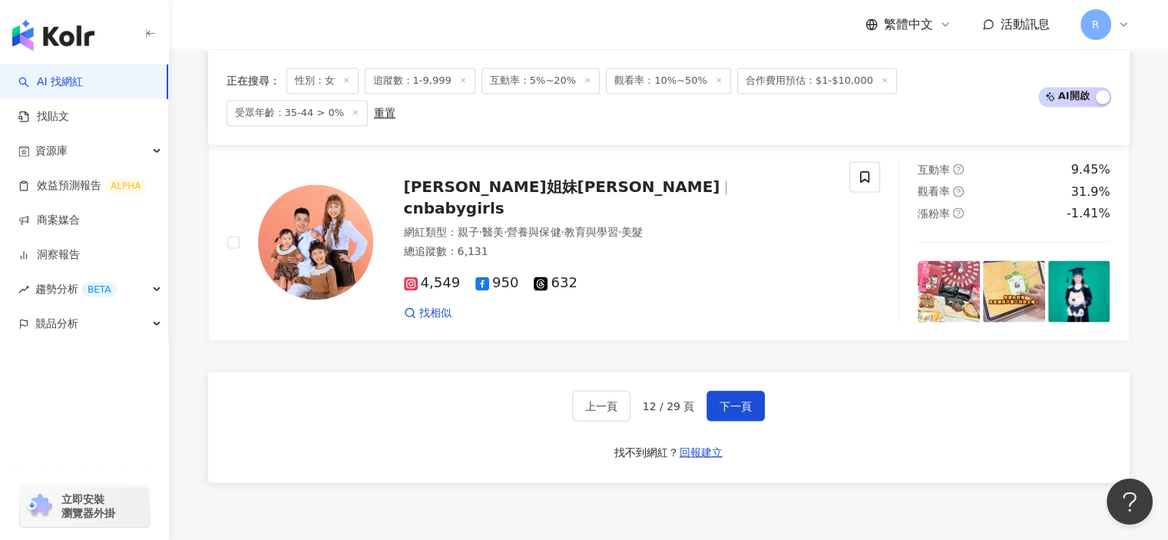
scroll to position [2750, 0]
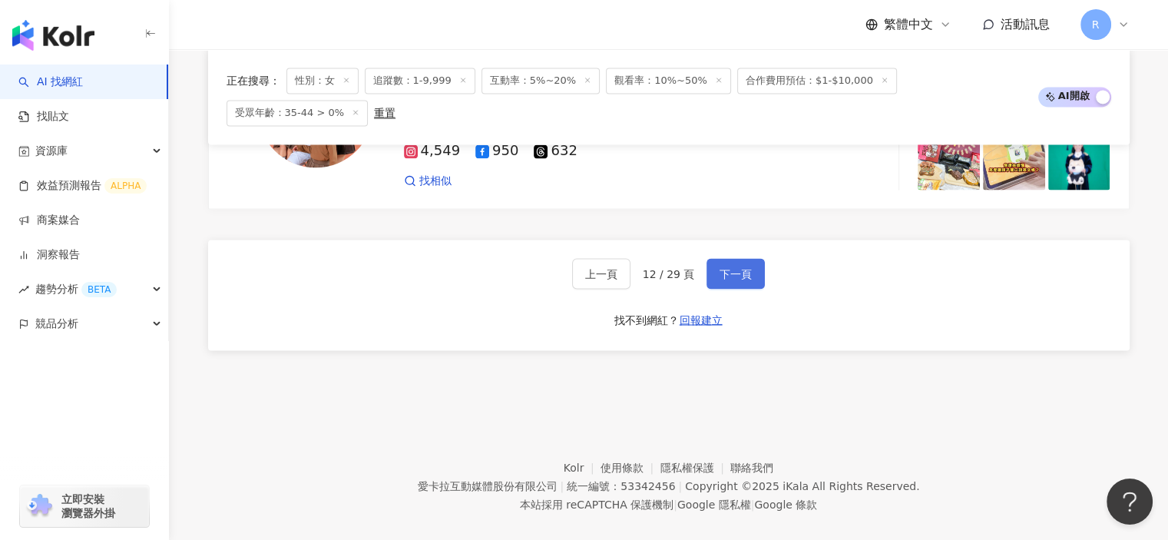
click at [736, 267] on span "下一頁" at bounding box center [736, 273] width 32 height 12
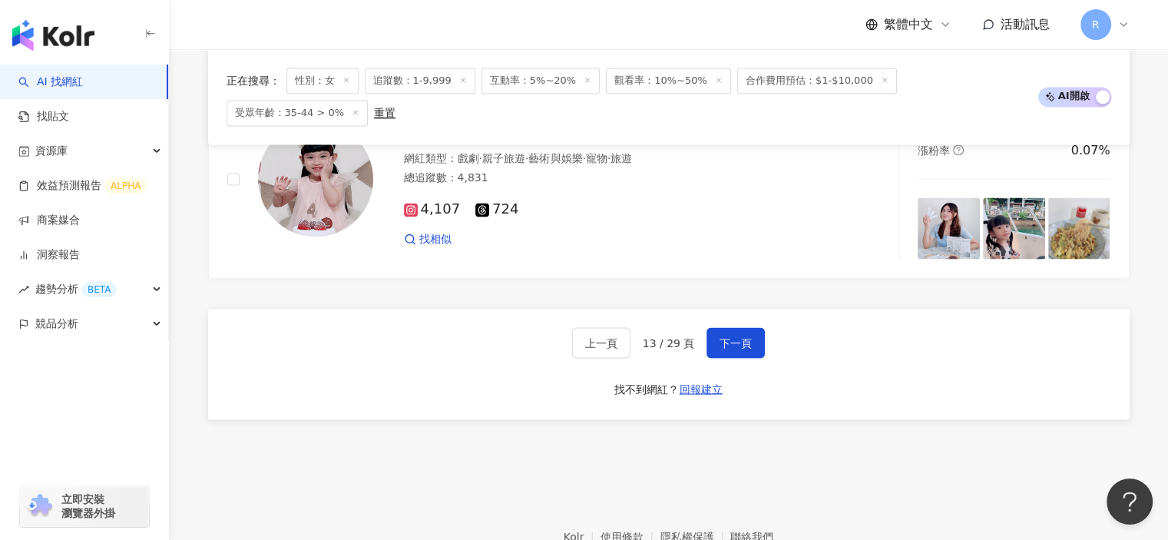
scroll to position [2689, 0]
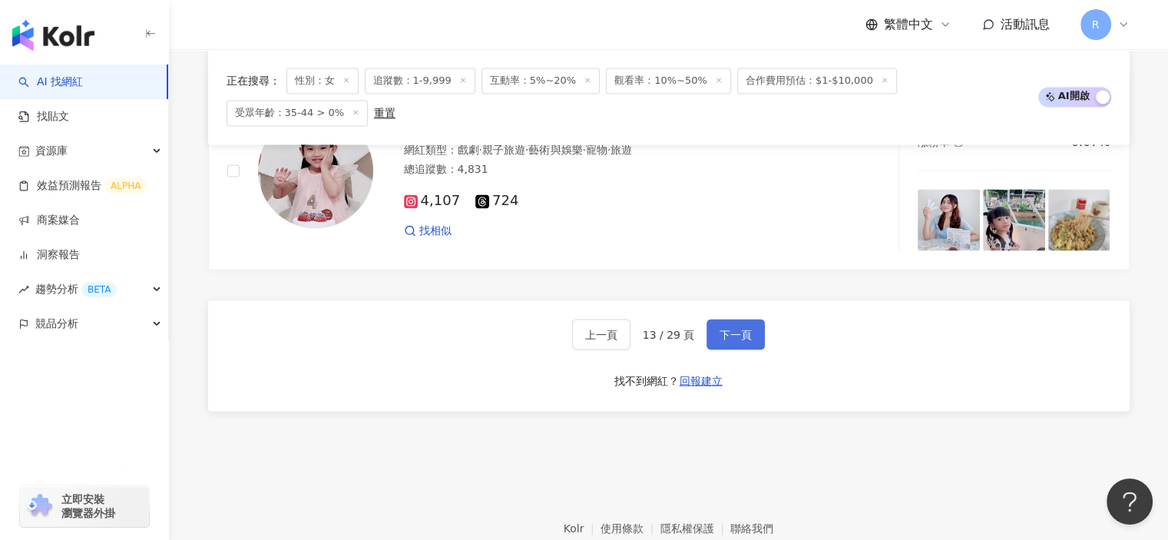
click at [754, 319] on button "下一頁" at bounding box center [736, 334] width 58 height 31
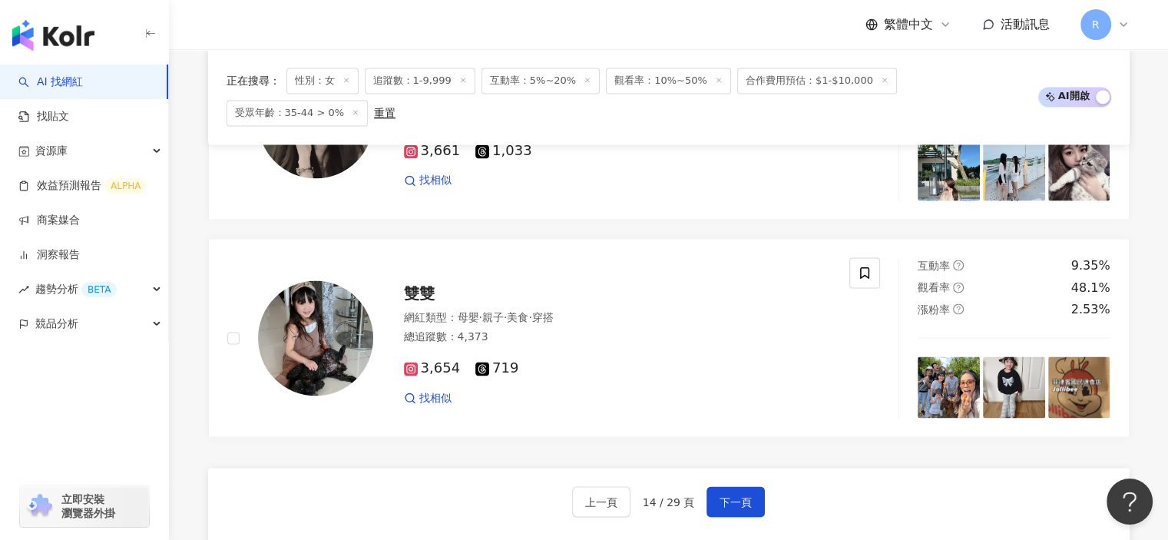
scroll to position [2750, 0]
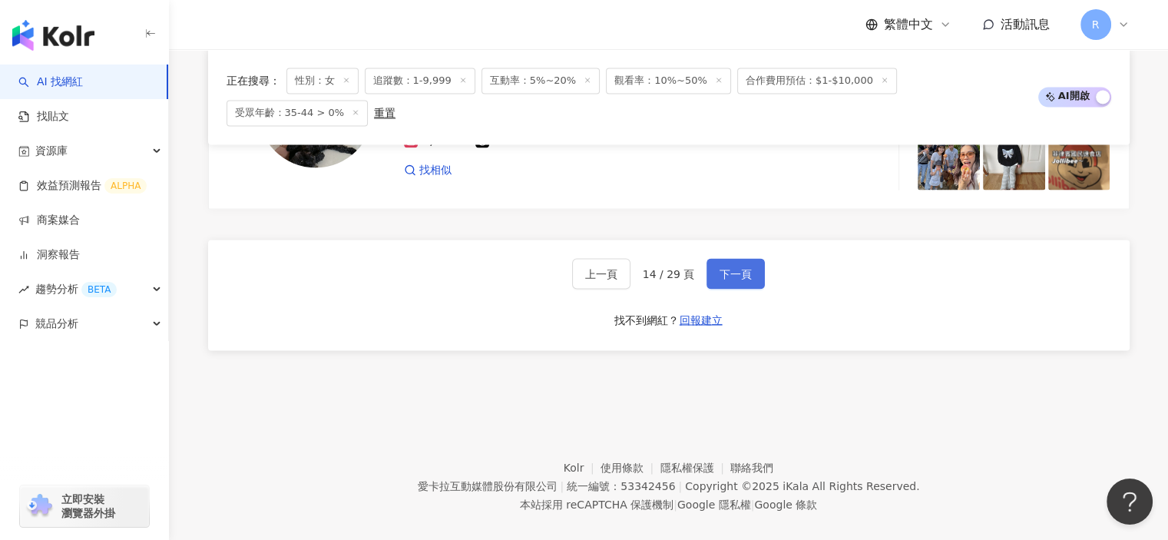
click at [744, 267] on span "下一頁" at bounding box center [736, 273] width 32 height 12
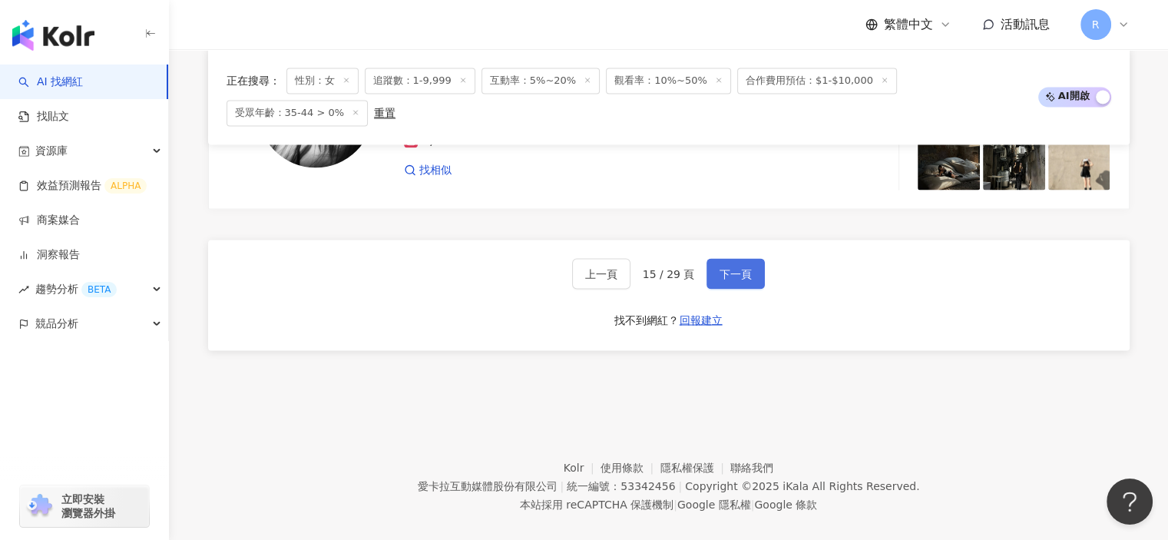
click at [751, 258] on button "下一頁" at bounding box center [736, 273] width 58 height 31
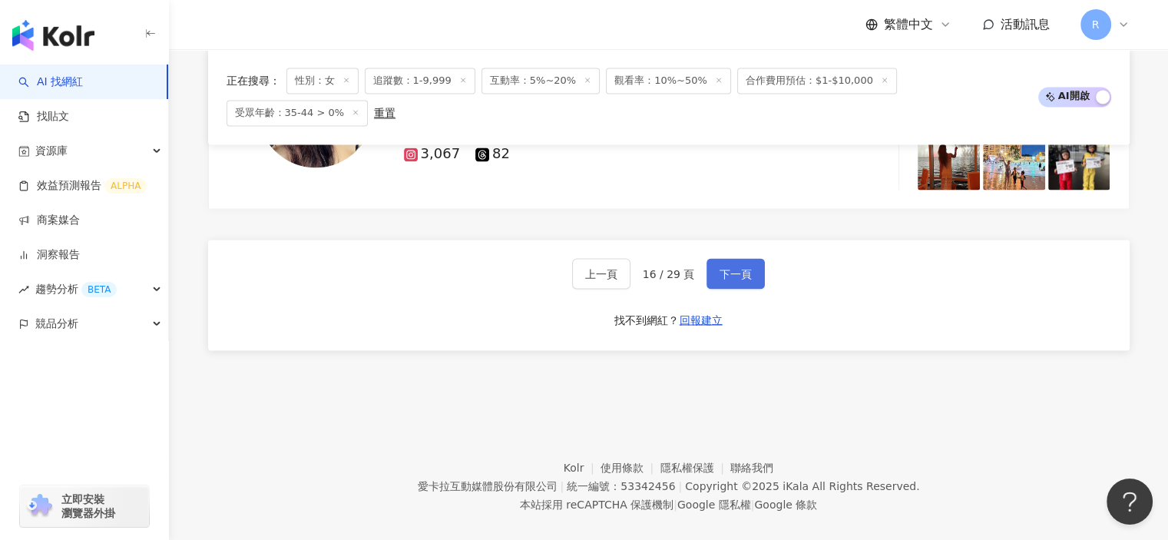
click at [750, 258] on button "下一頁" at bounding box center [736, 273] width 58 height 31
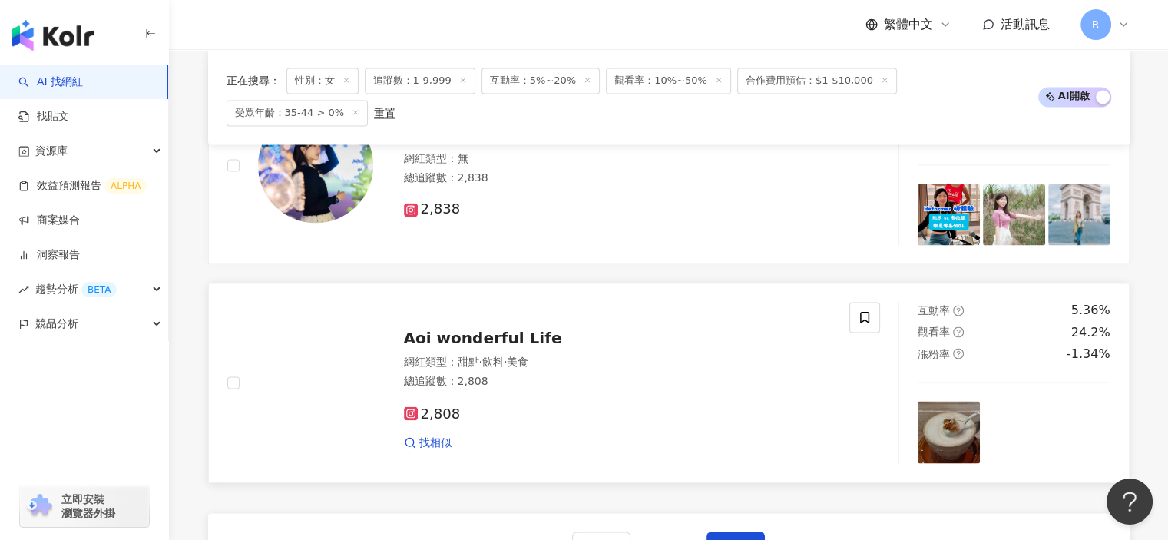
scroll to position [2675, 0]
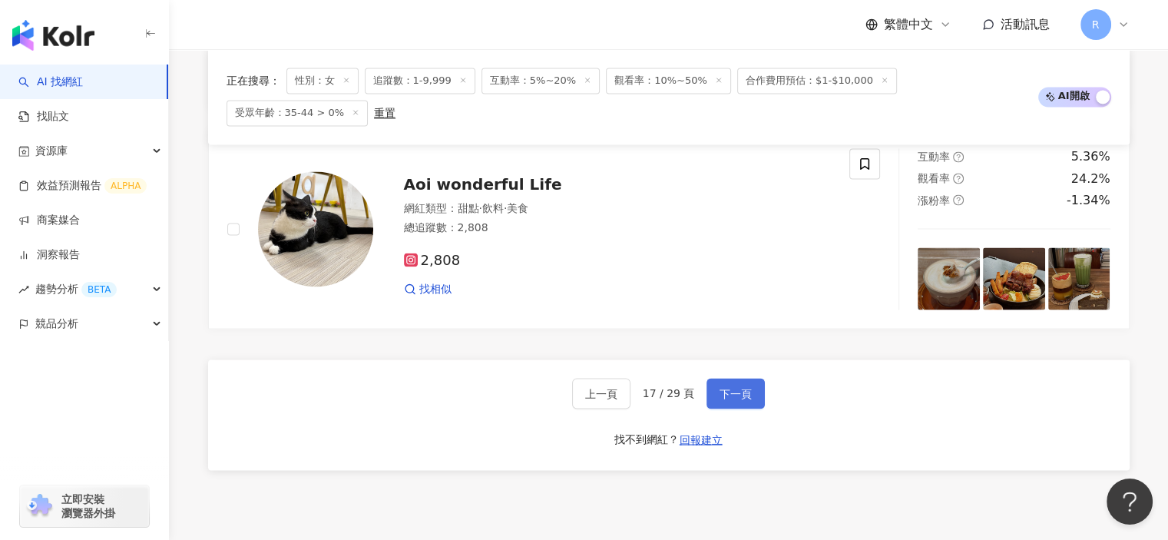
click at [736, 387] on span "下一頁" at bounding box center [736, 393] width 32 height 12
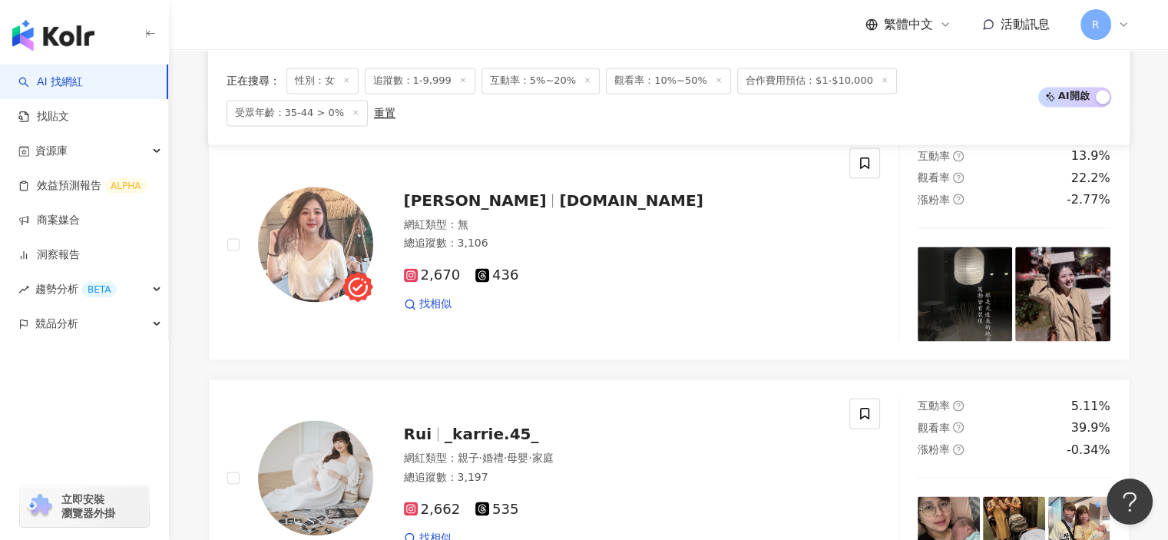
scroll to position [2689, 0]
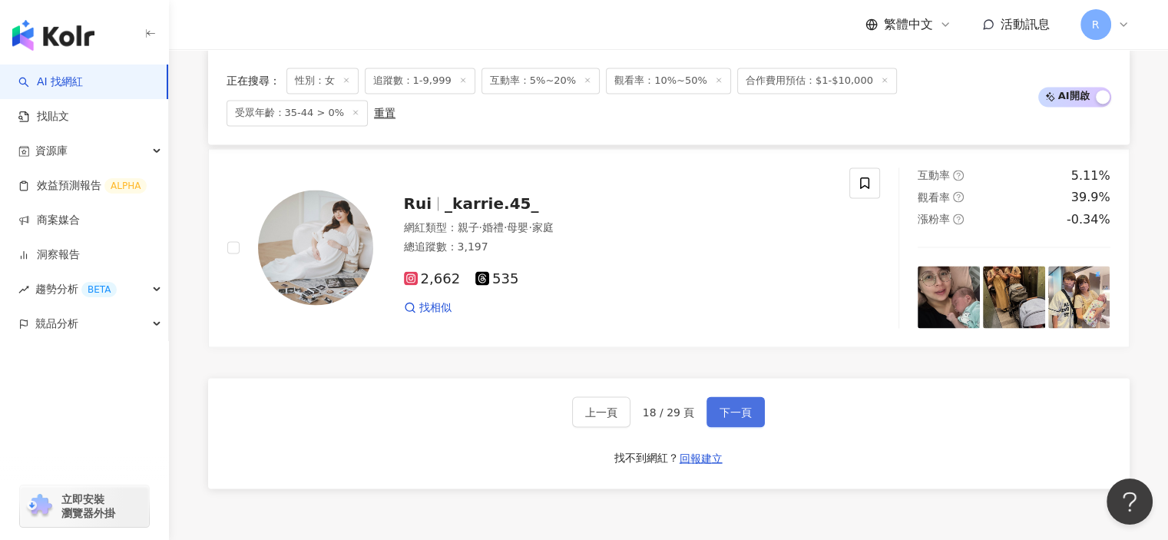
click at [746, 406] on span "下一頁" at bounding box center [736, 412] width 32 height 12
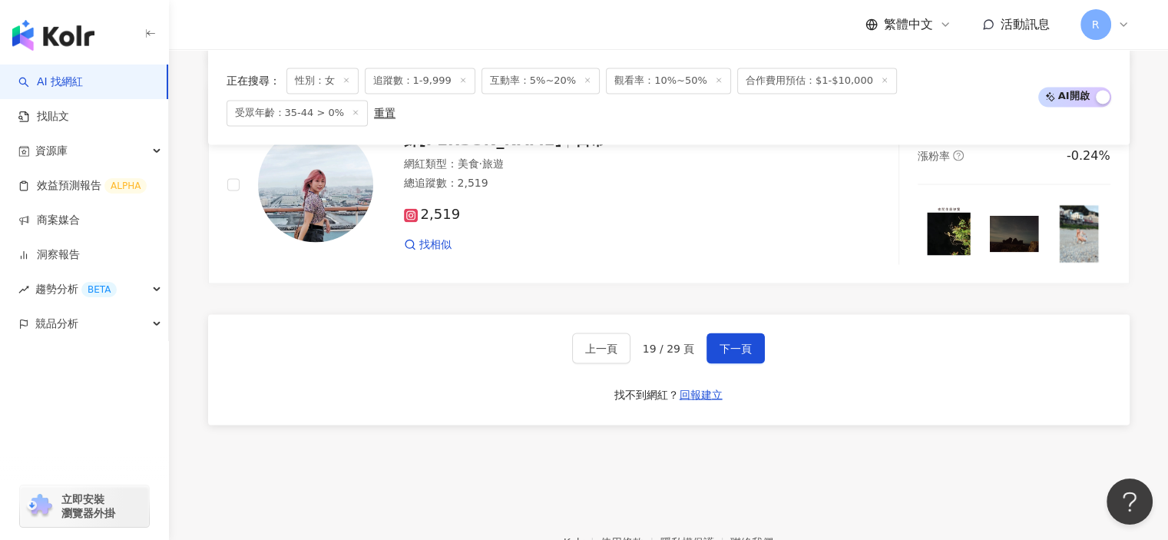
scroll to position [2750, 0]
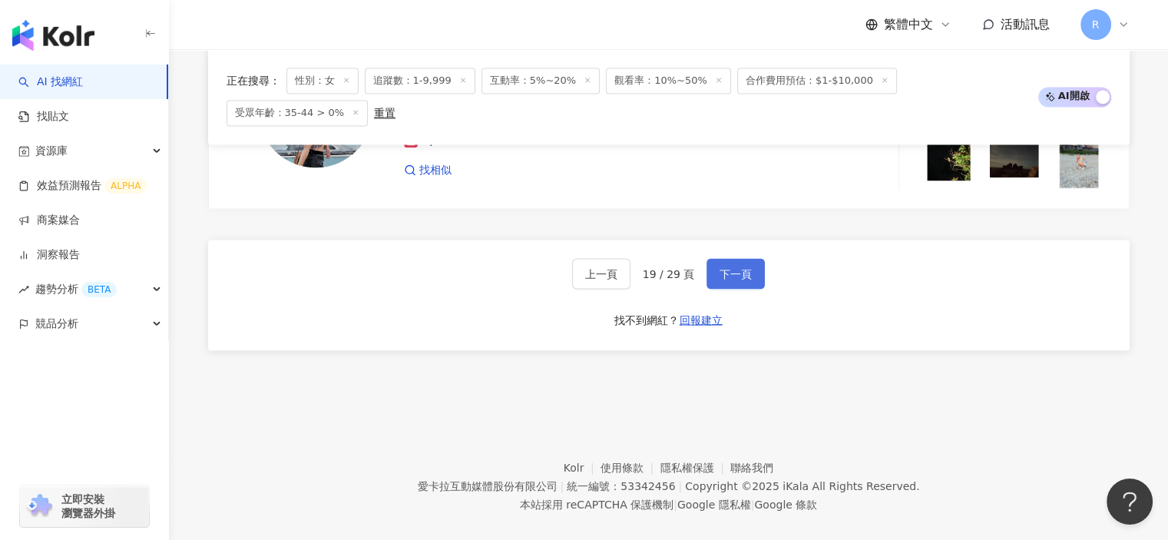
click at [728, 267] on span "下一頁" at bounding box center [736, 273] width 32 height 12
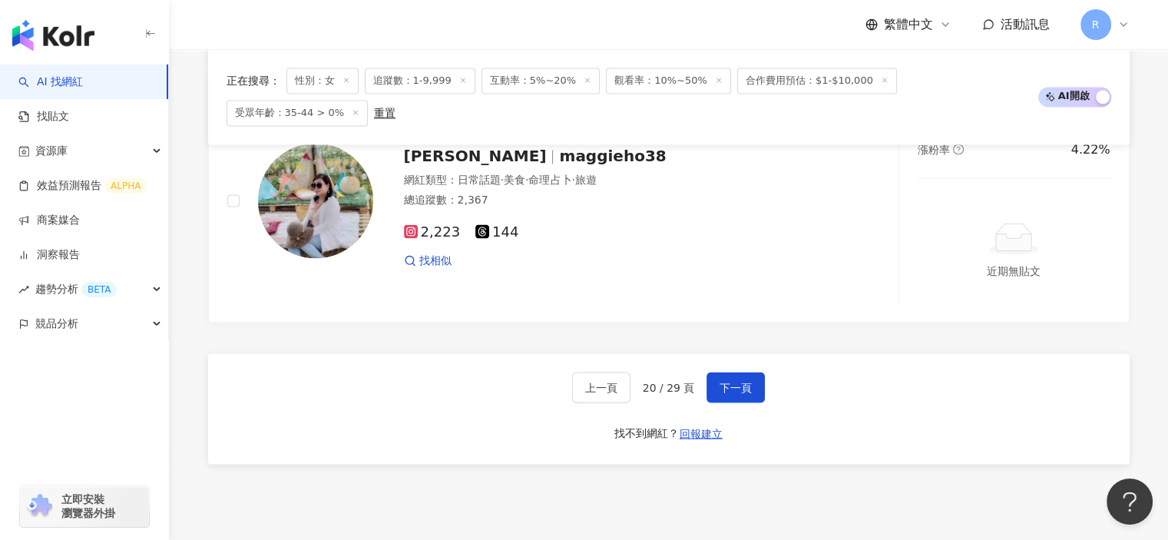
scroll to position [2829, 0]
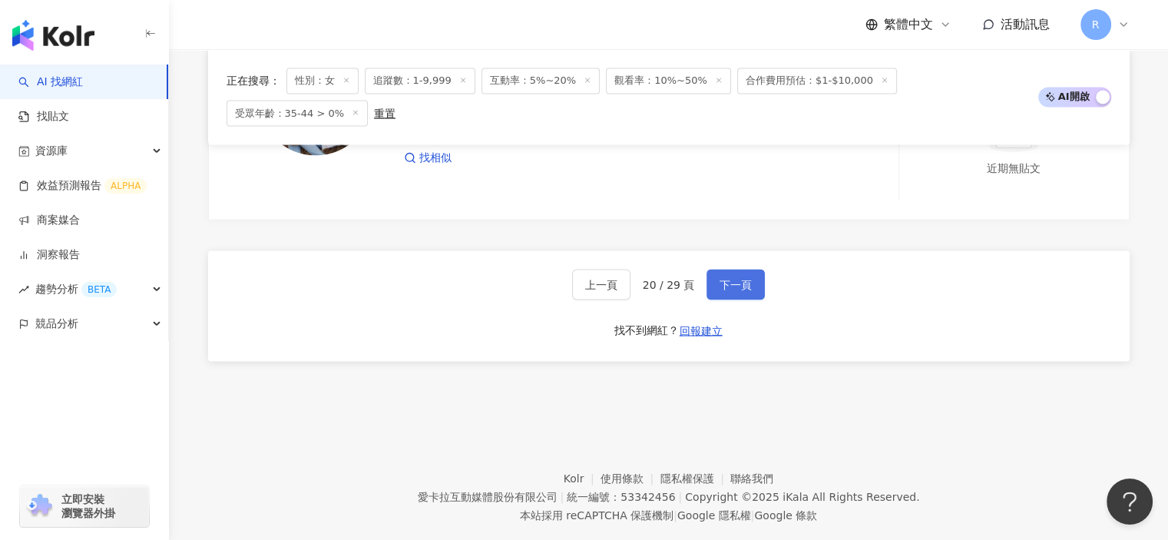
click at [734, 278] on span "下一頁" at bounding box center [736, 284] width 32 height 12
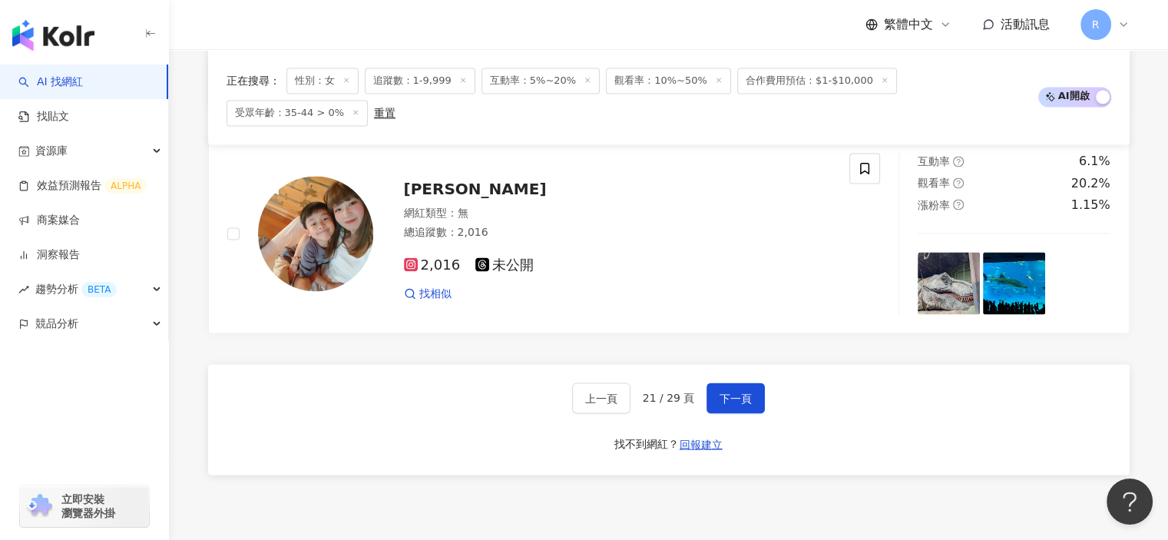
scroll to position [2794, 0]
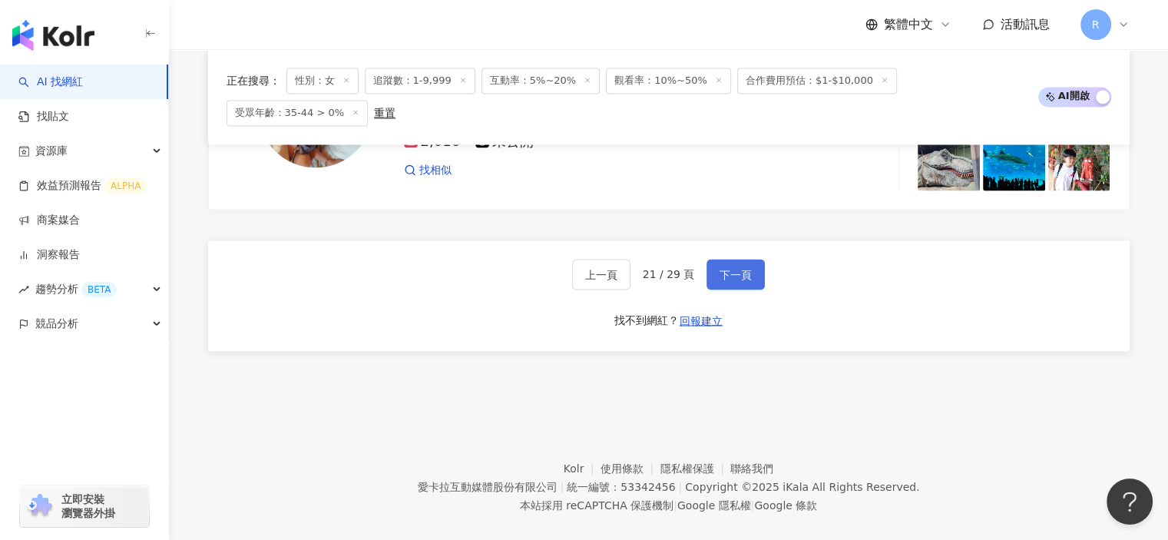
click at [737, 268] on span "下一頁" at bounding box center [736, 274] width 32 height 12
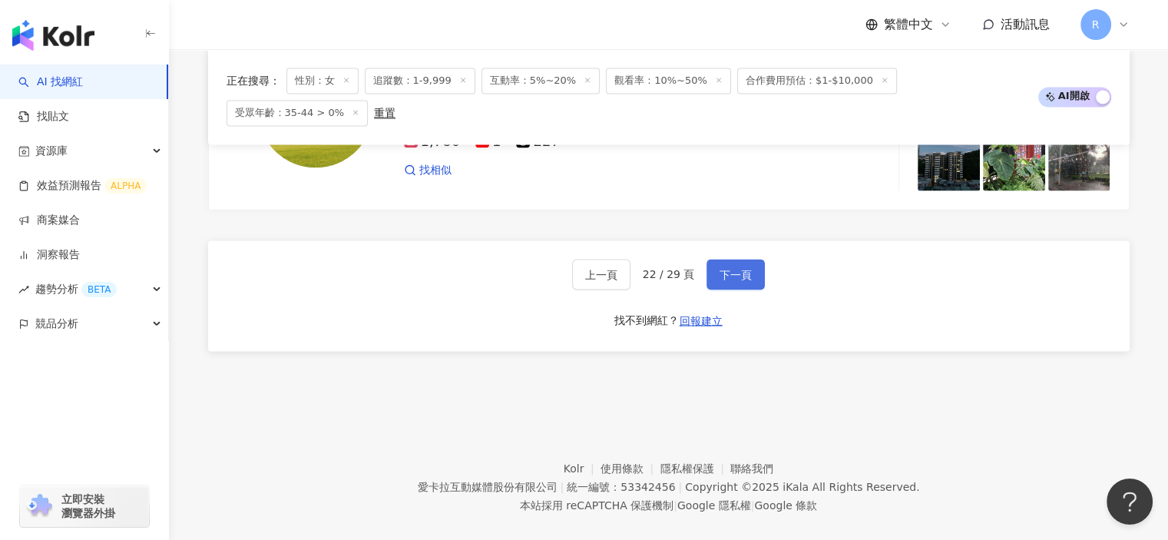
click at [738, 268] on span "下一頁" at bounding box center [736, 274] width 32 height 12
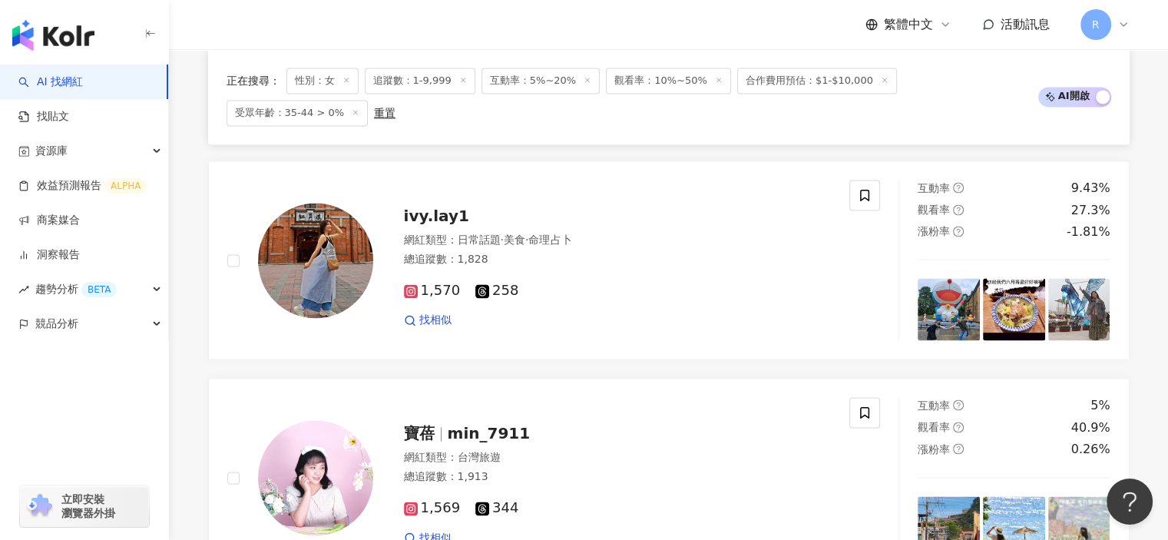
scroll to position [2612, 0]
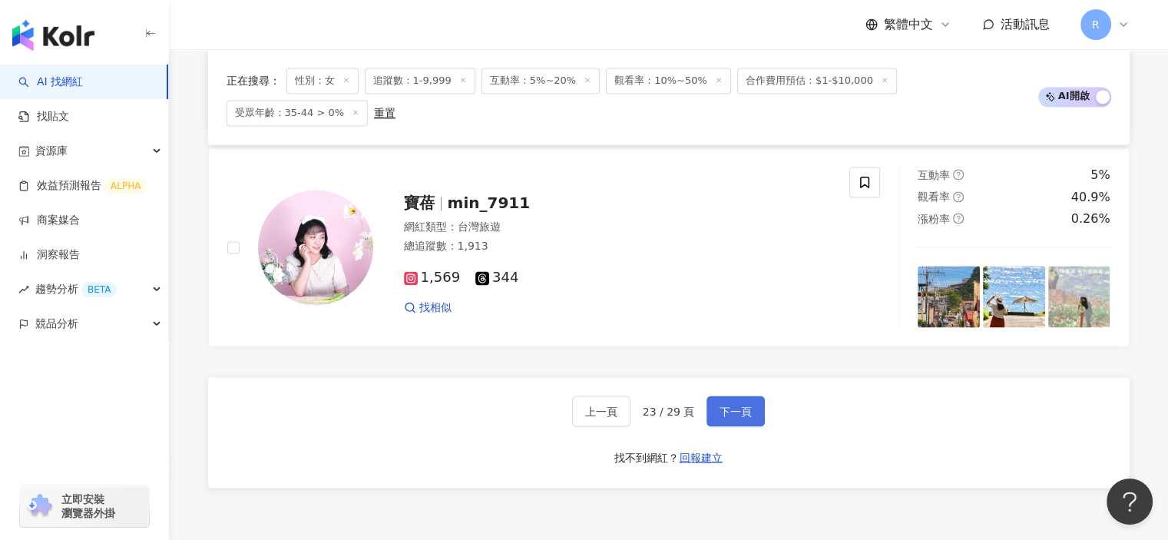
click at [743, 405] on span "下一頁" at bounding box center [736, 411] width 32 height 12
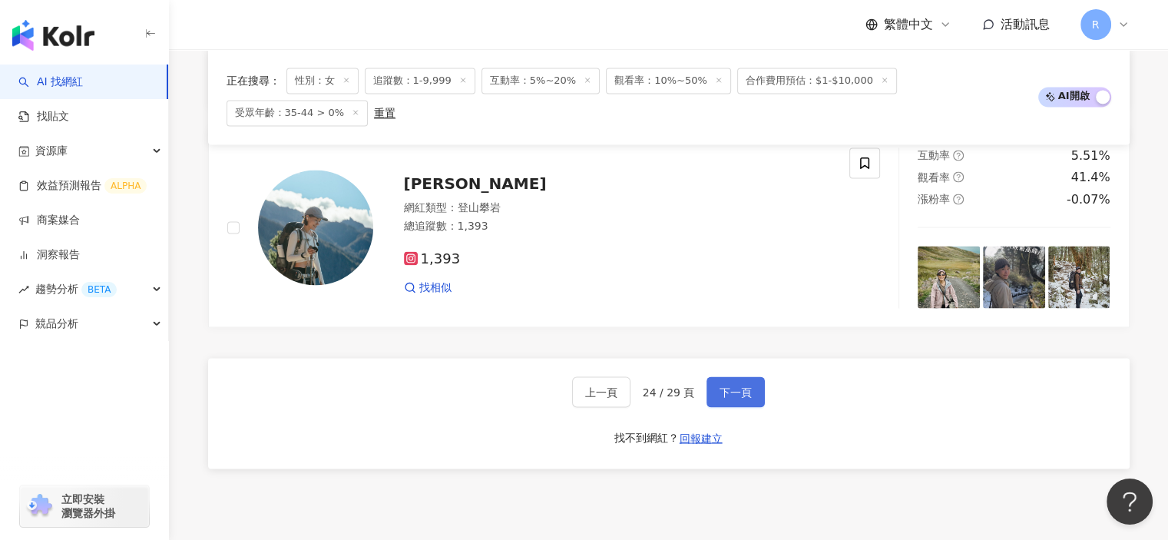
scroll to position [2782, 0]
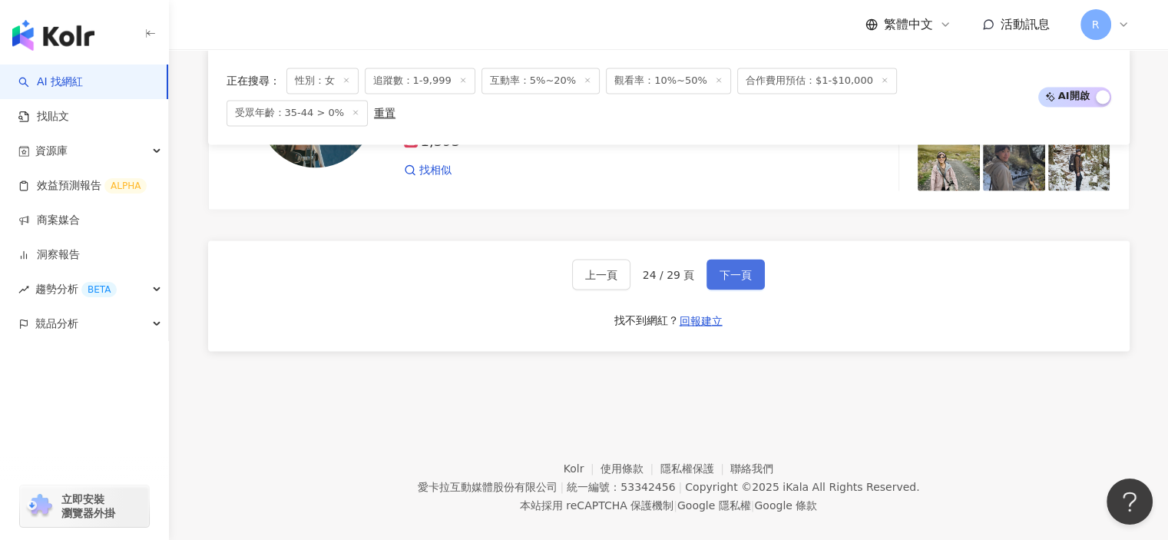
click at [728, 268] on span "下一頁" at bounding box center [736, 274] width 32 height 12
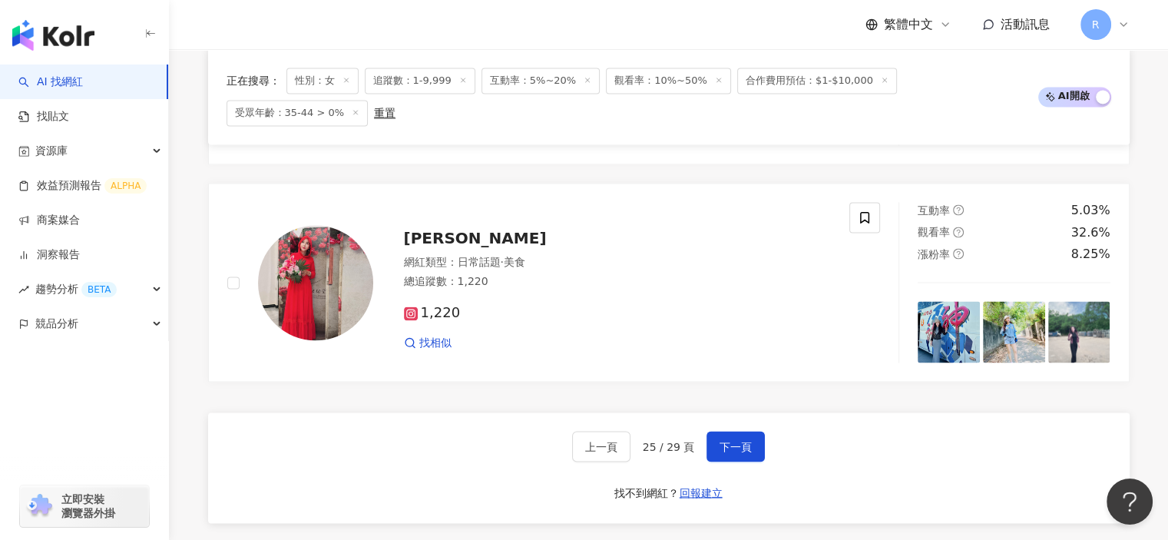
scroll to position [2675, 0]
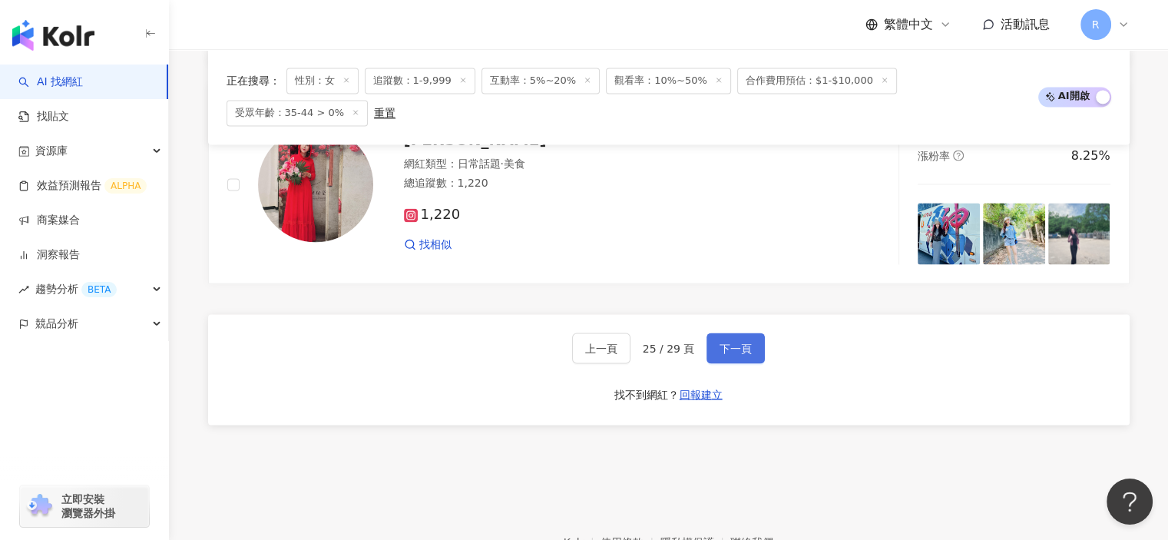
click at [756, 338] on button "下一頁" at bounding box center [736, 348] width 58 height 31
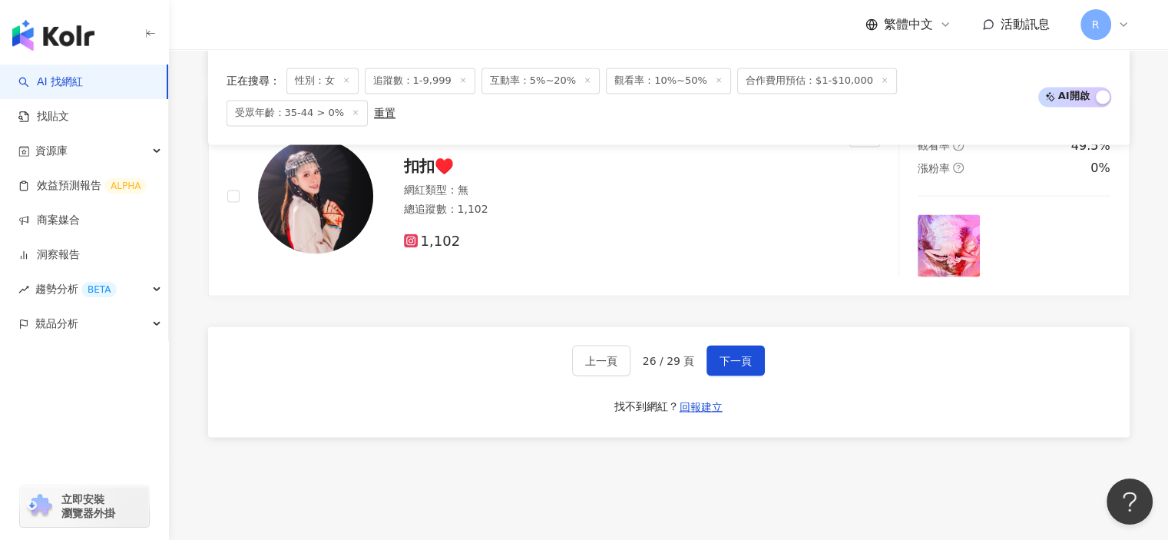
scroll to position [2839, 0]
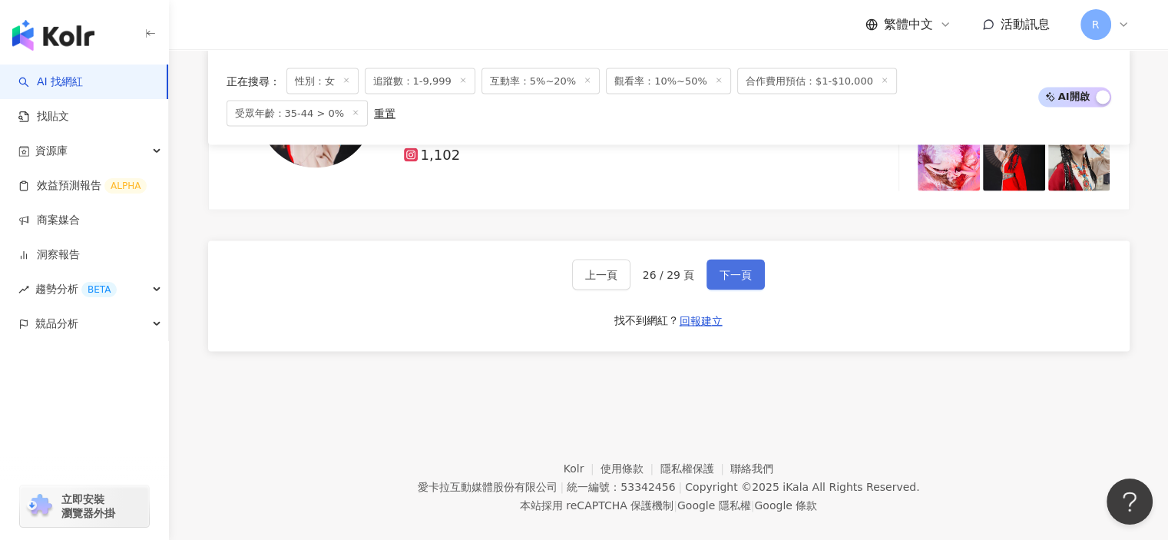
click at [732, 268] on span "下一頁" at bounding box center [736, 274] width 32 height 12
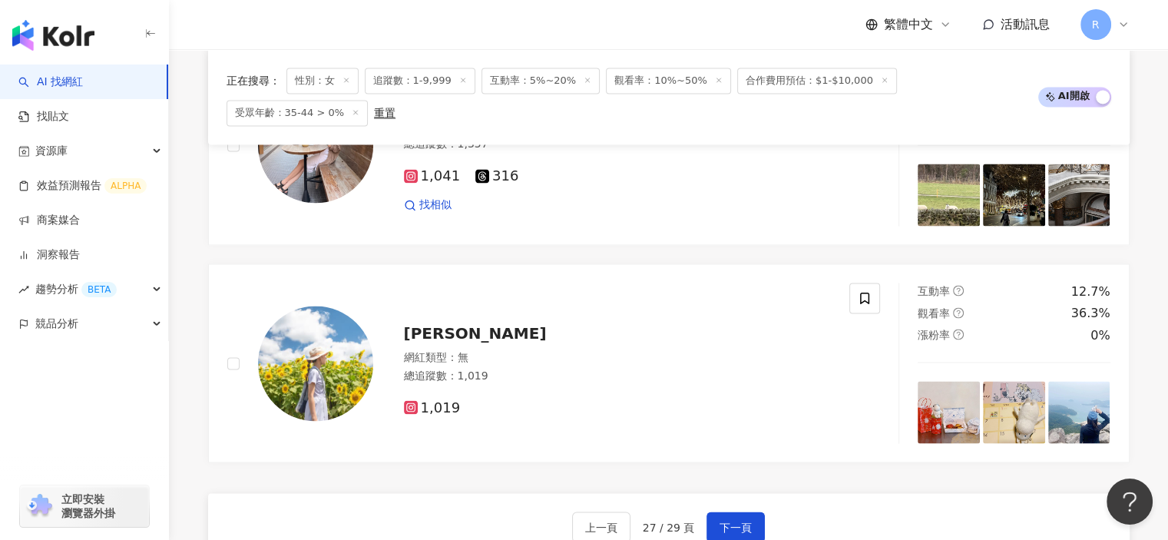
scroll to position [2905, 0]
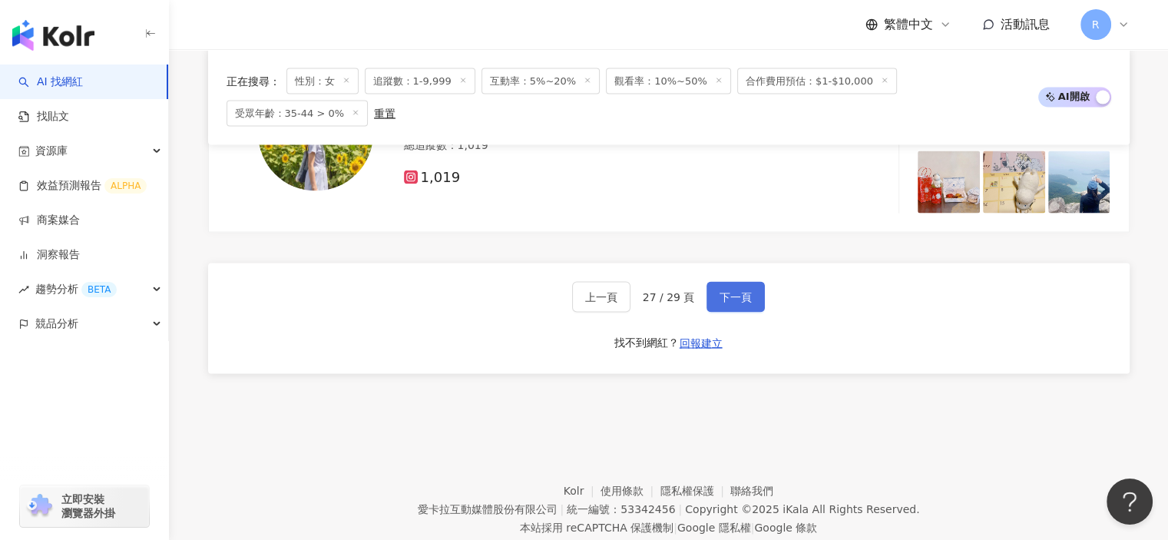
click at [734, 290] on span "下一頁" at bounding box center [736, 296] width 32 height 12
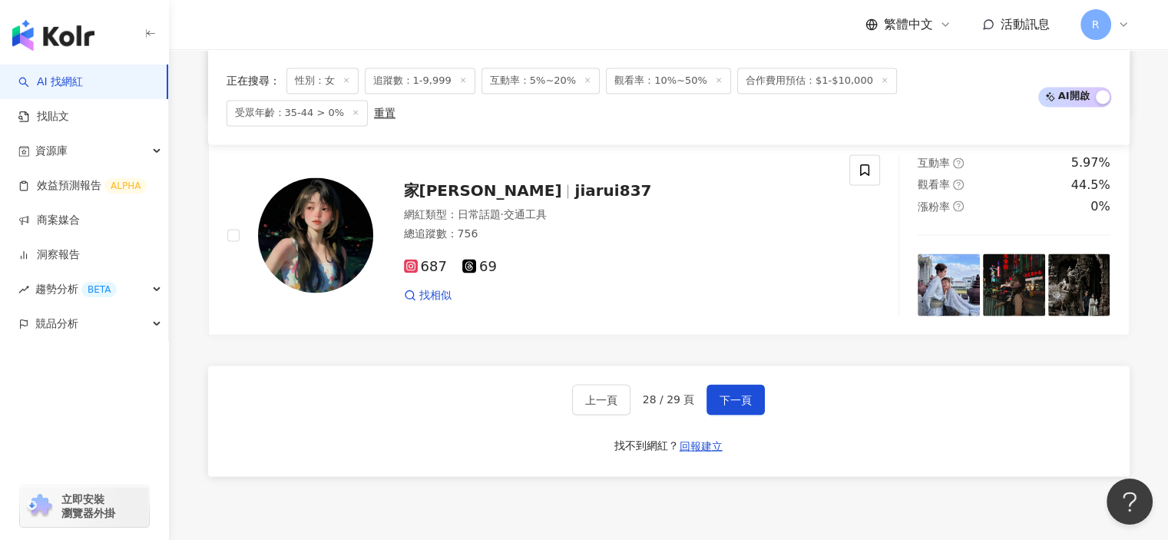
scroll to position [2794, 0]
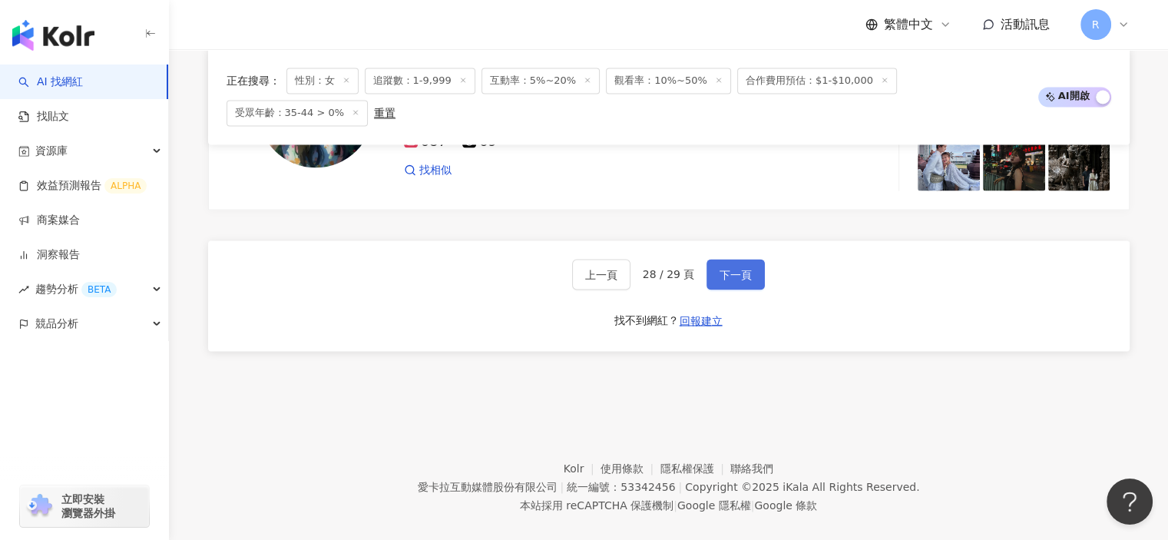
click at [745, 268] on span "下一頁" at bounding box center [736, 274] width 32 height 12
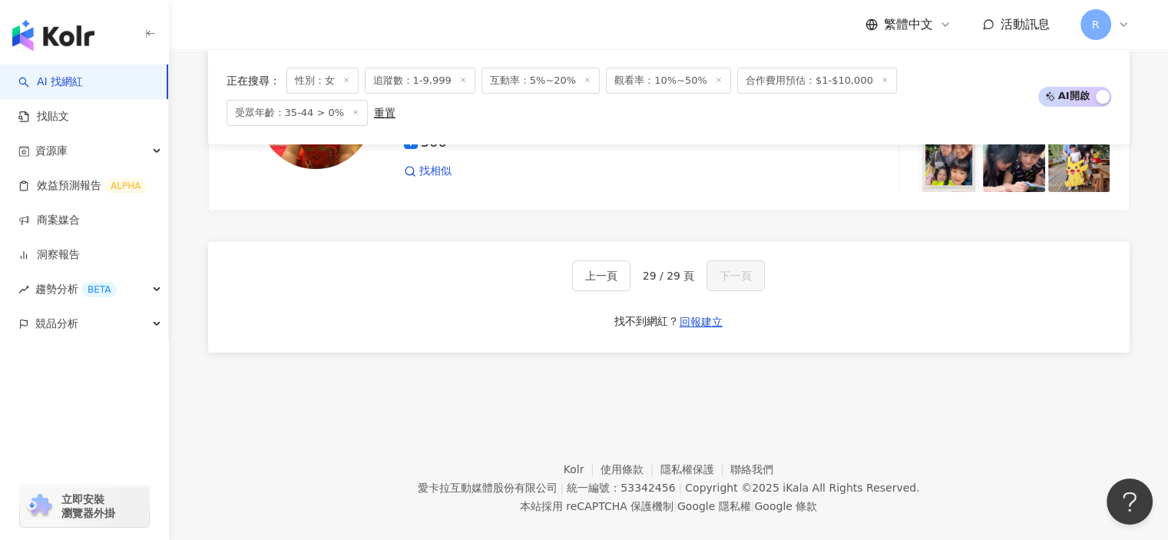
scroll to position [362, 0]
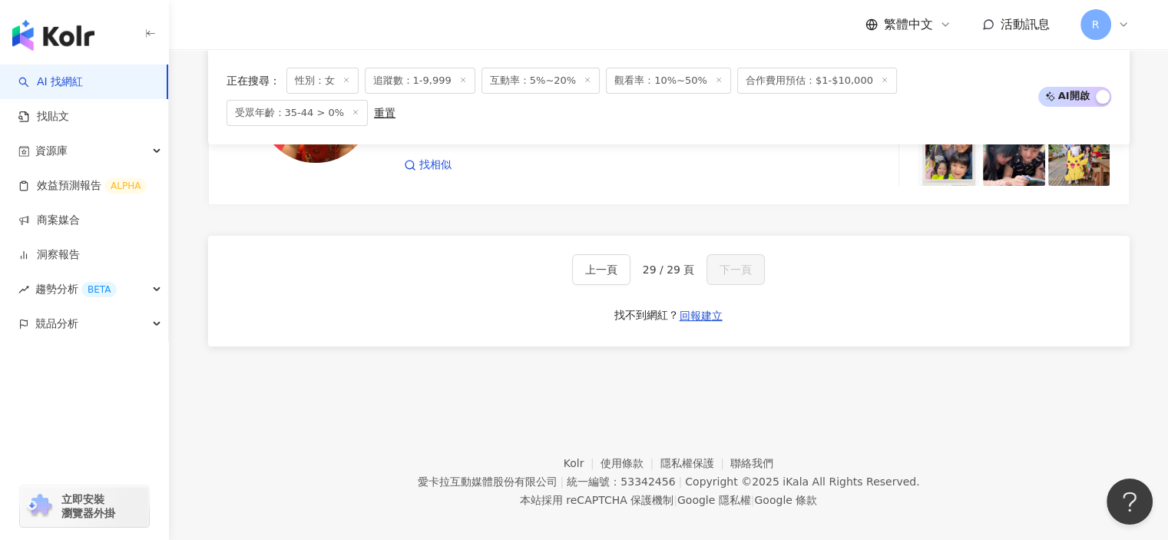
click at [446, 473] on div "Kolr 使用條款 隱私權保護 聯絡我們 愛卡拉互動媒體股份有限公司 | 統一編號：53342456 | Copyright © 2025 iKala All…" at bounding box center [668, 481] width 502 height 55
click at [423, 465] on footer "Kolr 使用條款 隱私權保護 聯絡我們 愛卡拉互動媒體股份有限公司 | 統一編號：53342456 | Copyright © 2025 iKala All…" at bounding box center [668, 470] width 999 height 171
click at [593, 264] on span "上一頁" at bounding box center [601, 270] width 32 height 12
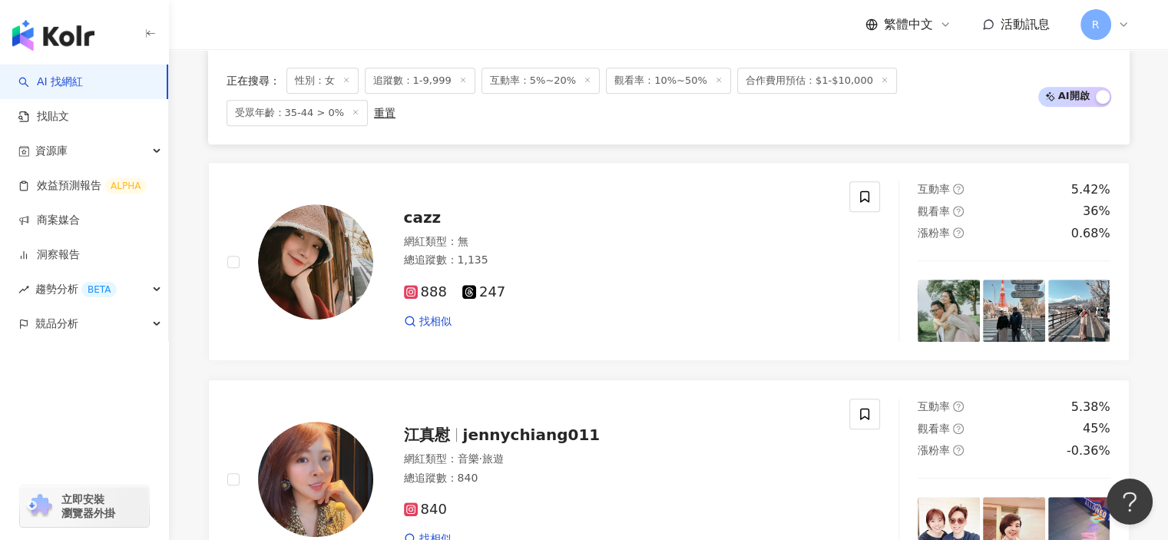
scroll to position [2794, 0]
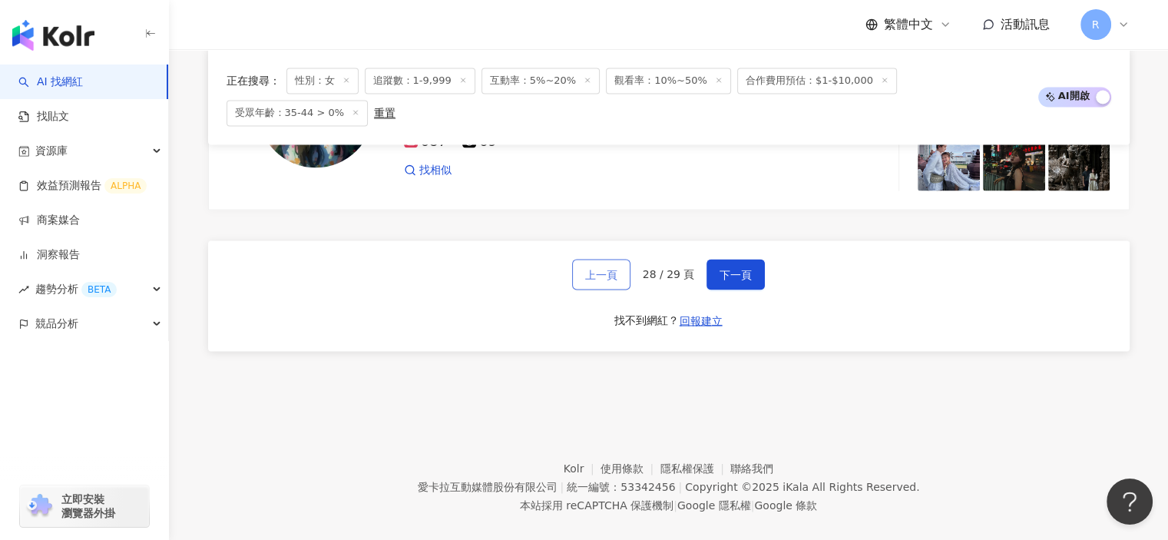
click at [593, 268] on span "上一頁" at bounding box center [601, 274] width 32 height 12
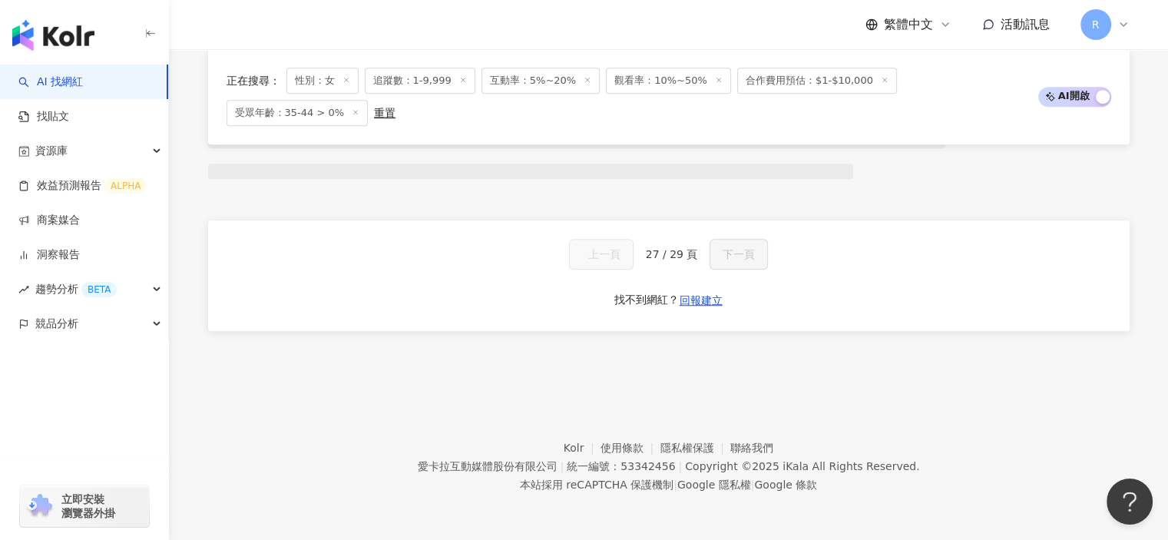
scroll to position [1076, 0]
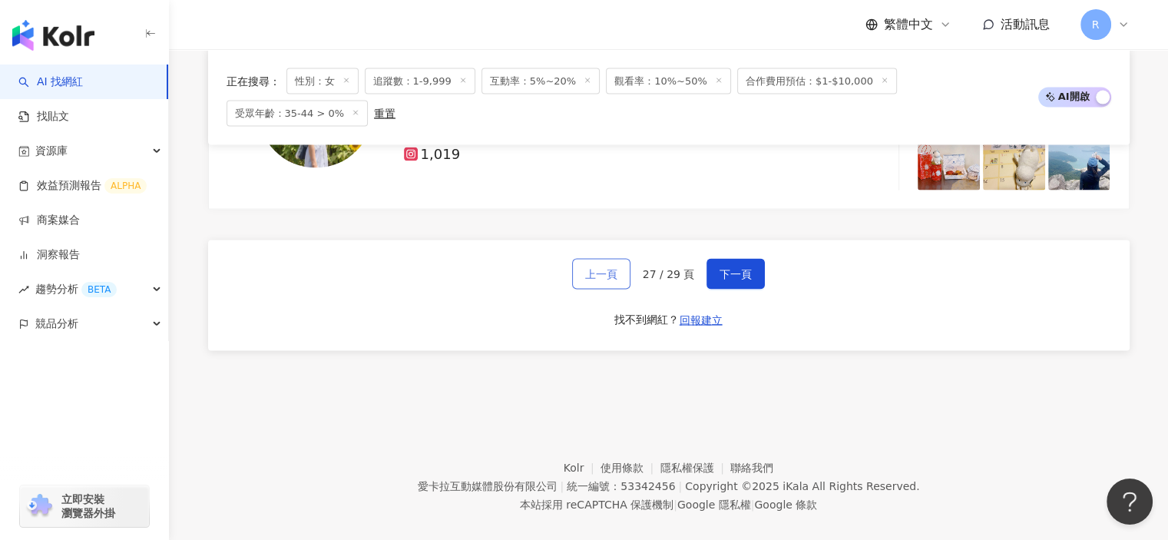
click at [582, 262] on button "上一頁" at bounding box center [601, 274] width 58 height 31
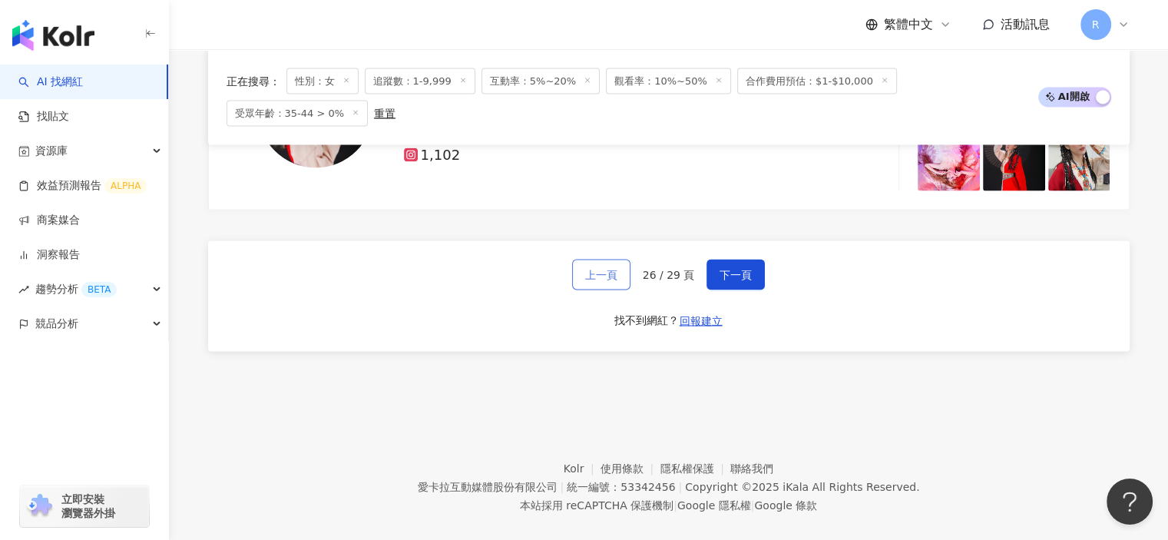
click at [590, 264] on button "上一頁" at bounding box center [601, 274] width 58 height 31
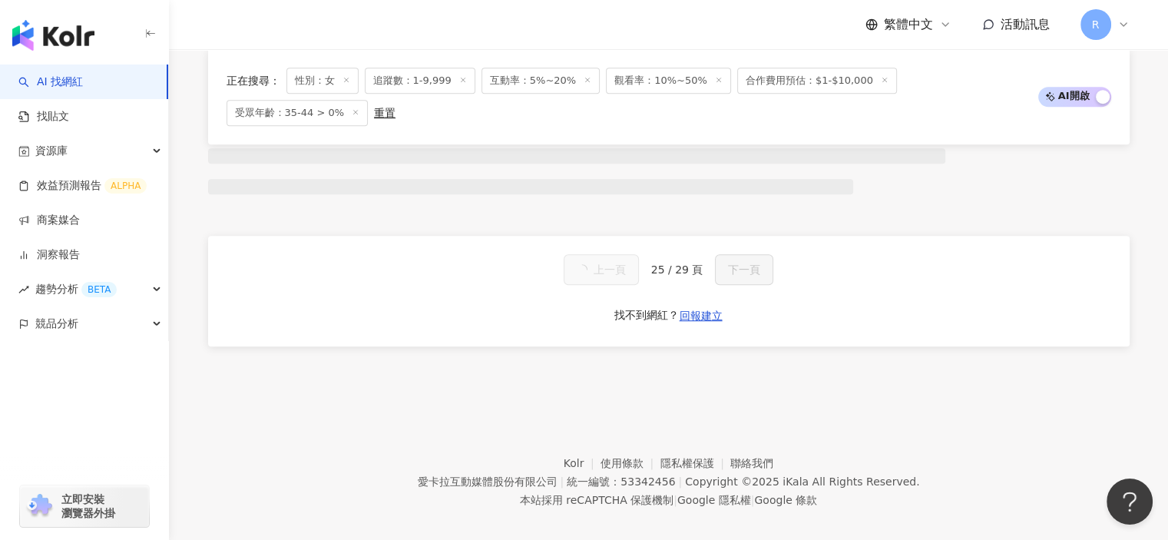
click at [588, 264] on button "上一頁" at bounding box center [601, 269] width 75 height 31
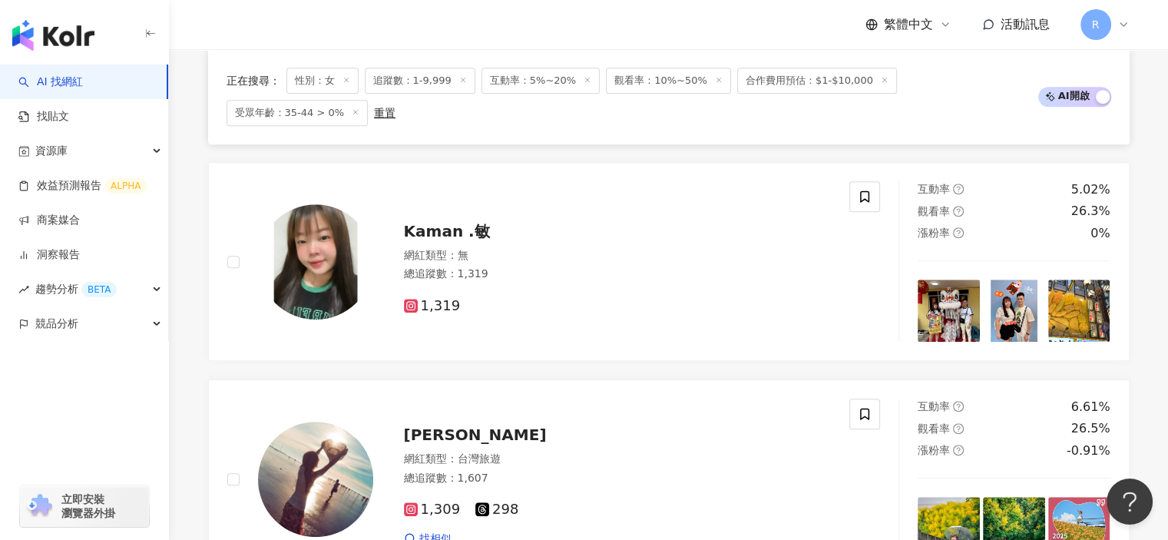
scroll to position [2750, 0]
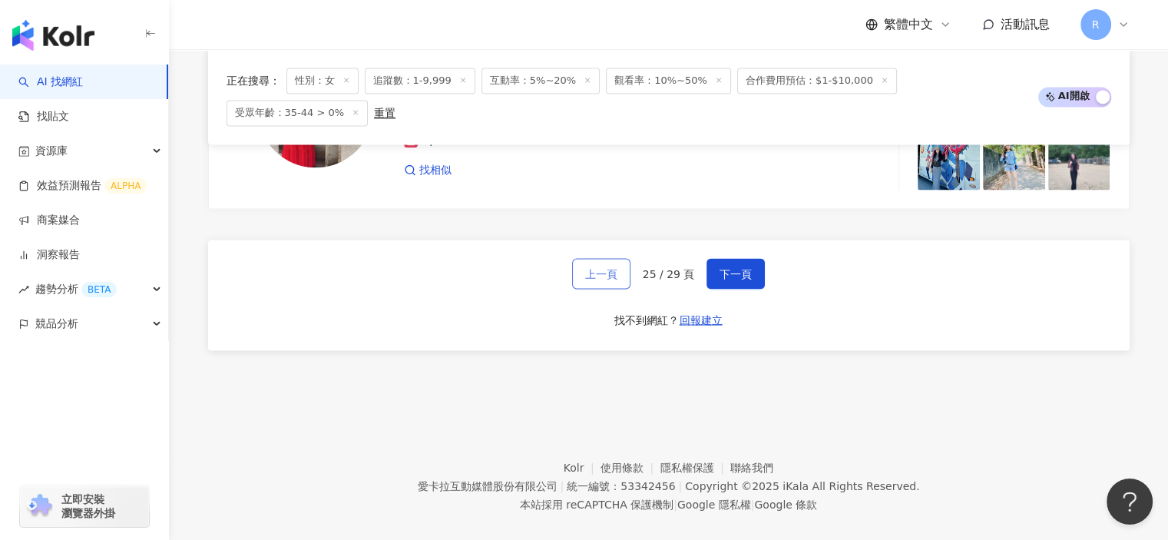
click at [584, 264] on button "上一頁" at bounding box center [601, 273] width 58 height 31
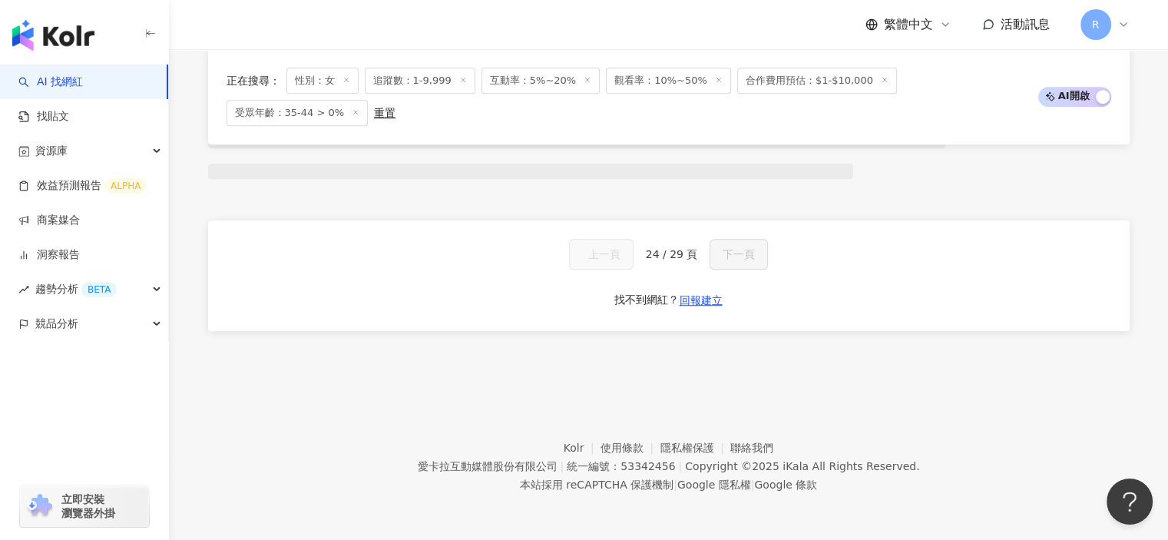
scroll to position [1076, 0]
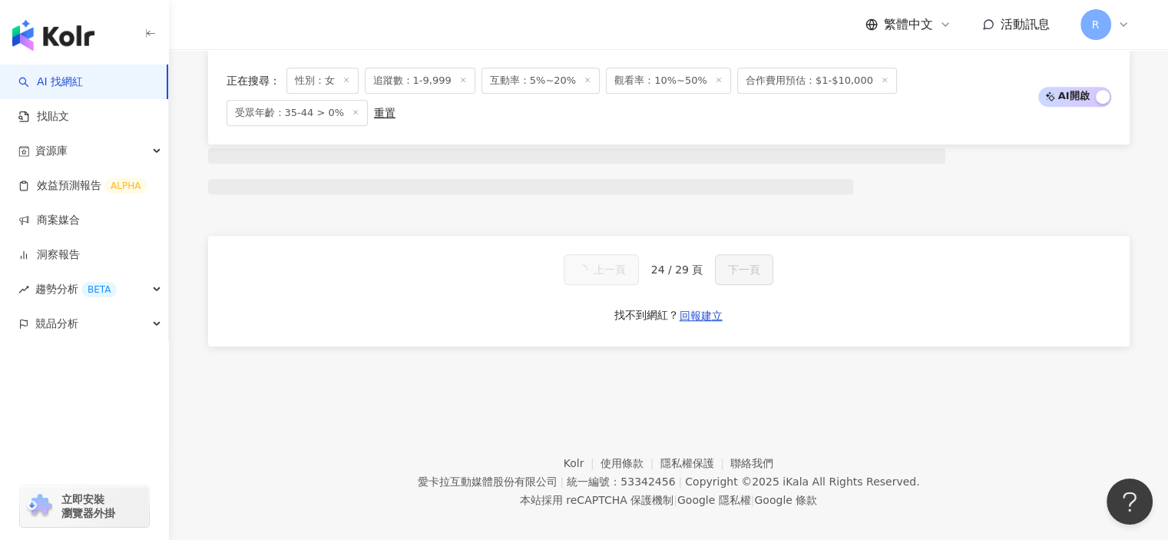
click at [586, 267] on button "上一頁" at bounding box center [601, 269] width 75 height 31
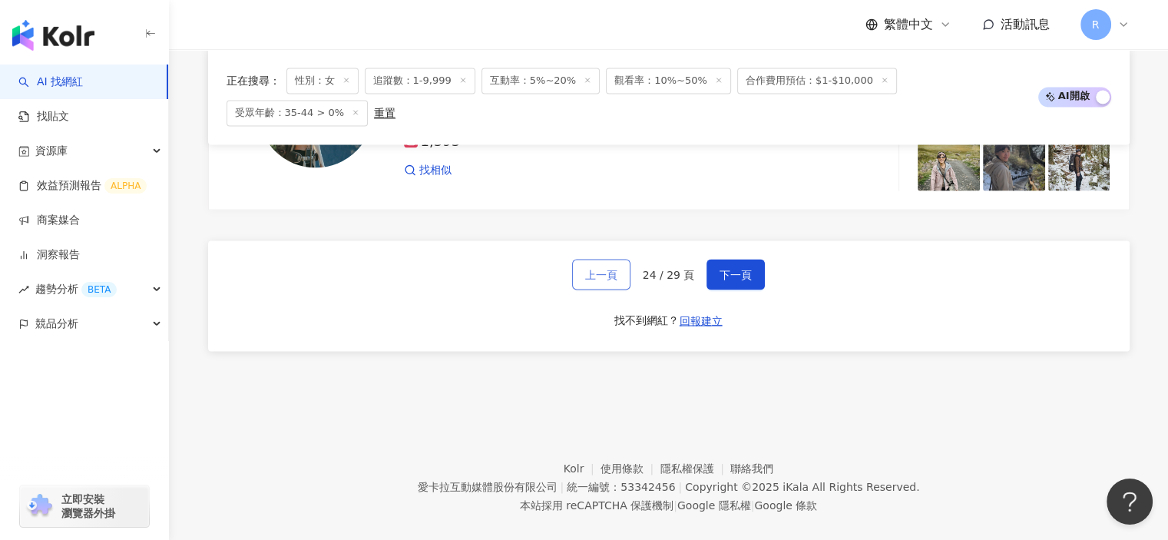
click at [587, 259] on button "上一頁" at bounding box center [601, 274] width 58 height 31
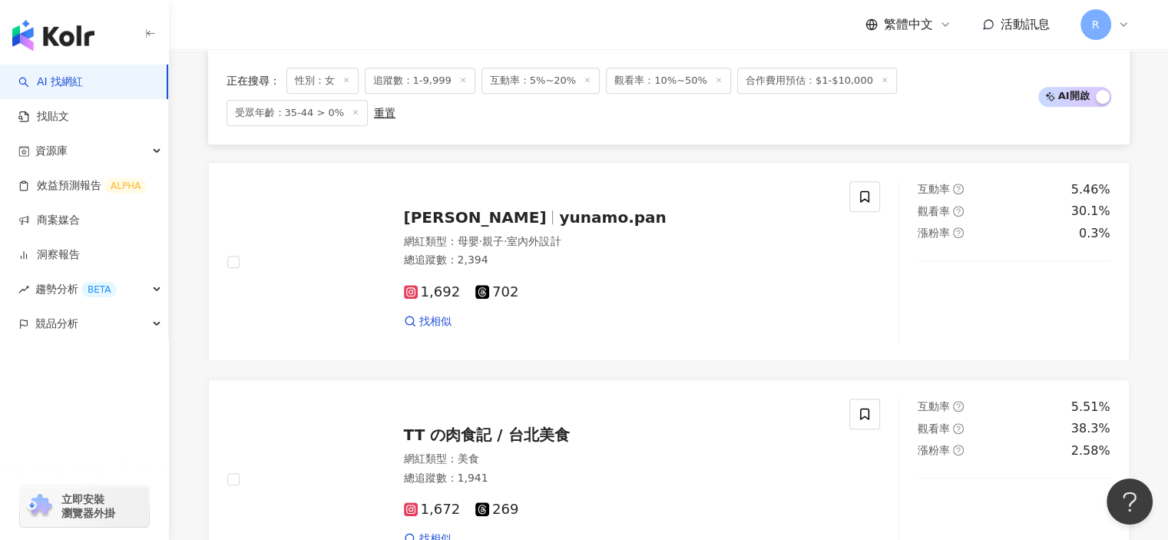
scroll to position [2750, 0]
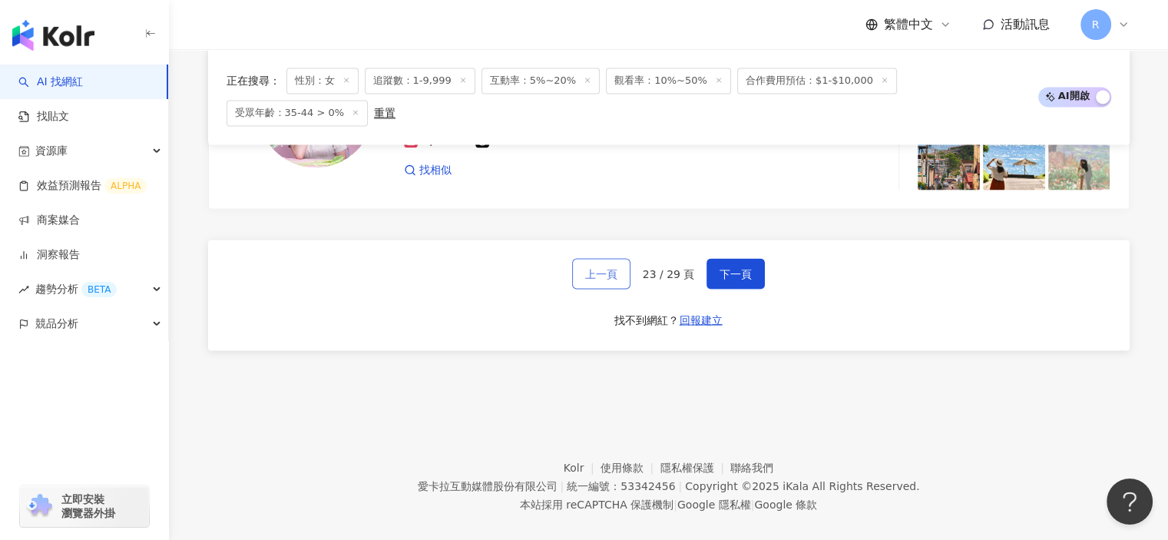
click at [584, 264] on button "上一頁" at bounding box center [601, 273] width 58 height 31
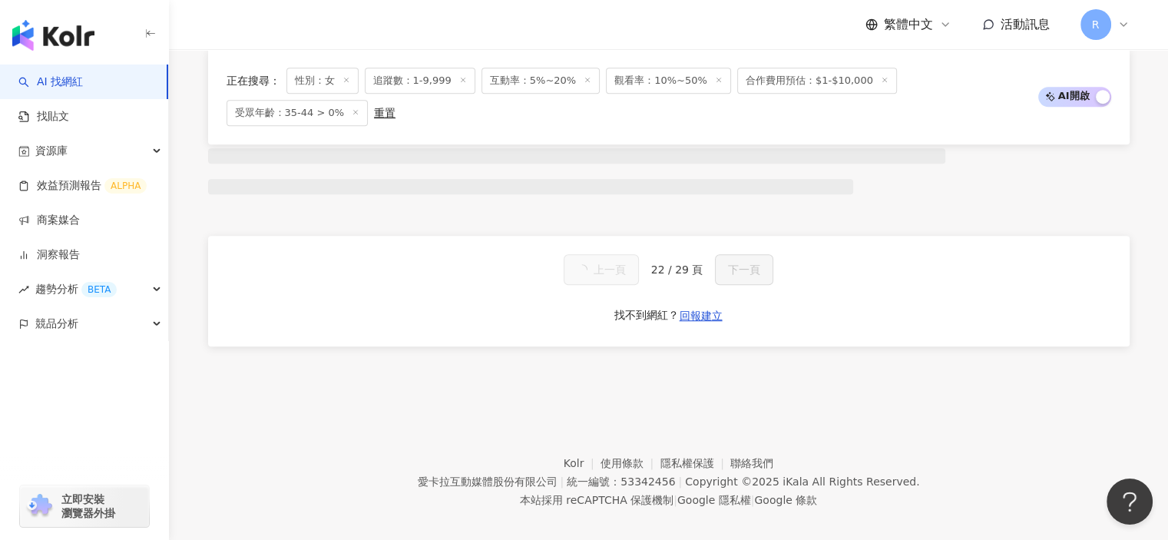
click at [595, 260] on button "上一頁" at bounding box center [601, 269] width 75 height 31
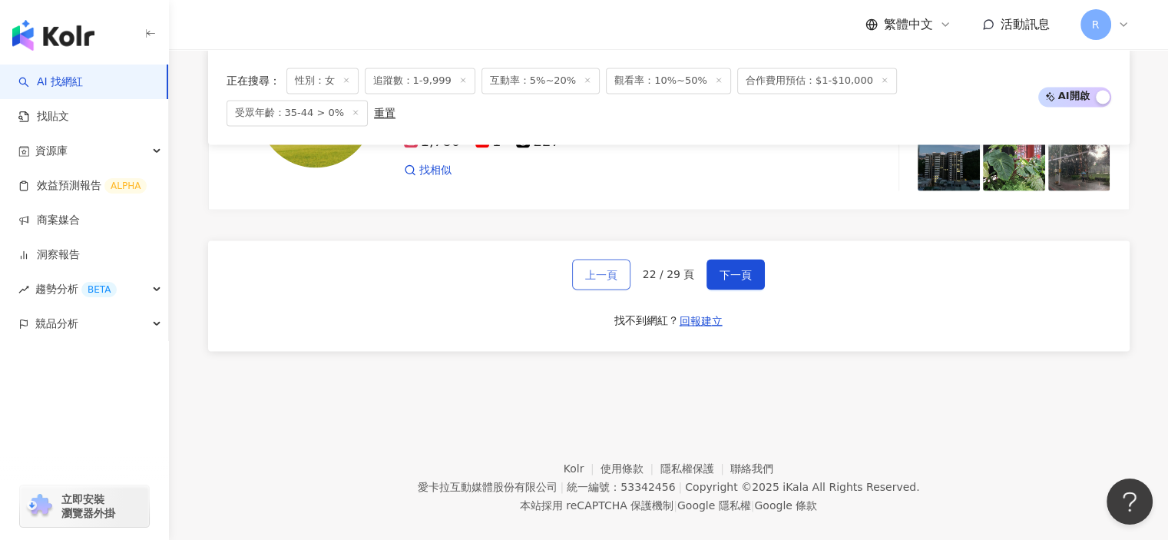
click at [594, 268] on span "上一頁" at bounding box center [601, 274] width 32 height 12
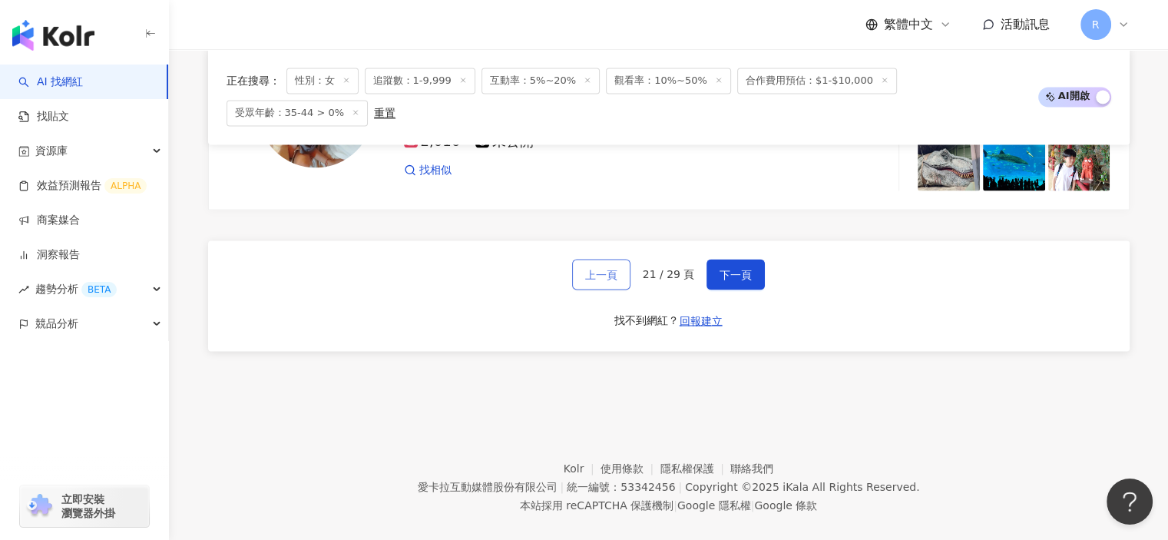
click at [585, 259] on button "上一頁" at bounding box center [601, 274] width 58 height 31
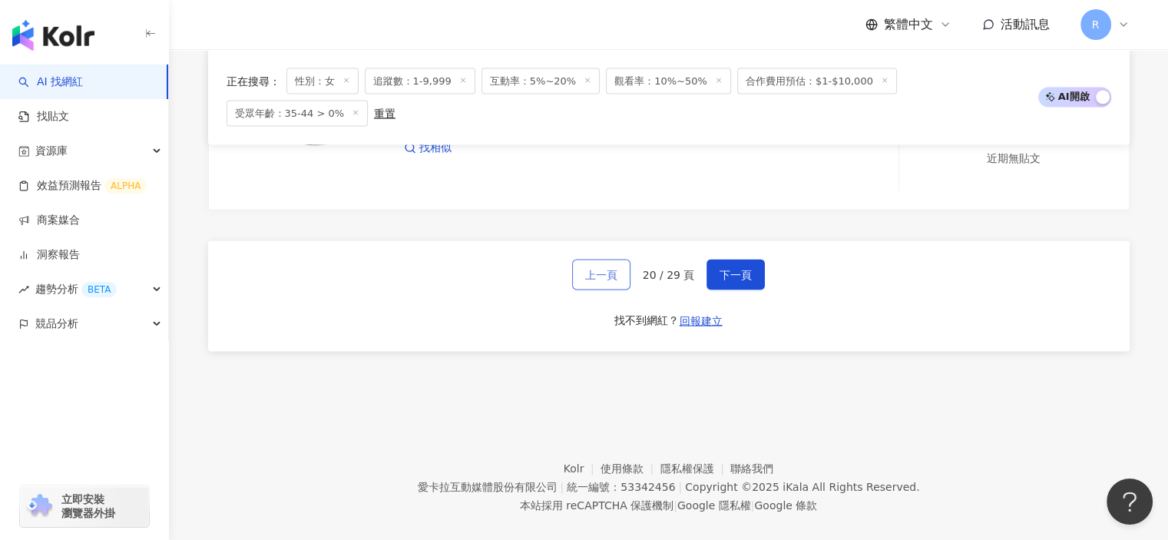
click at [596, 268] on span "上一頁" at bounding box center [601, 274] width 32 height 12
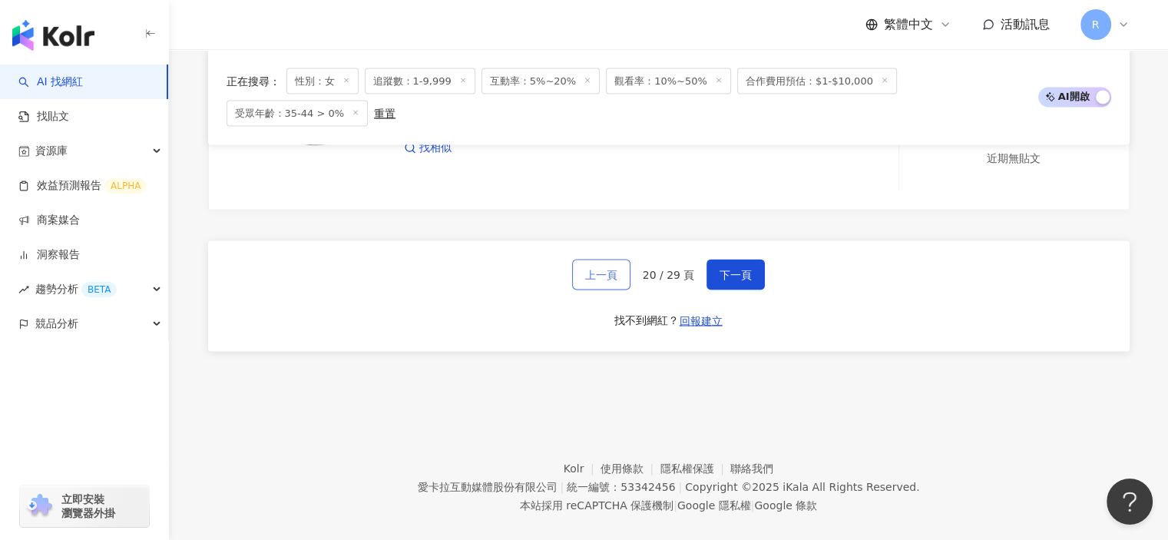
click at [595, 268] on span "上一頁" at bounding box center [601, 274] width 32 height 12
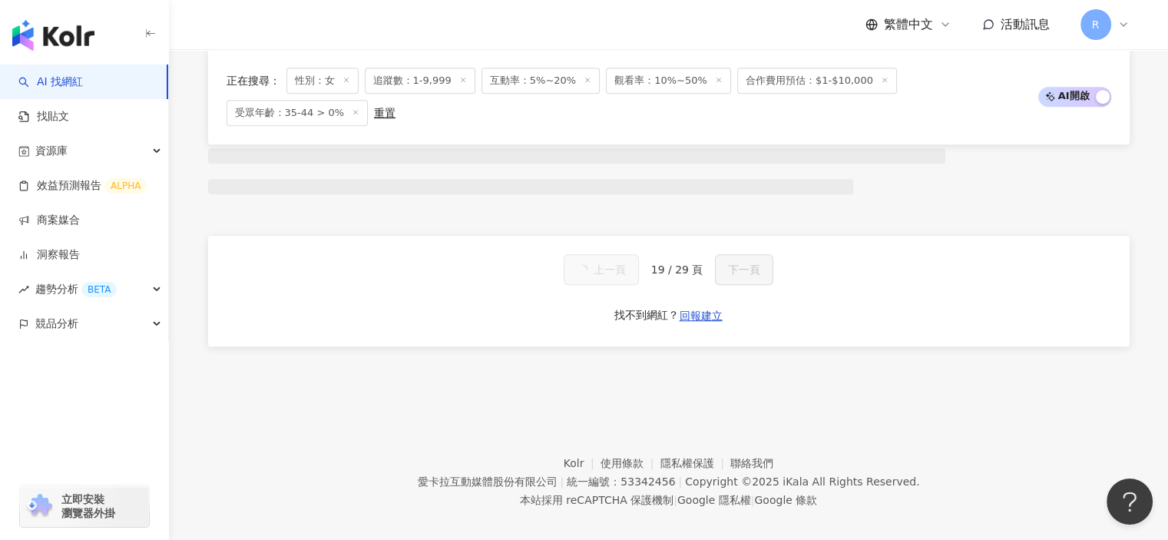
scroll to position [2750, 0]
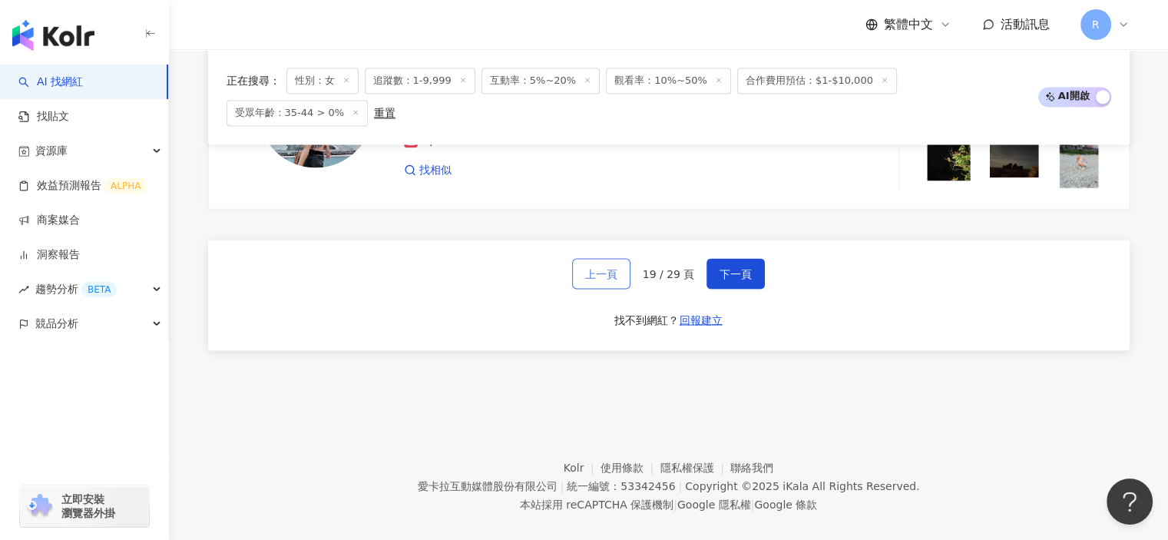
click at [593, 267] on span "上一頁" at bounding box center [601, 273] width 32 height 12
click at [590, 267] on span "上一頁" at bounding box center [601, 273] width 32 height 12
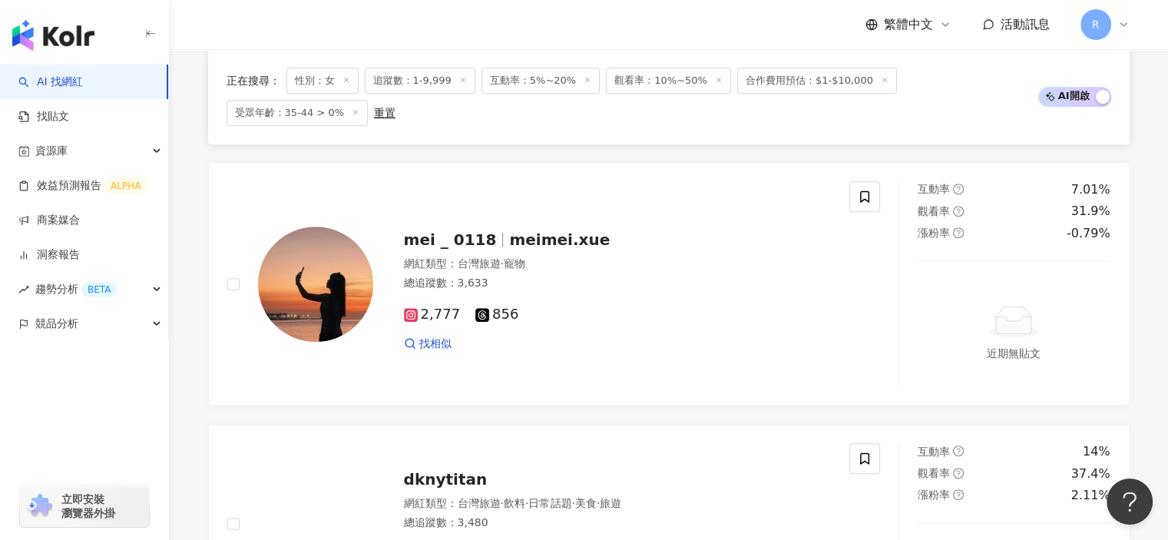
scroll to position [2827, 0]
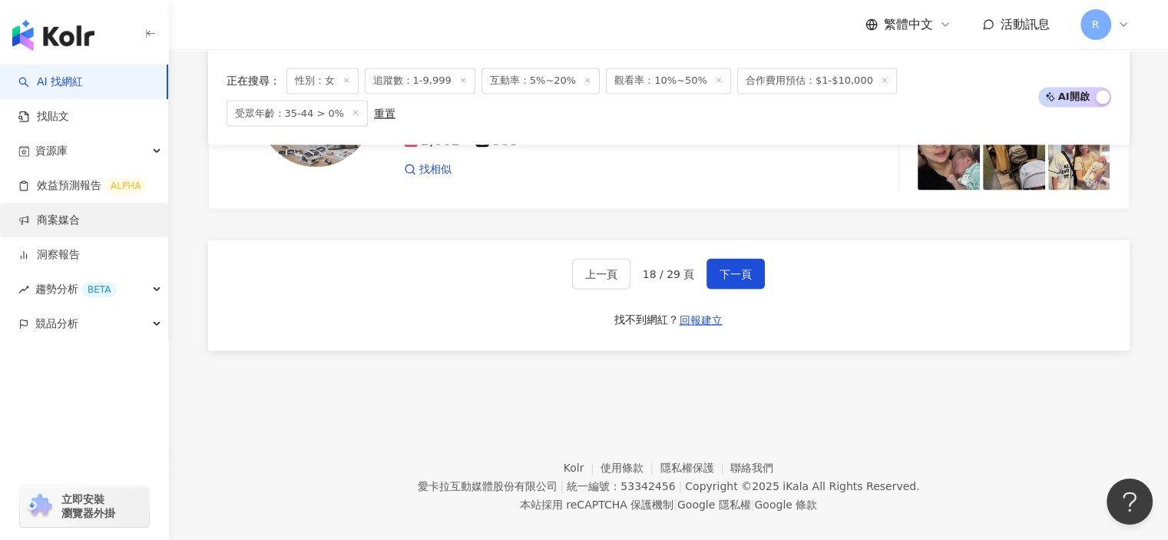
click at [64, 213] on link "商案媒合" at bounding box center [48, 220] width 61 height 15
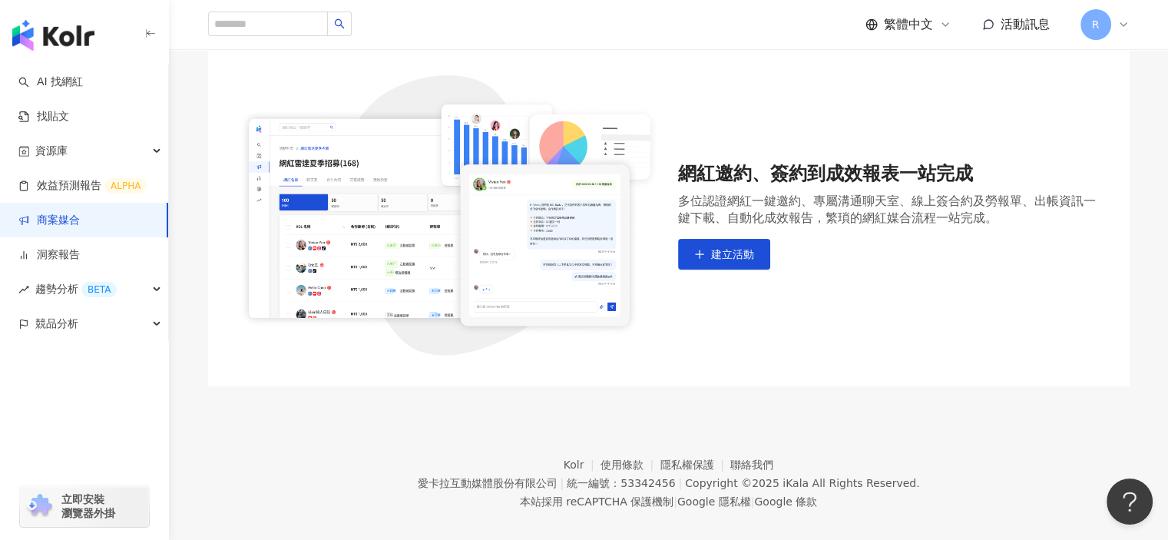
scroll to position [146, 0]
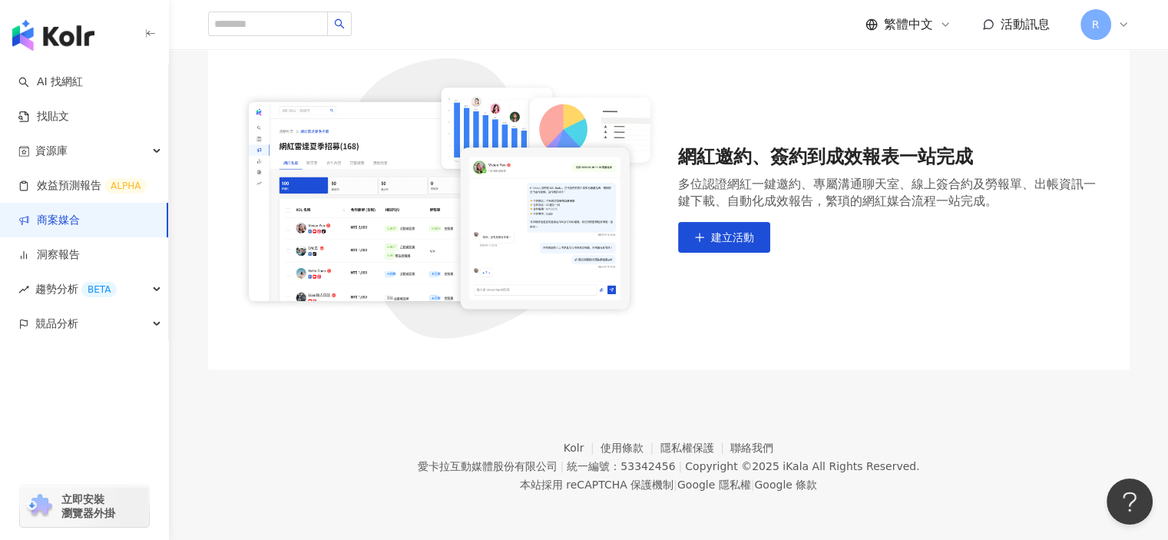
drag, startPoint x: 635, startPoint y: 462, endPoint x: 691, endPoint y: 462, distance: 55.3
click at [691, 462] on div "愛[PERSON_NAME]互動媒體股份有限公司 | 統一編號：53342456 | Copyright © 2025 iKala All Rights Re…" at bounding box center [668, 466] width 502 height 18
click at [615, 467] on div "統一編號：53342456" at bounding box center [621, 466] width 108 height 12
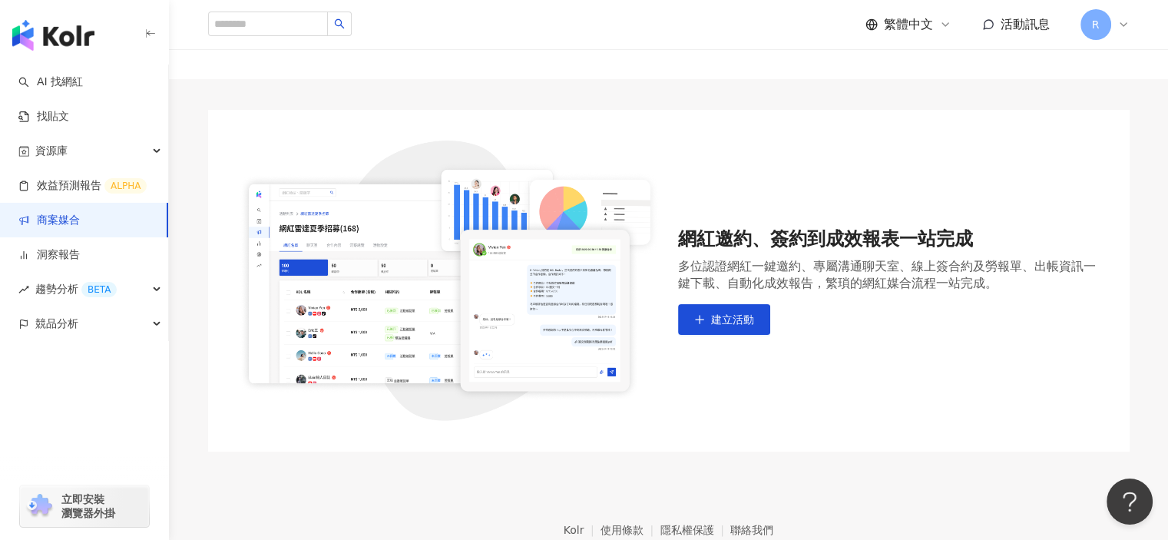
scroll to position [0, 0]
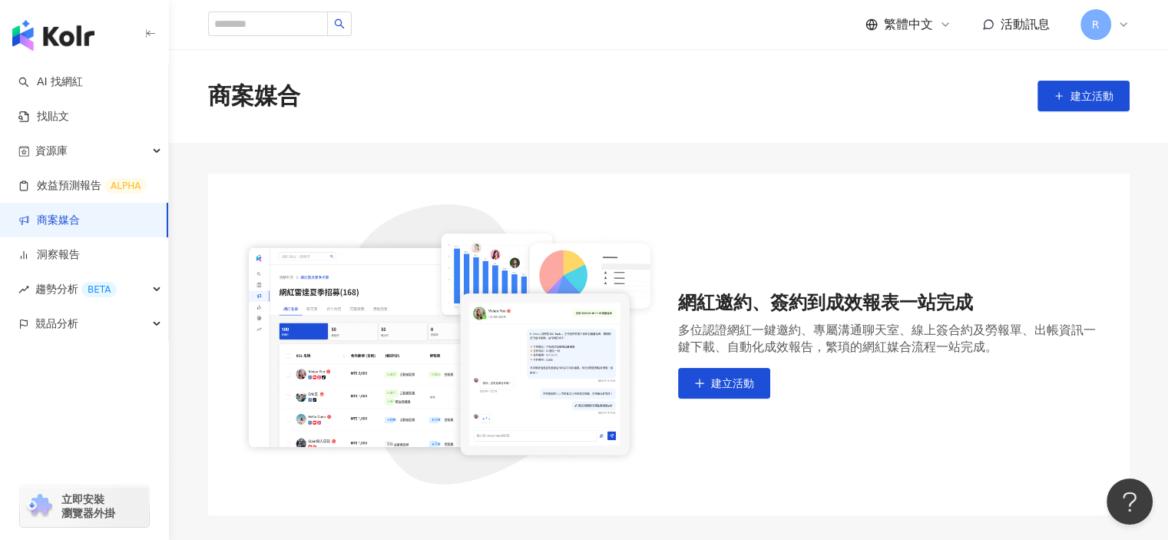
click at [427, 191] on div "網紅邀約、簽約到成效報表一站完成 多位認證網紅一鍵邀約、專屬溝通聊天室、線上簽合約及勞報單、出帳資訊一鍵下載、自動化成效報告，繁瑣的網紅媒合流程一站完成。 建…" at bounding box center [669, 345] width 922 height 342
click at [711, 384] on span "建立活動" at bounding box center [732, 383] width 43 height 12
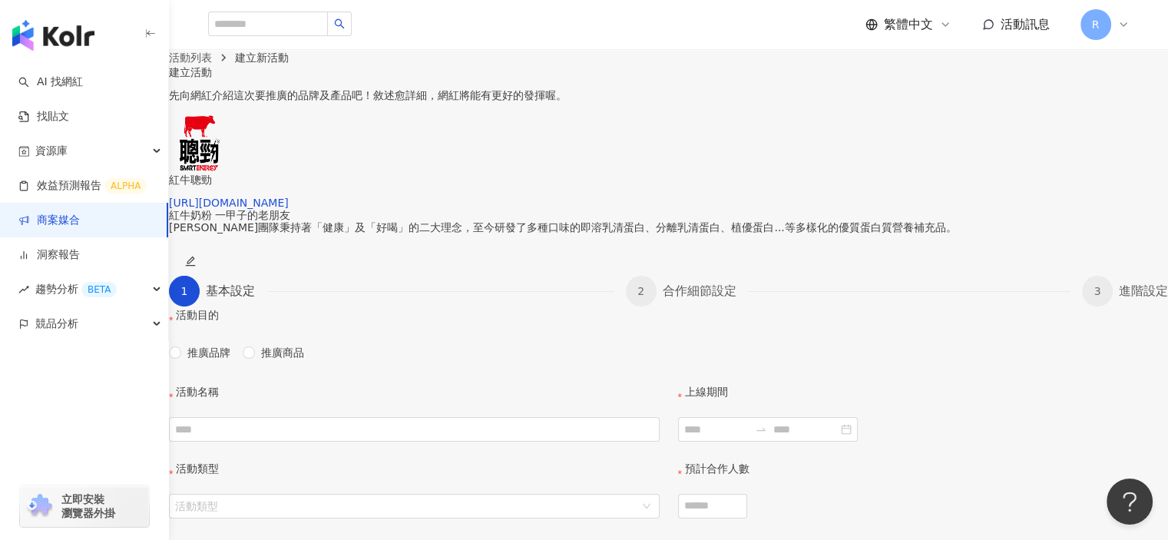
click at [554, 101] on p "先向網紅介紹這次要推廣的品牌及產品吧！敘述愈詳細，網紅將能有更好的發揮喔。" at bounding box center [668, 95] width 999 height 12
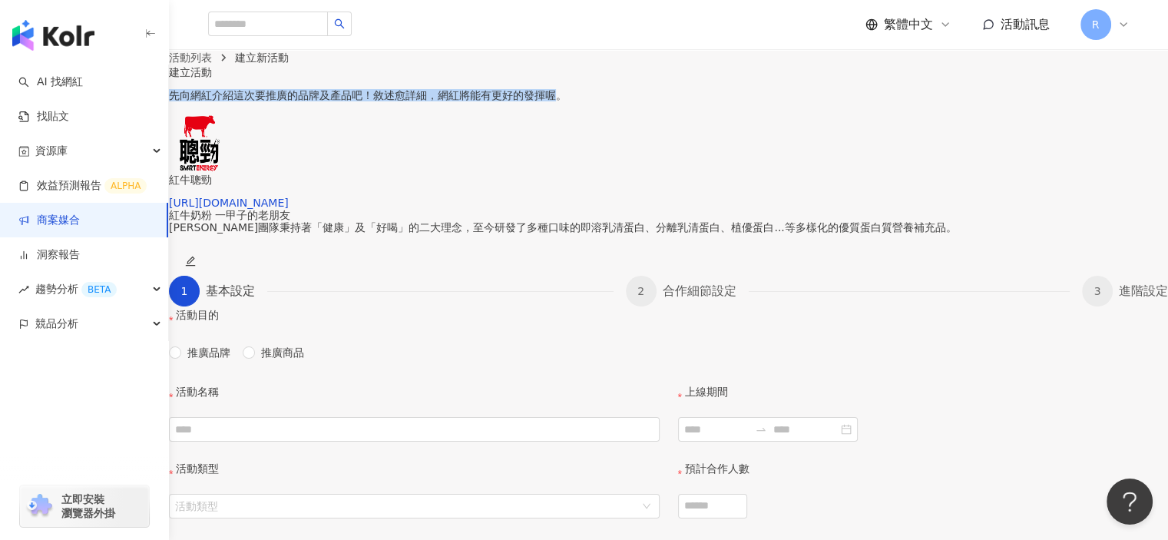
drag, startPoint x: 353, startPoint y: 239, endPoint x: 745, endPoint y: 227, distance: 392.0
click at [745, 227] on div "建立活動 先向網紅介紹這次要推廣的品牌及產品吧！敘述愈詳細，網紅將能有更好的發揮喔。 紅牛聰勁 [URL][DOMAIN_NAME] 紅牛奶粉 一甲子的老朋友…" at bounding box center [668, 416] width 999 height 701
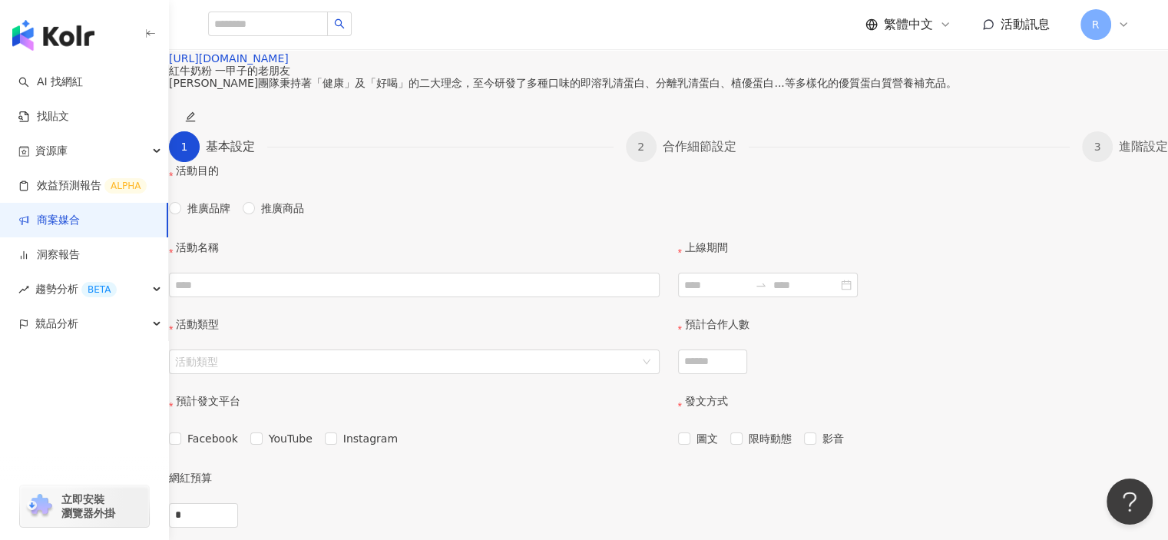
scroll to position [384, 0]
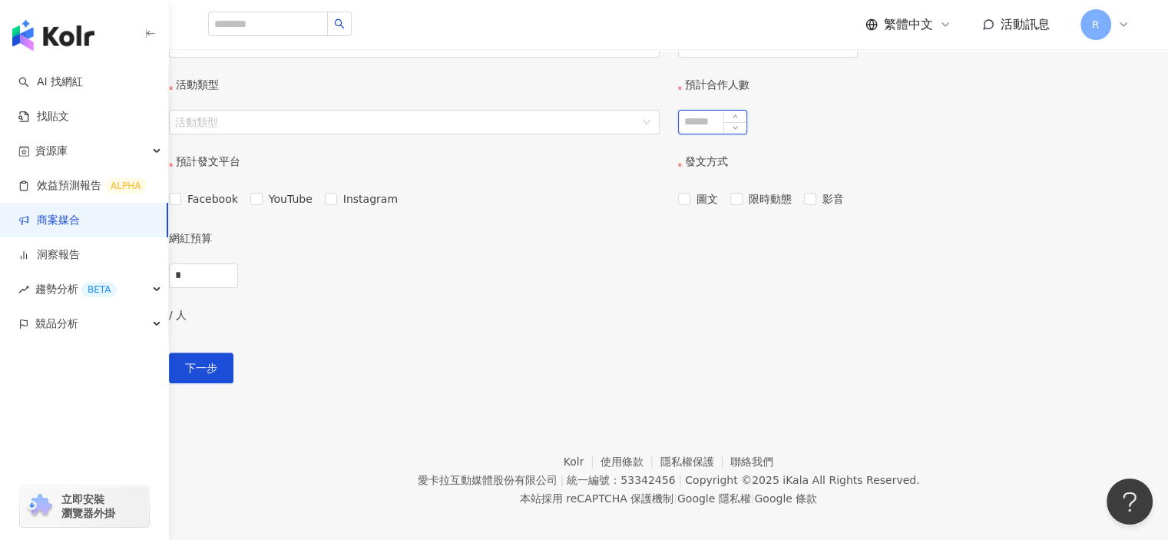
click at [747, 134] on input "預計合作人數" at bounding box center [713, 122] width 68 height 23
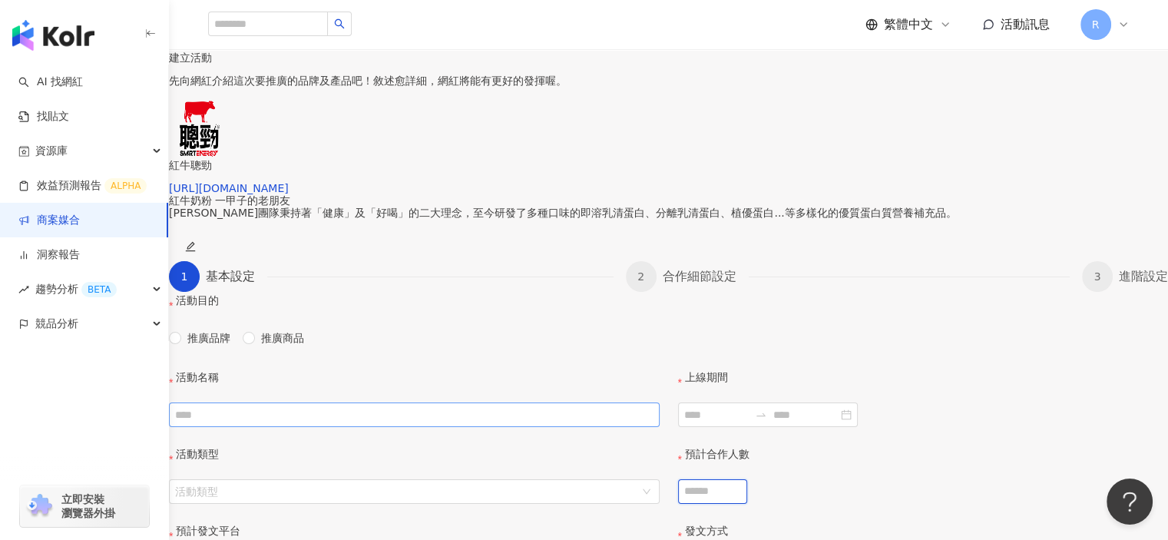
scroll to position [0, 0]
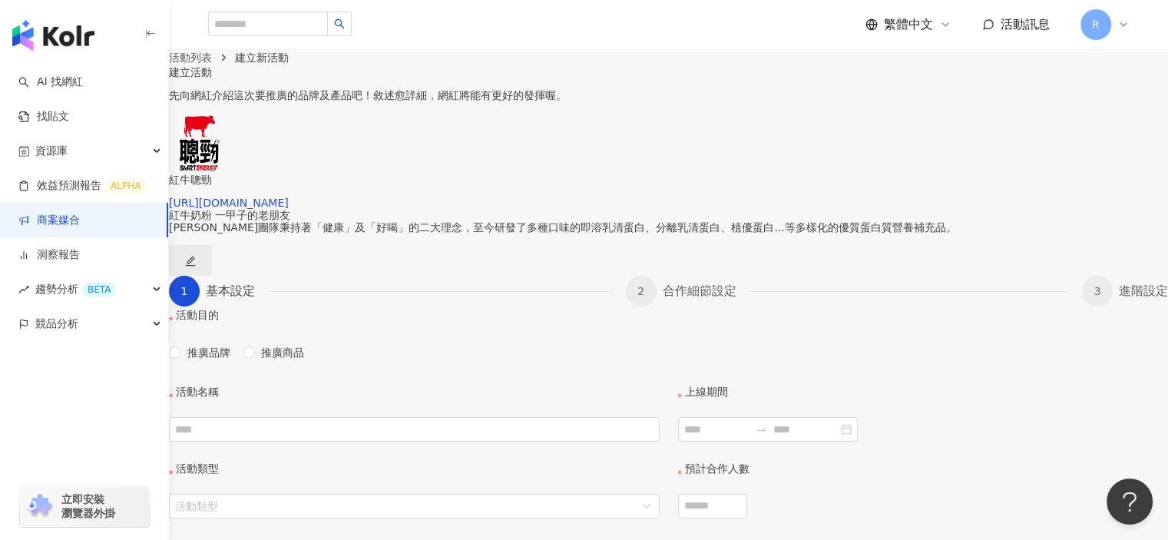
click at [196, 267] on icon "edit" at bounding box center [190, 261] width 11 height 11
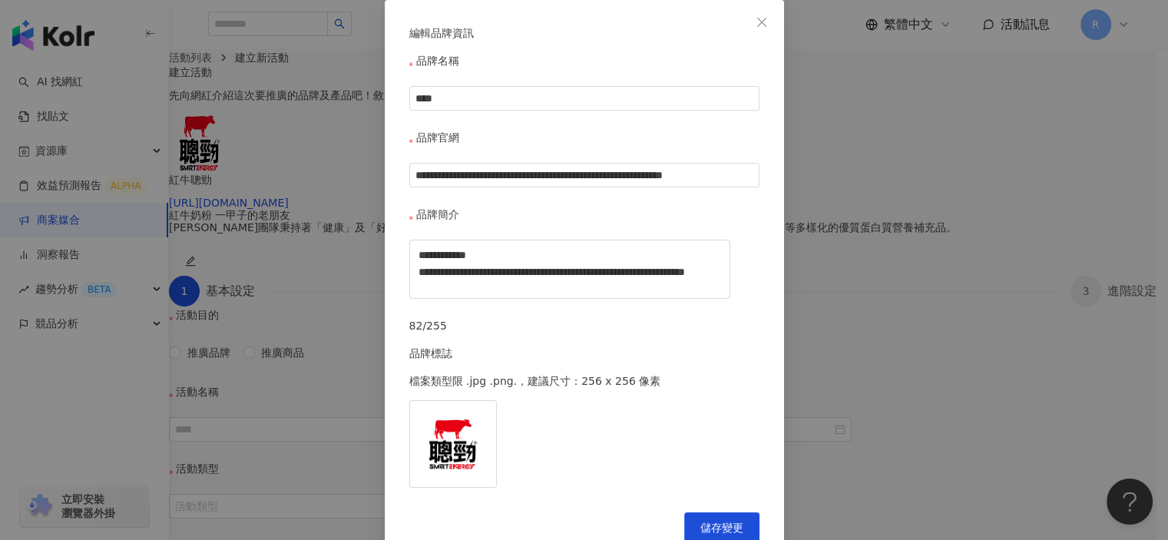
click at [1017, 298] on div "**********" at bounding box center [584, 270] width 1168 height 540
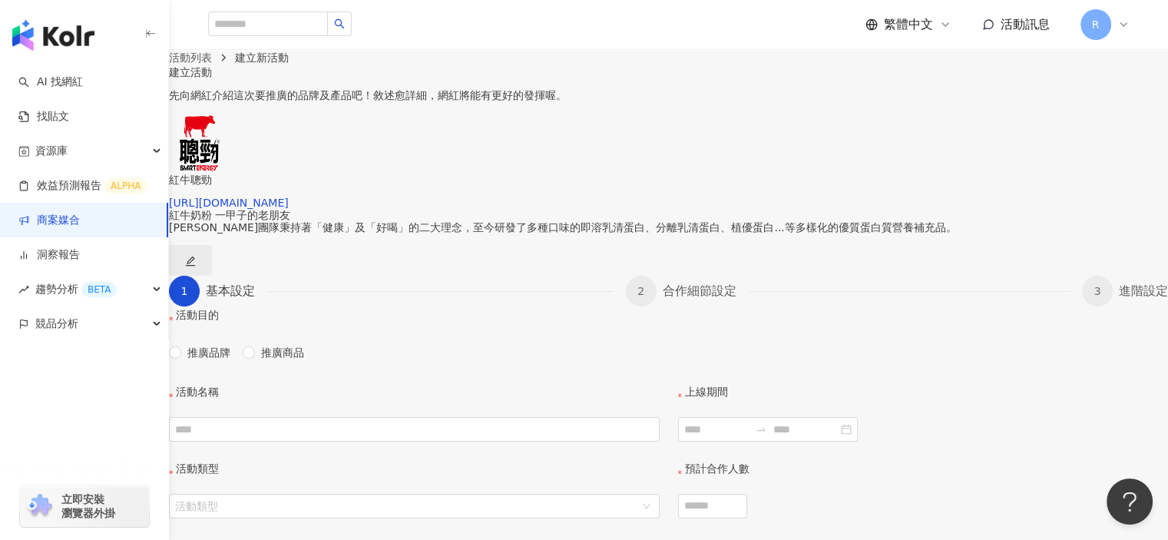
click at [196, 267] on icon "edit" at bounding box center [191, 262] width 10 height 10
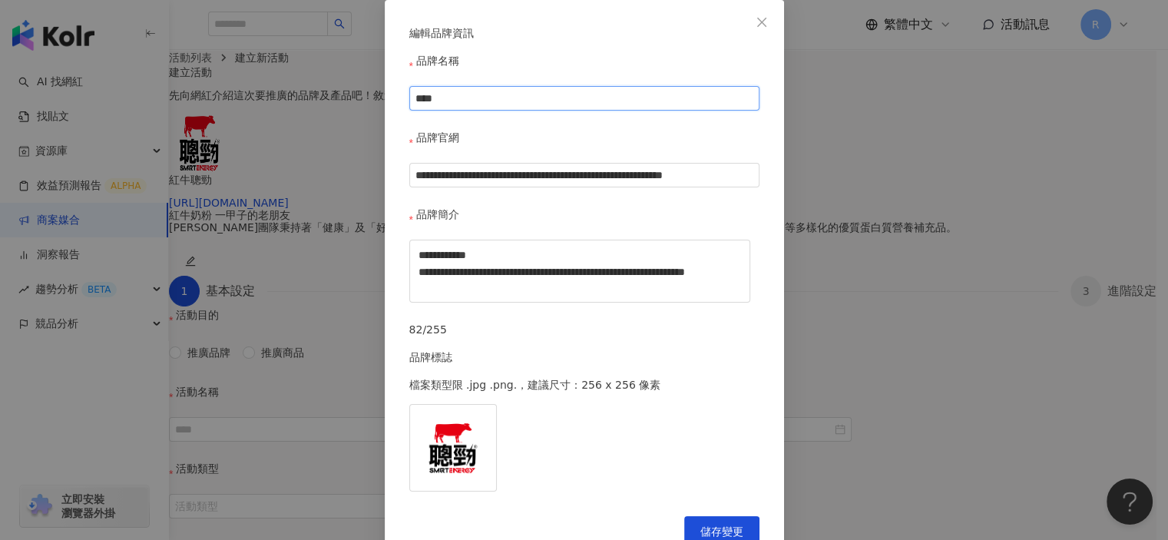
click at [472, 111] on input "****" at bounding box center [584, 98] width 350 height 25
click at [762, 24] on icon "close" at bounding box center [762, 22] width 12 height 12
